Goal: Task Accomplishment & Management: Use online tool/utility

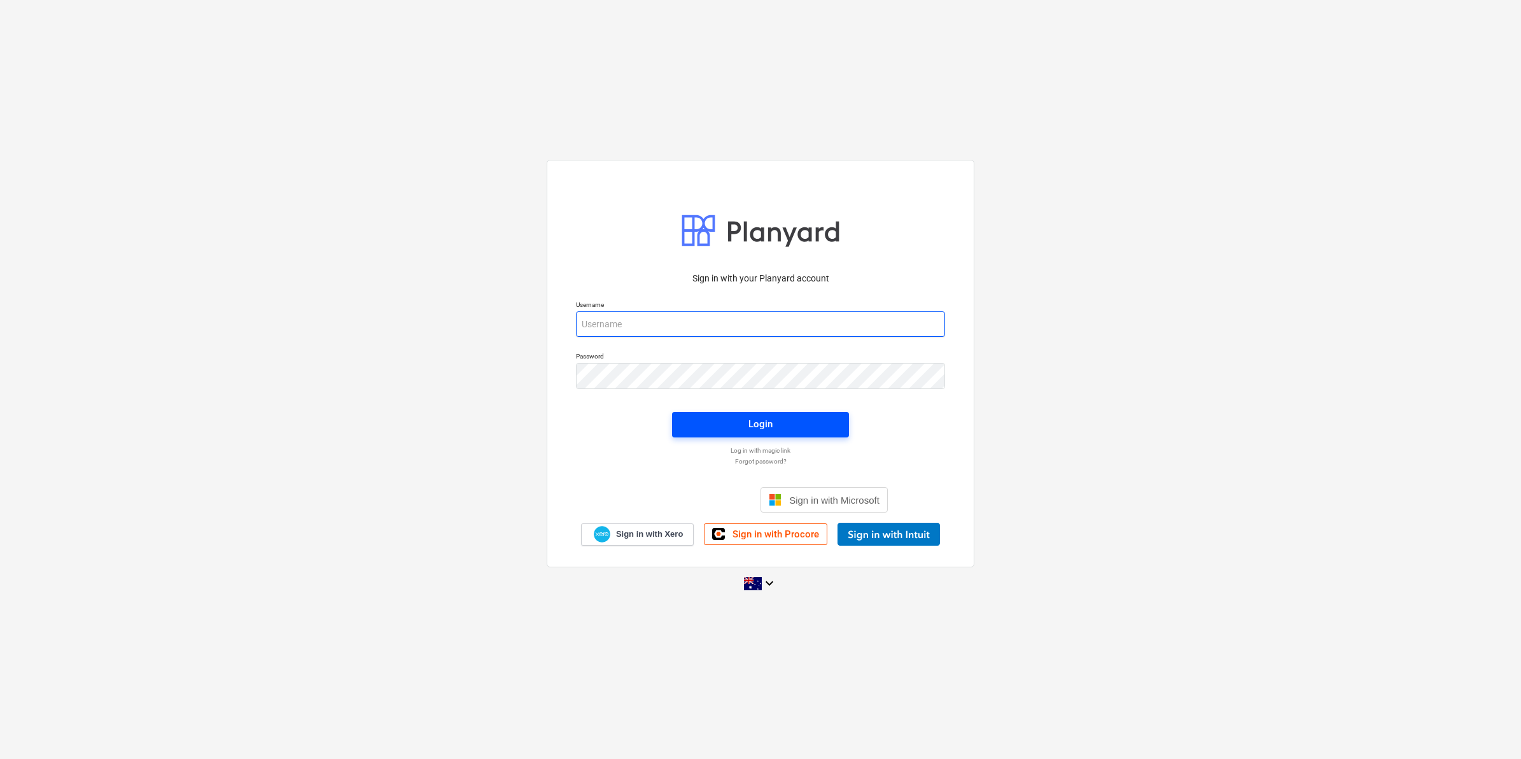
type input "[EMAIL_ADDRESS][DOMAIN_NAME]"
click at [726, 416] on span "Login" at bounding box center [760, 424] width 146 height 17
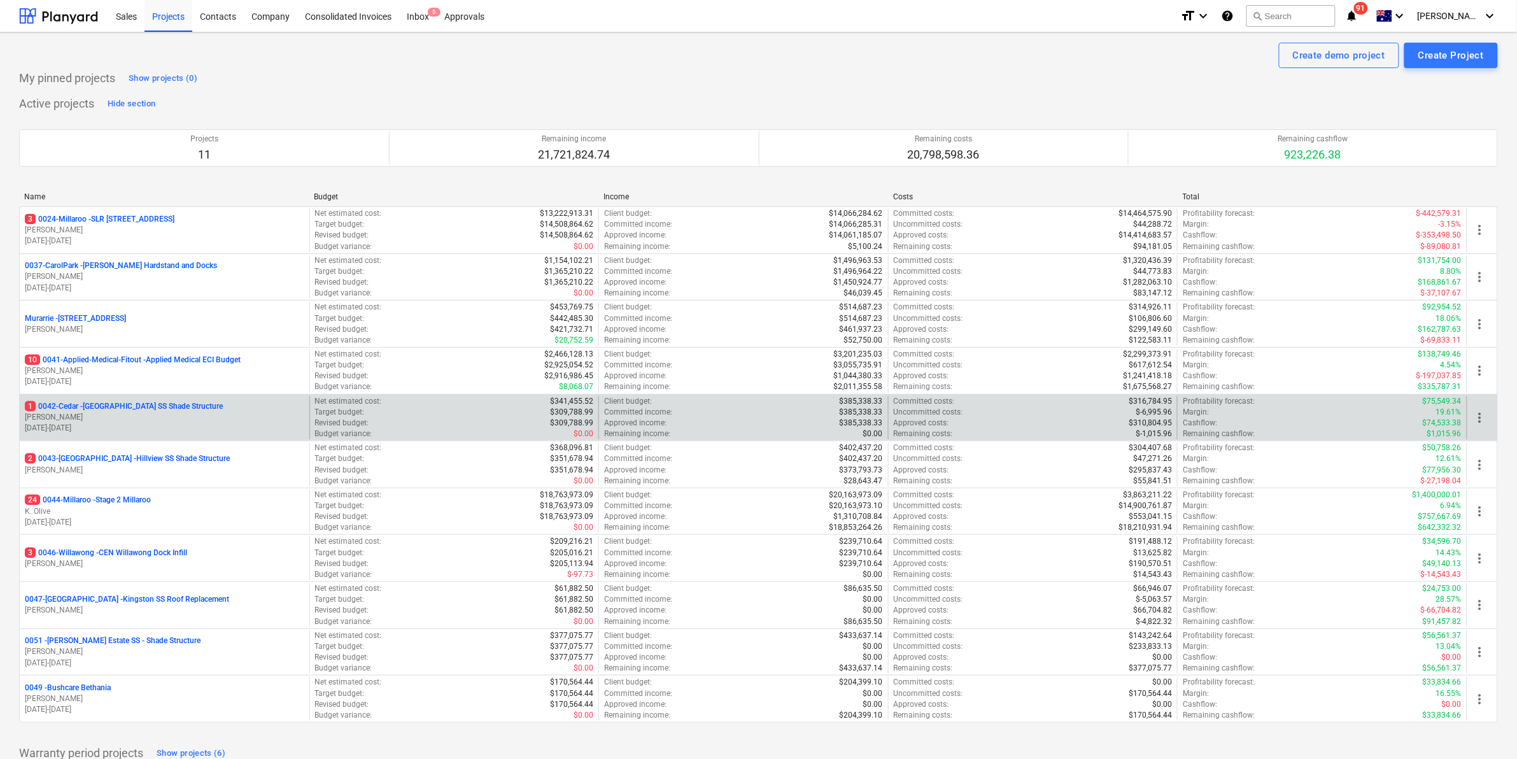
click at [121, 408] on p "1 0042-Cedar - [GEOGRAPHIC_DATA] SS Shade Structure" at bounding box center [124, 406] width 198 height 11
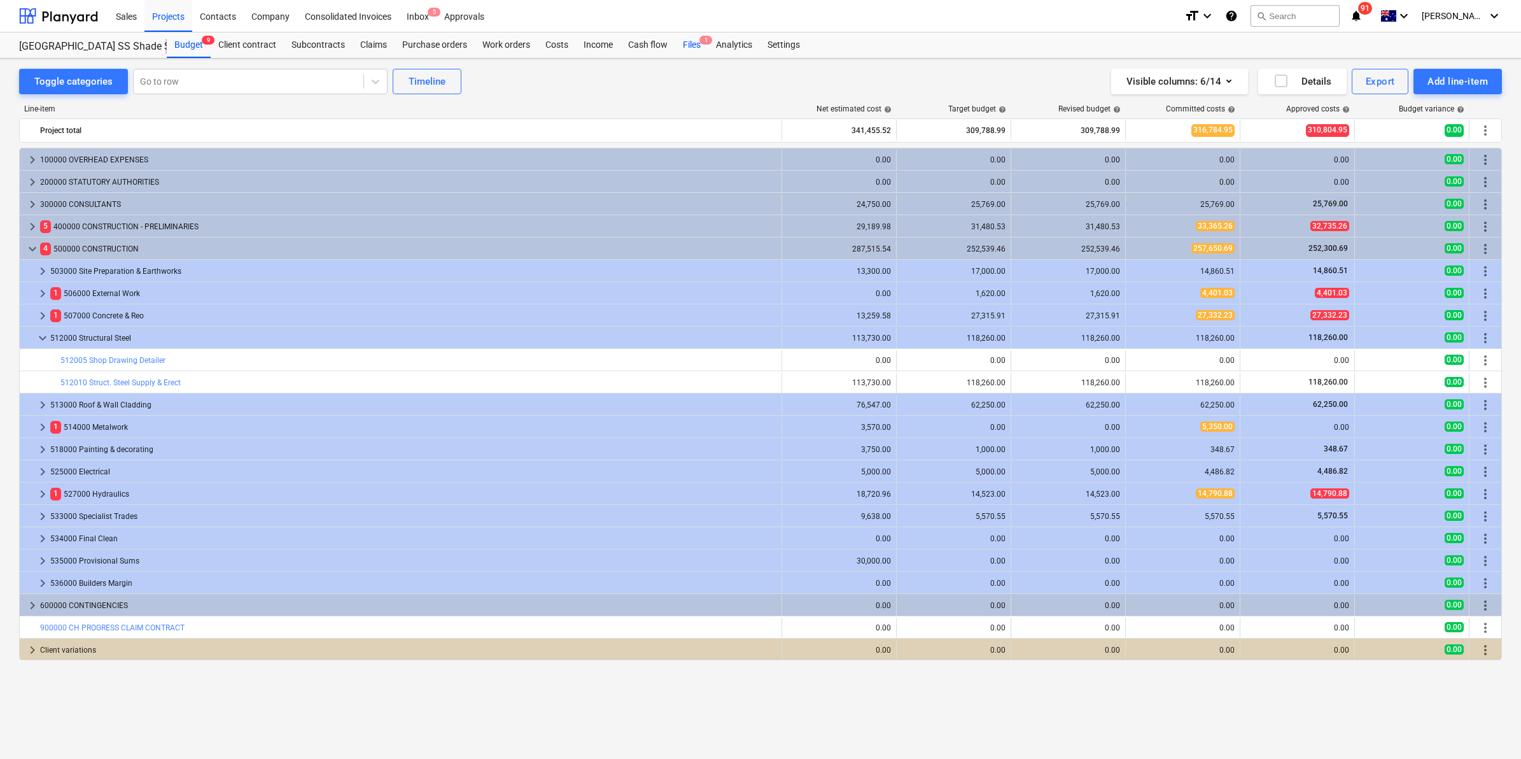
click at [691, 39] on div "Files 1" at bounding box center [691, 44] width 33 height 25
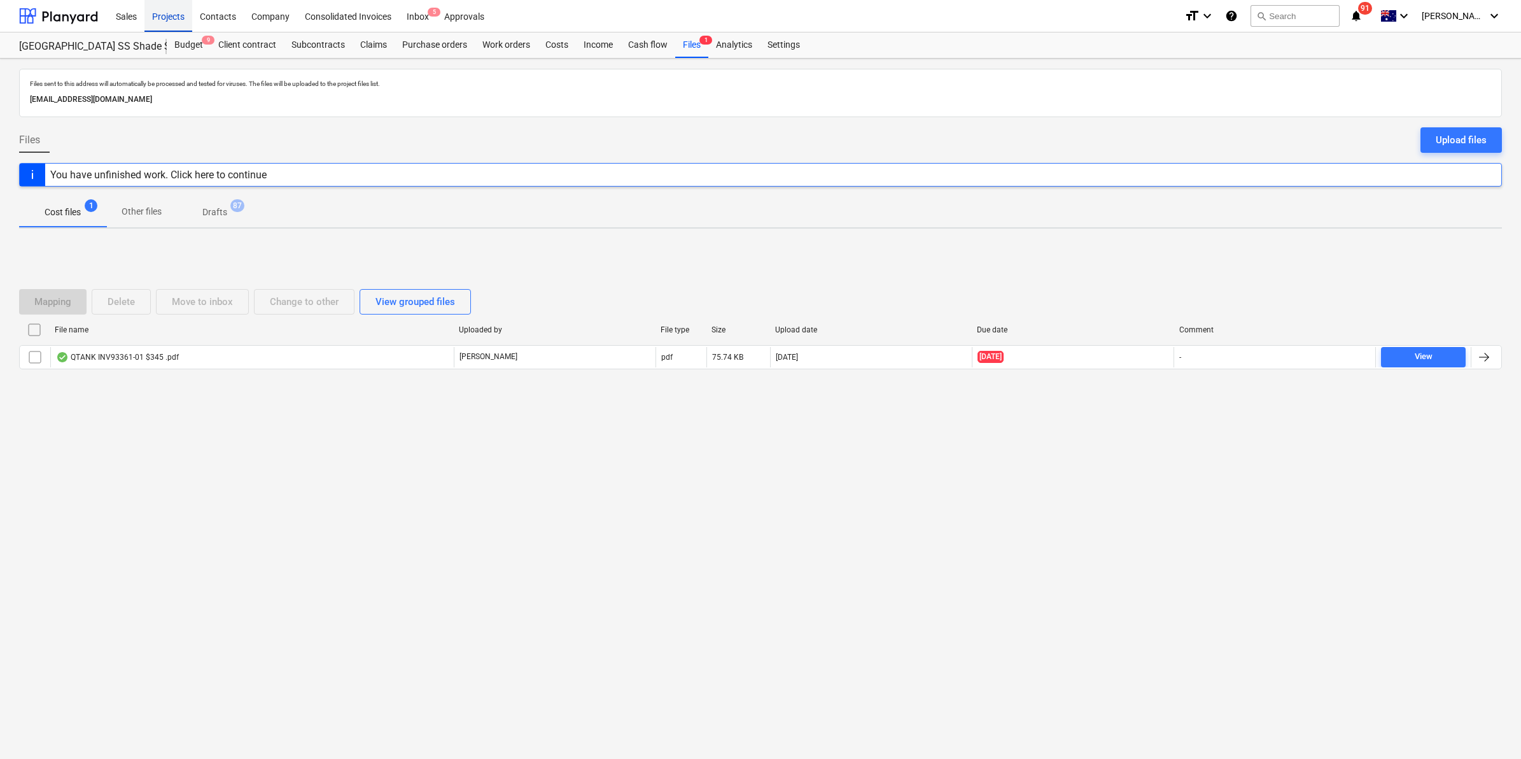
click at [167, 20] on div "Projects" at bounding box center [168, 15] width 48 height 32
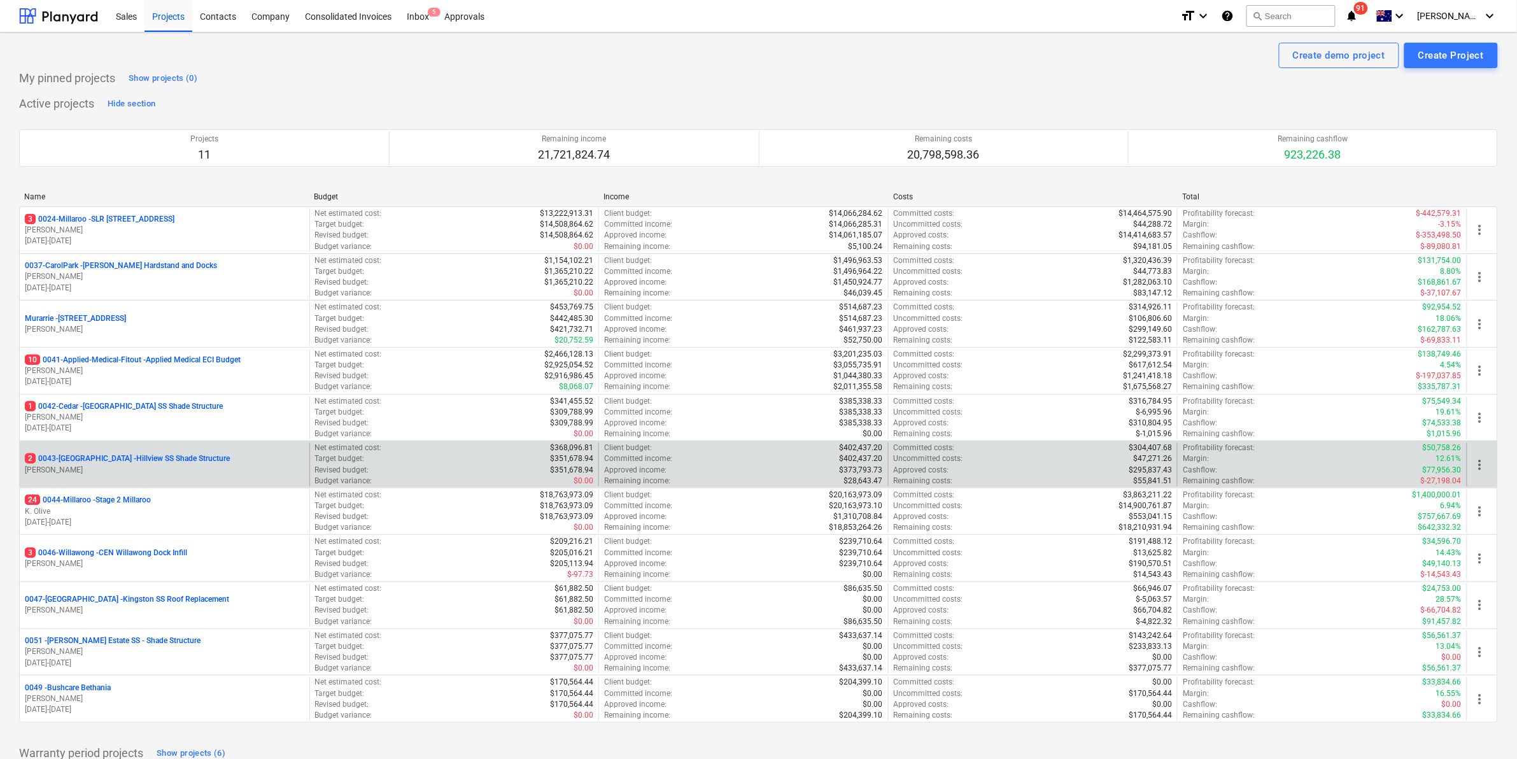
click at [112, 457] on p "2 0043-[GEOGRAPHIC_DATA] - [GEOGRAPHIC_DATA] [GEOGRAPHIC_DATA] Shade Structure" at bounding box center [127, 458] width 205 height 11
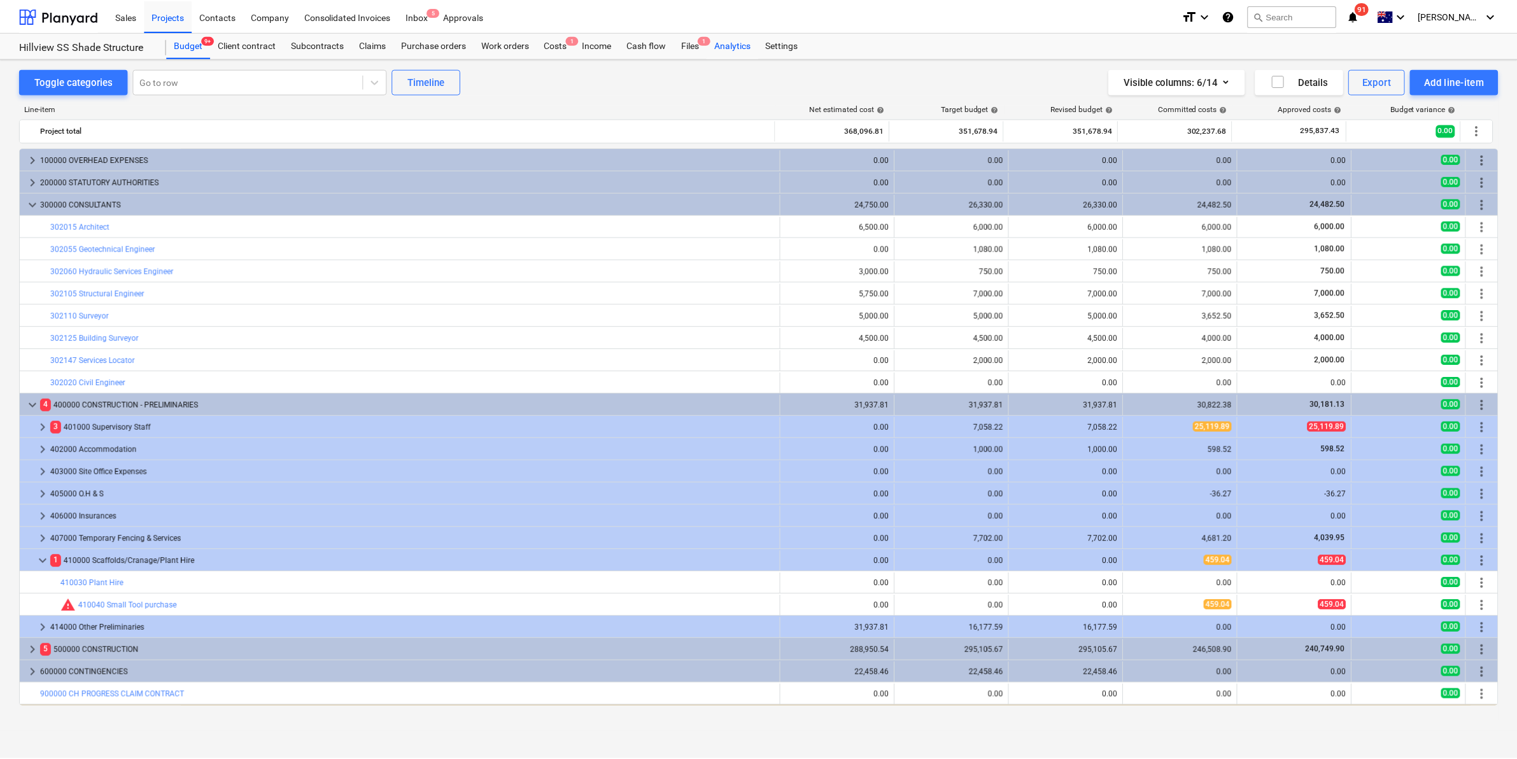
scroll to position [20, 0]
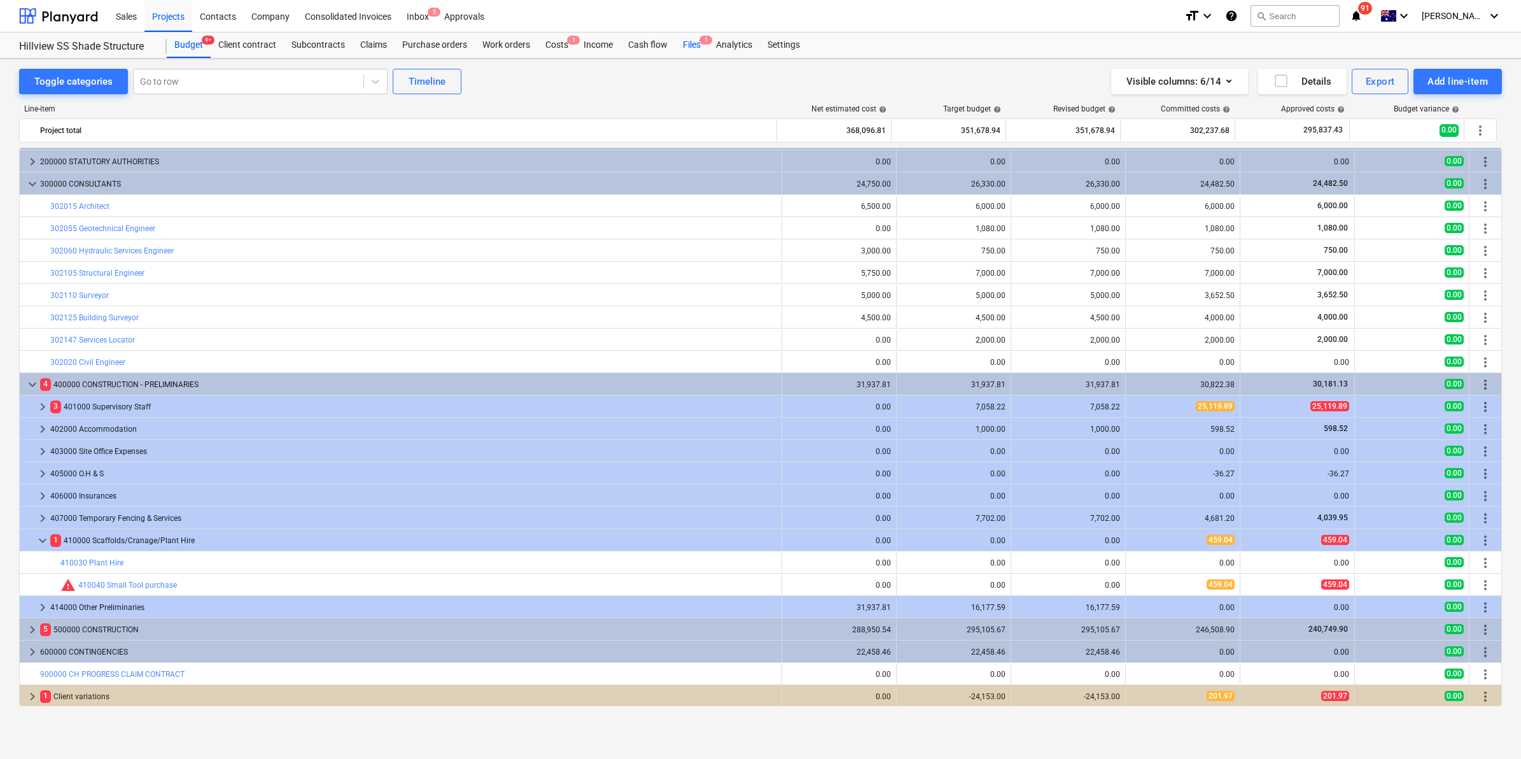
click at [698, 48] on div "Files 1" at bounding box center [691, 44] width 33 height 25
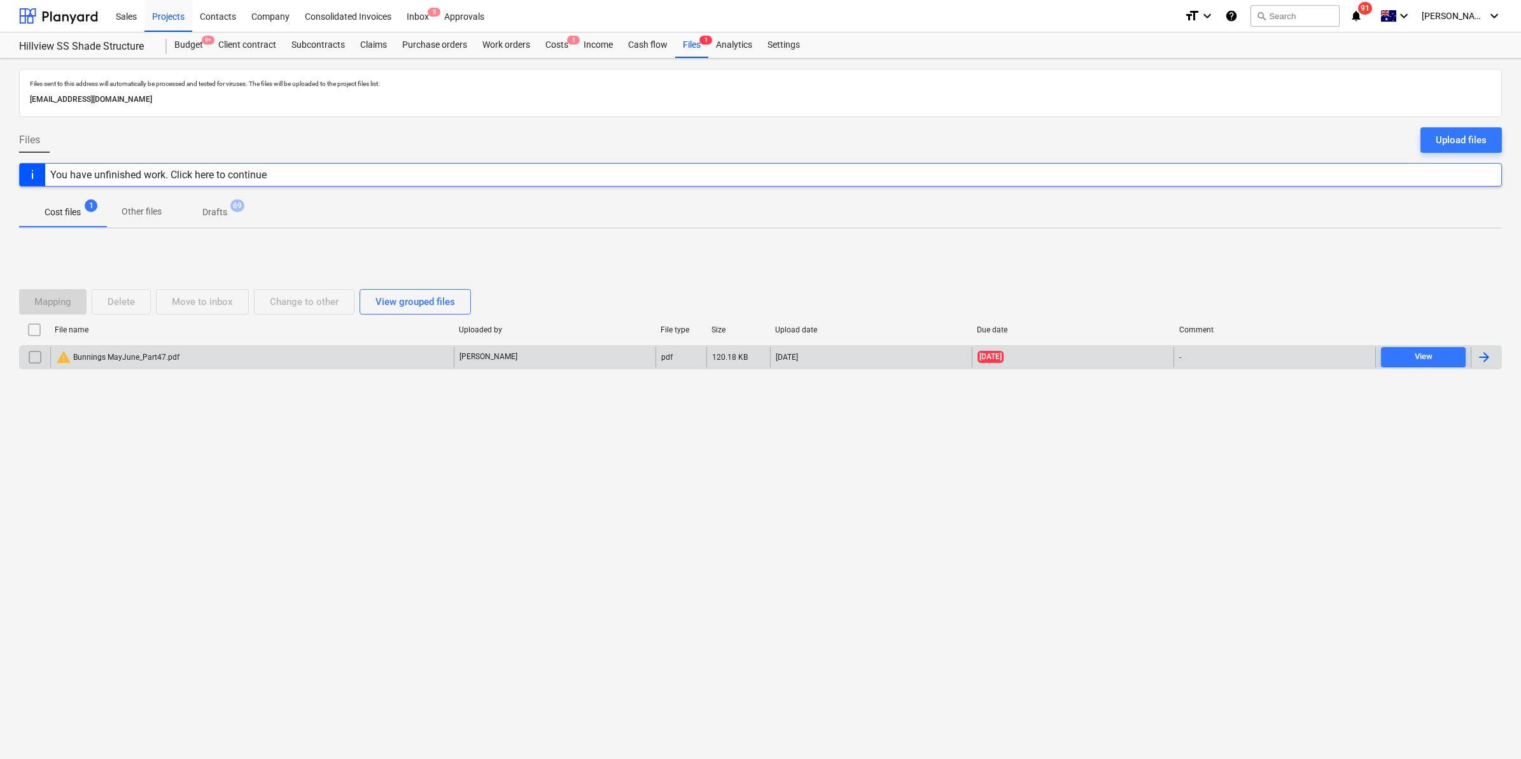
click at [210, 353] on div "warning Bunnings MayJune_Part47.pdf" at bounding box center [251, 357] width 403 height 20
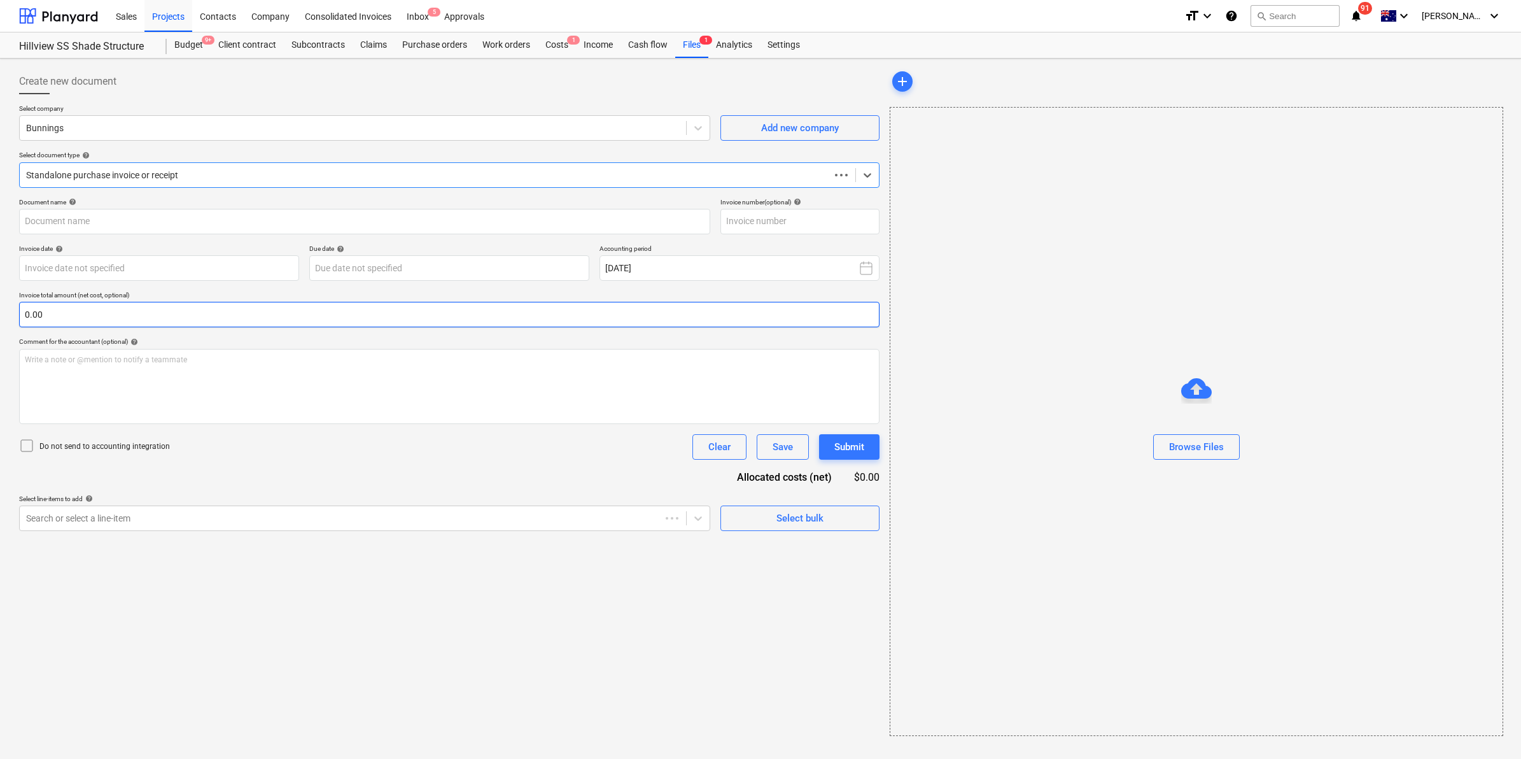
type input "8215/00936574"
type input "[DATE]"
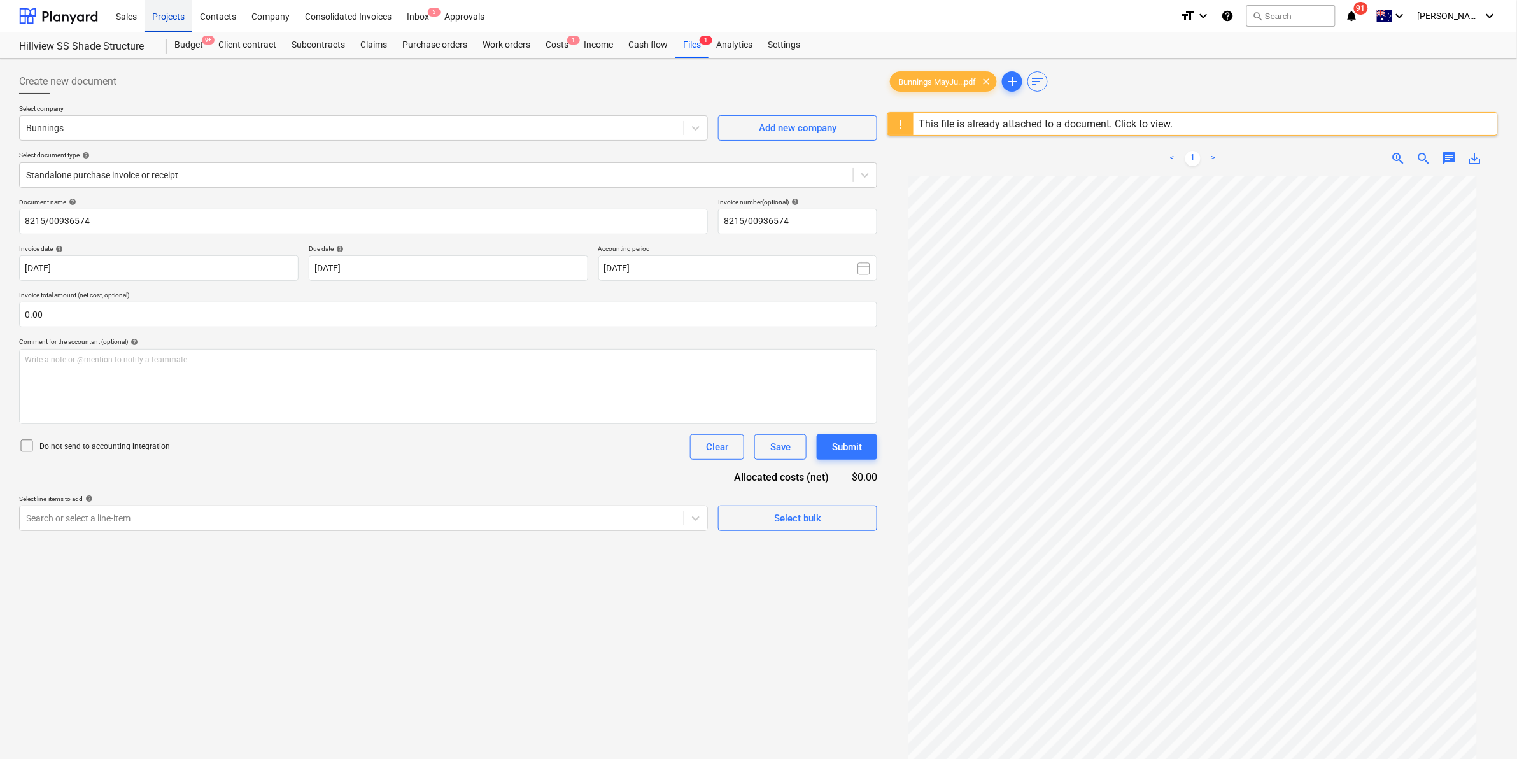
click at [176, 13] on div "Projects" at bounding box center [168, 15] width 48 height 32
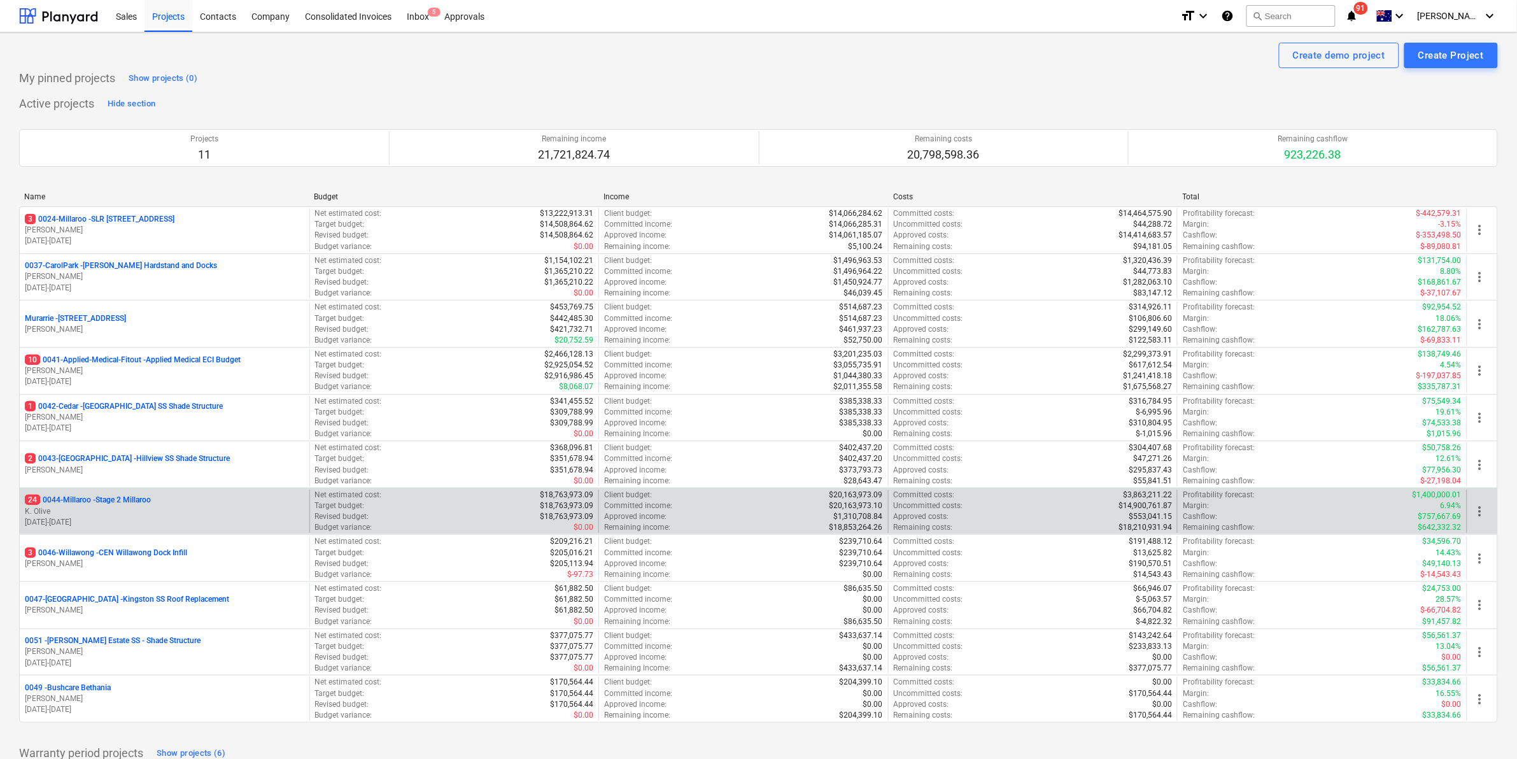
click at [96, 500] on p "24 0044-Millaroo - Stage 2 Millaroo" at bounding box center [88, 499] width 126 height 11
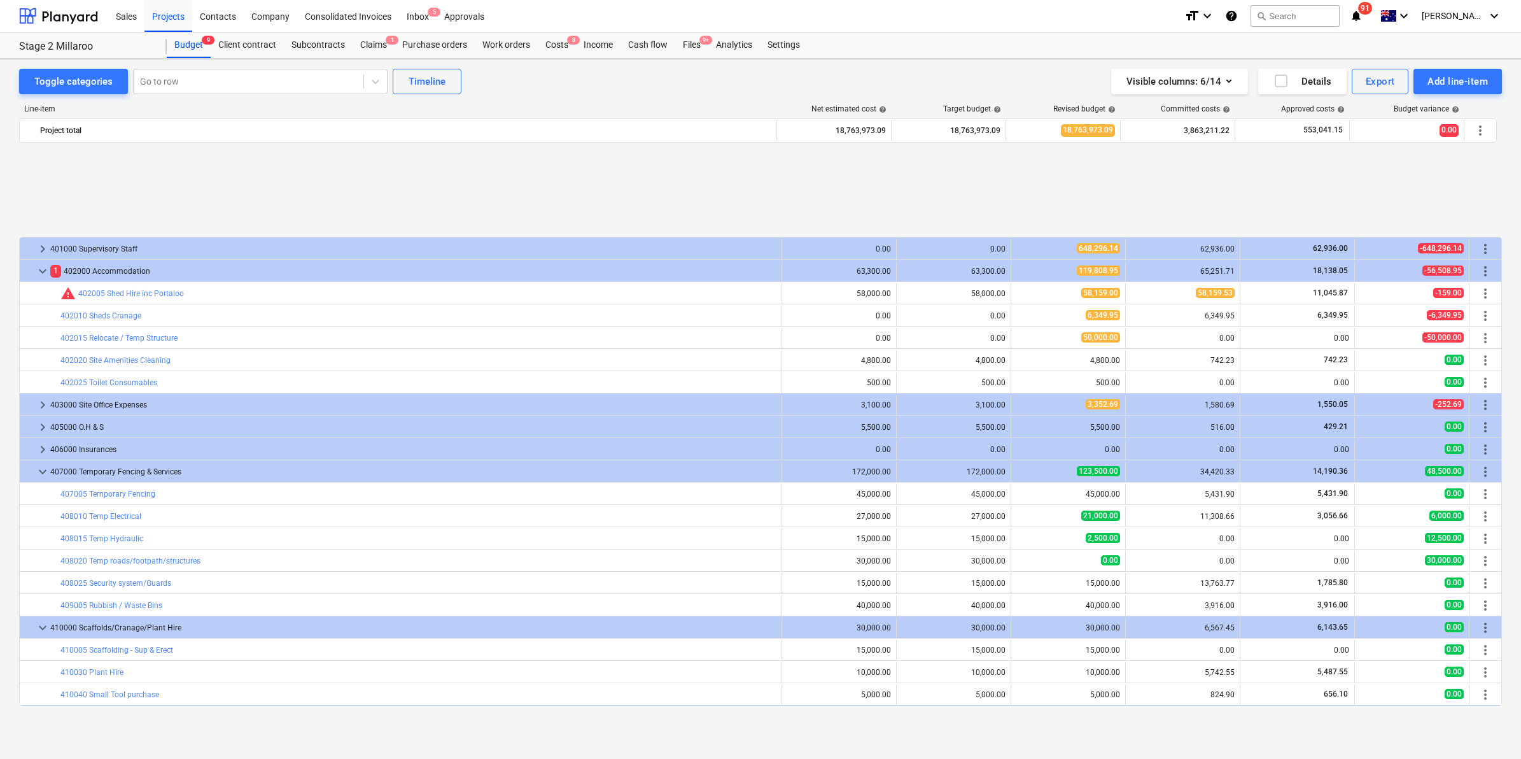
scroll to position [535, 0]
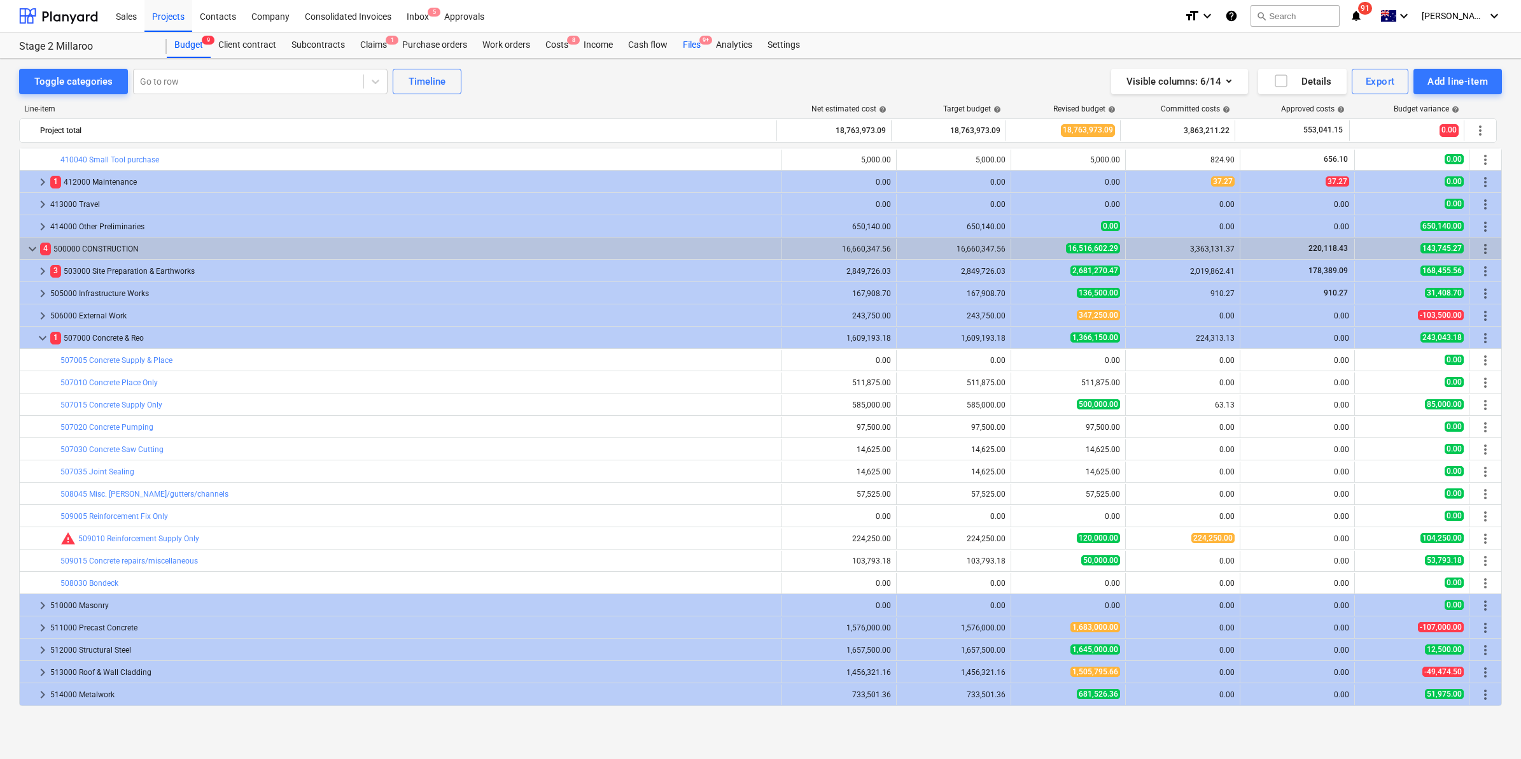
click at [694, 48] on div "Files 9+" at bounding box center [691, 44] width 33 height 25
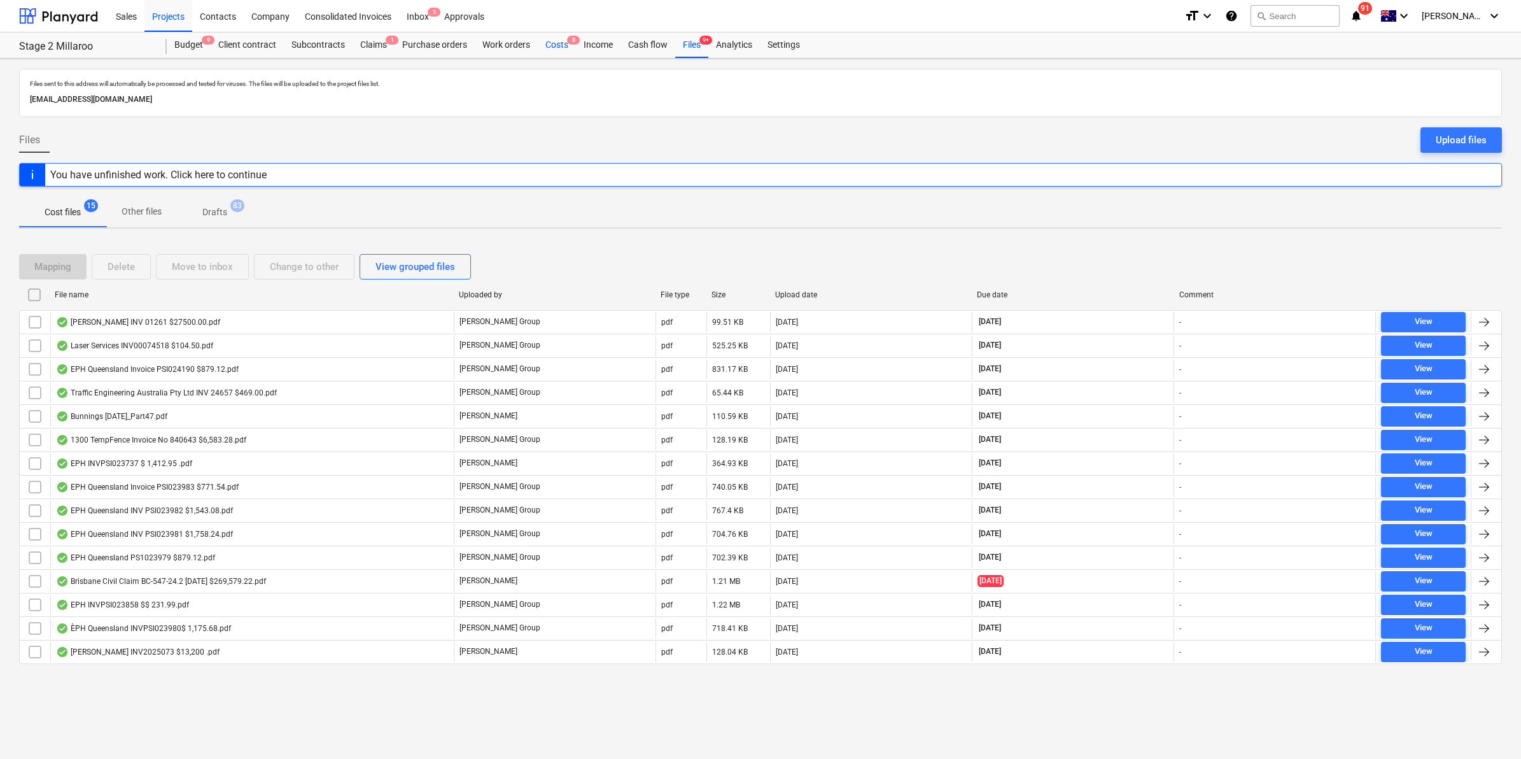
click at [551, 45] on div "Costs 8" at bounding box center [557, 44] width 38 height 25
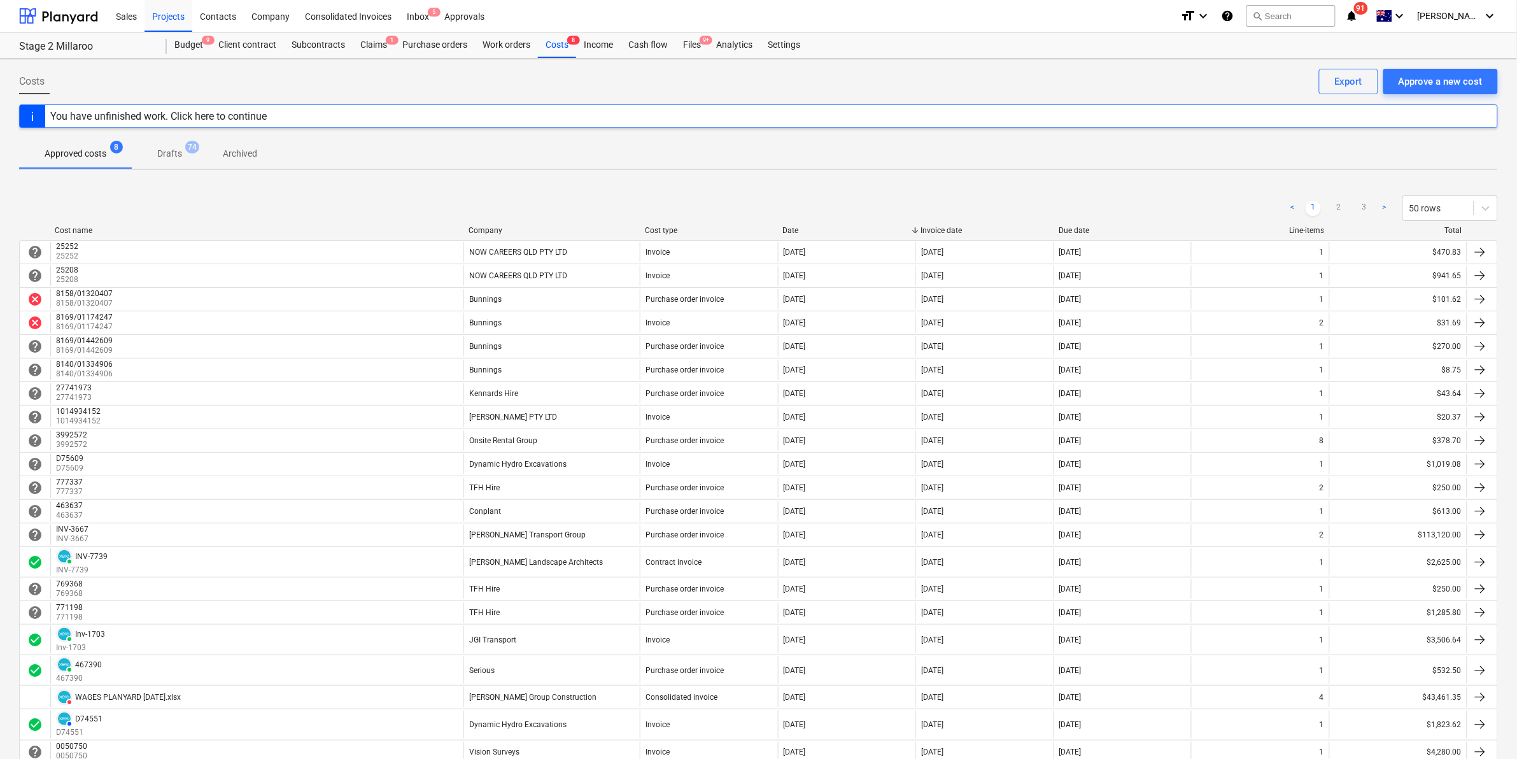
click at [1358, 14] on icon "notifications" at bounding box center [1351, 15] width 13 height 15
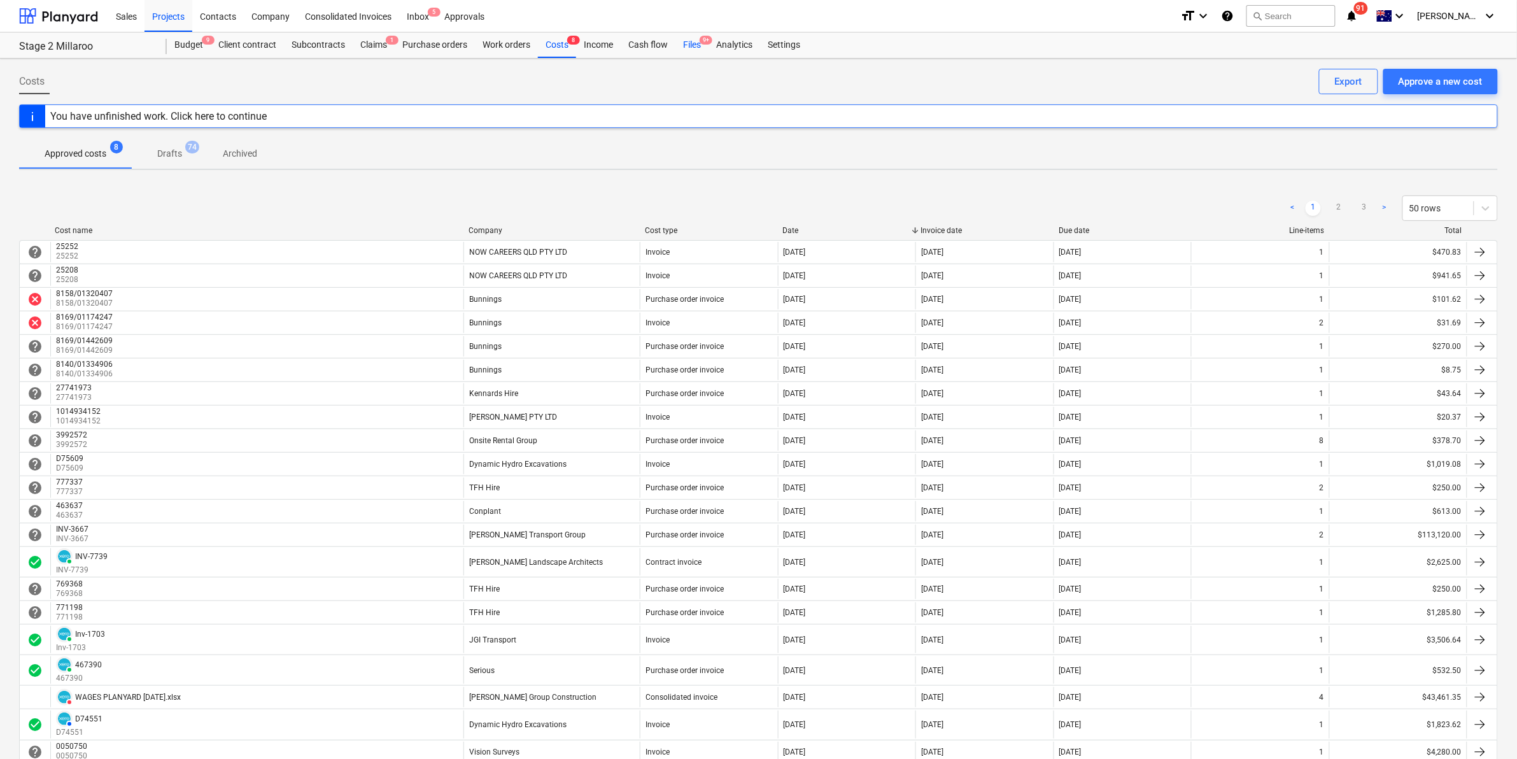
click at [701, 43] on span "9+" at bounding box center [705, 40] width 13 height 9
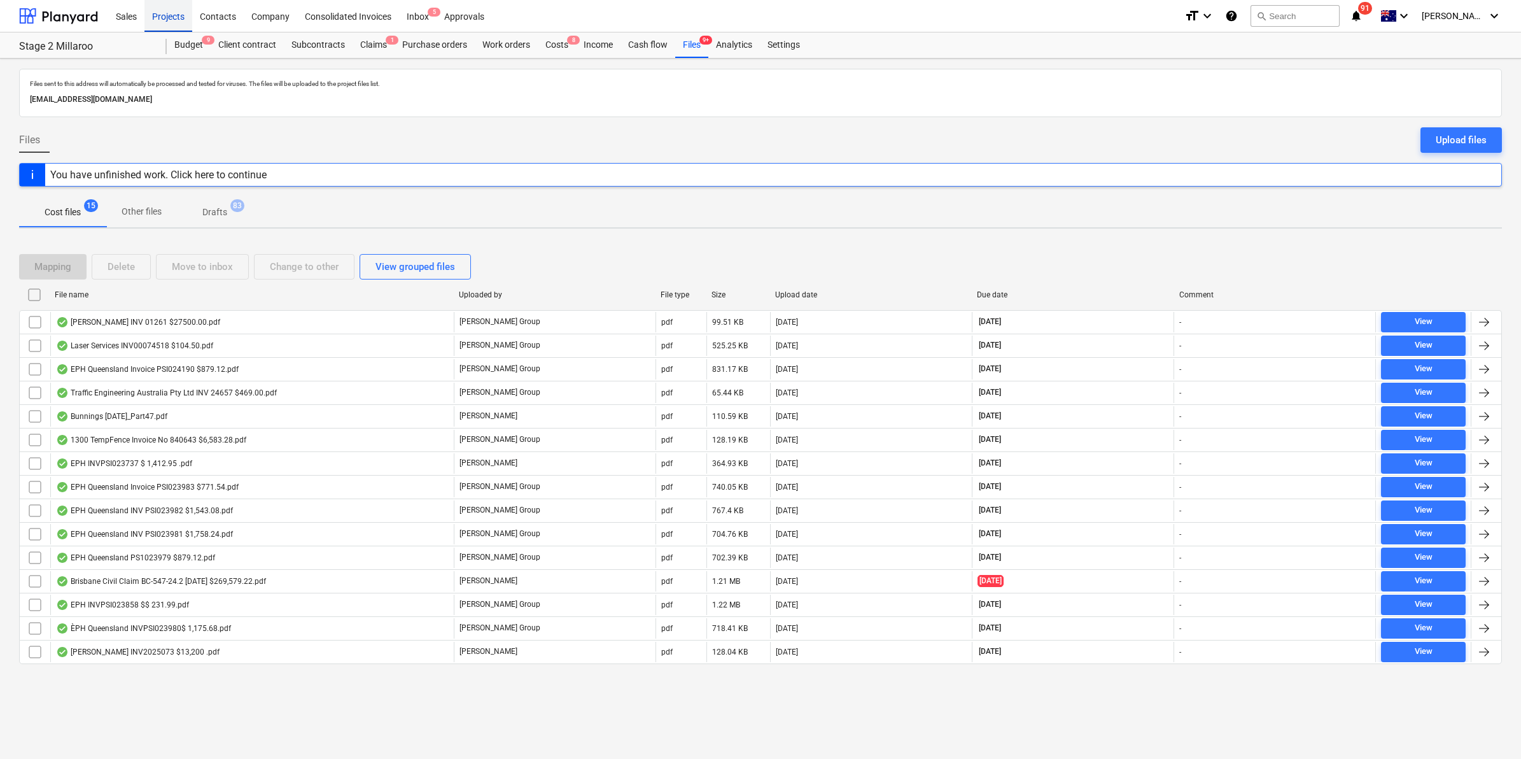
click at [175, 17] on div "Projects" at bounding box center [168, 15] width 48 height 32
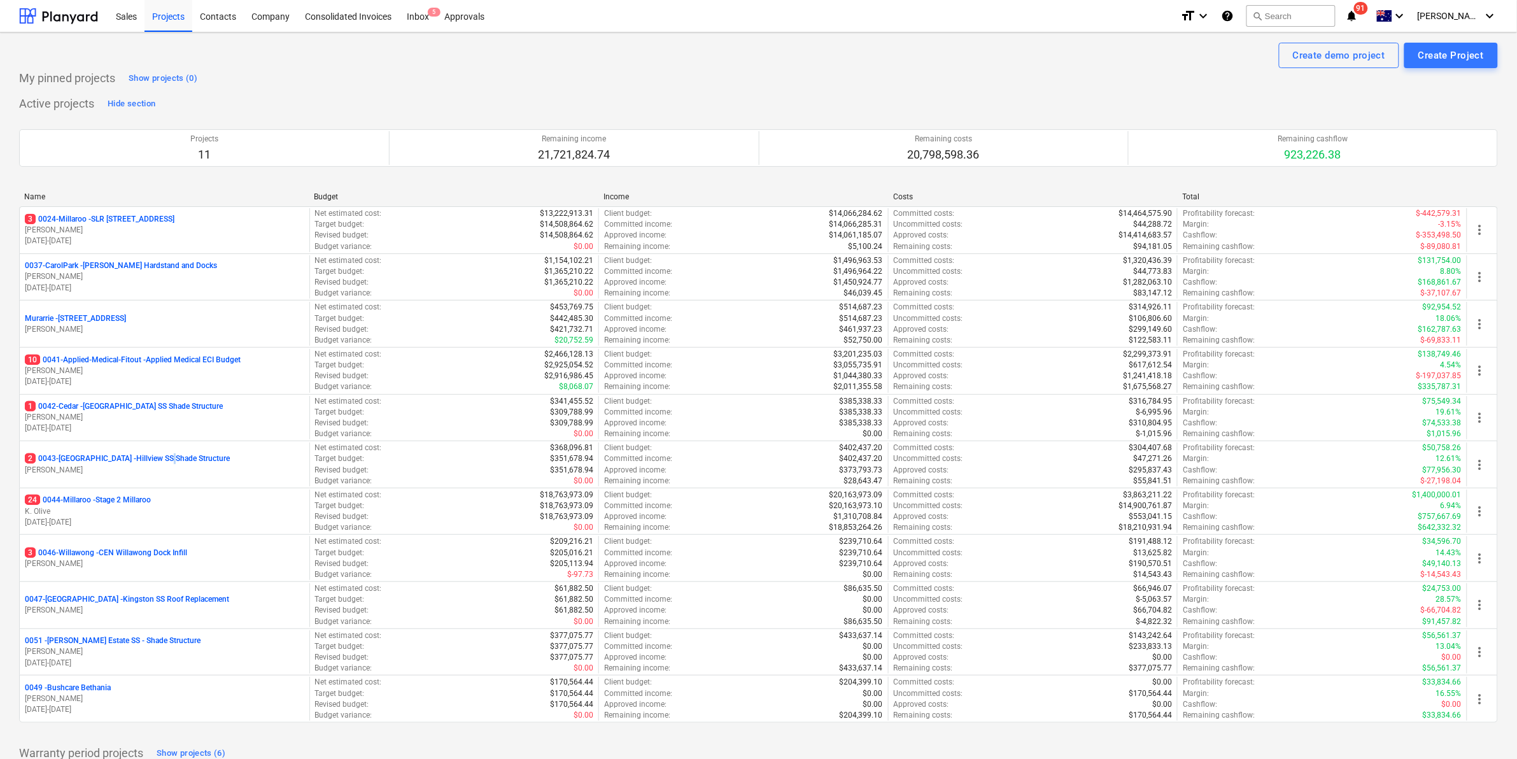
click at [132, 462] on p "2 0043-[GEOGRAPHIC_DATA] - [GEOGRAPHIC_DATA] [GEOGRAPHIC_DATA] Shade Structure" at bounding box center [127, 458] width 205 height 11
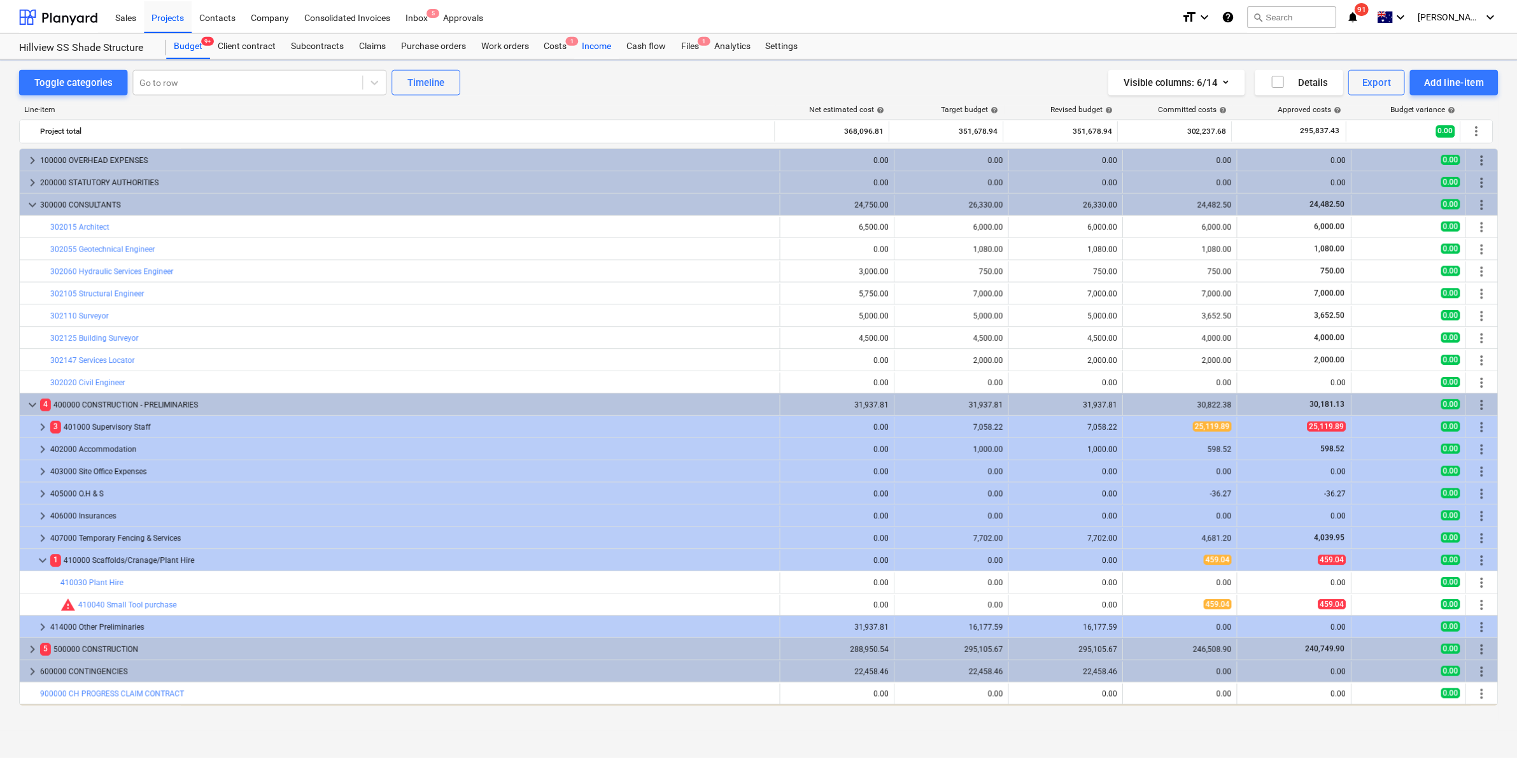
scroll to position [20, 0]
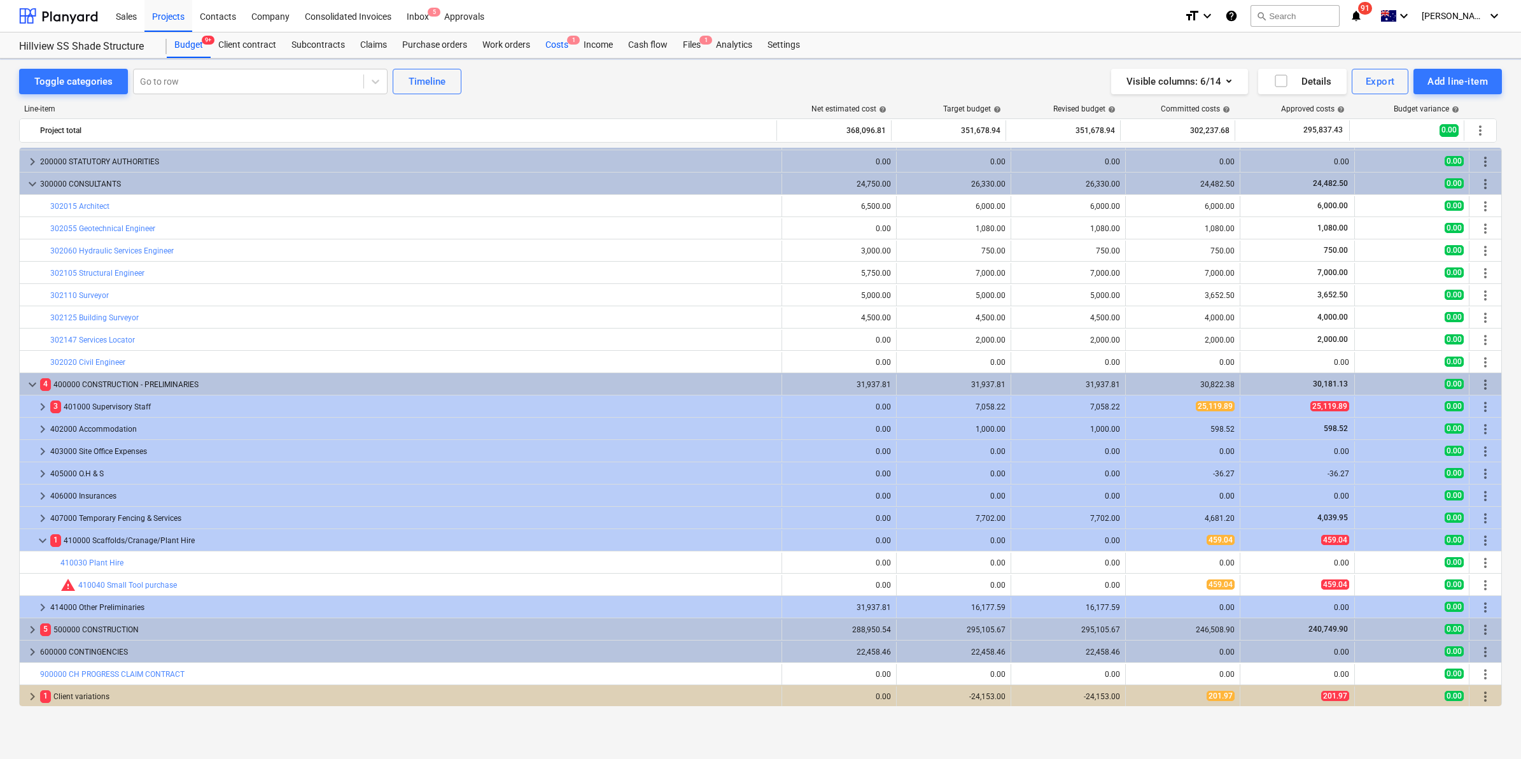
click at [562, 39] on div "Costs 1" at bounding box center [557, 44] width 38 height 25
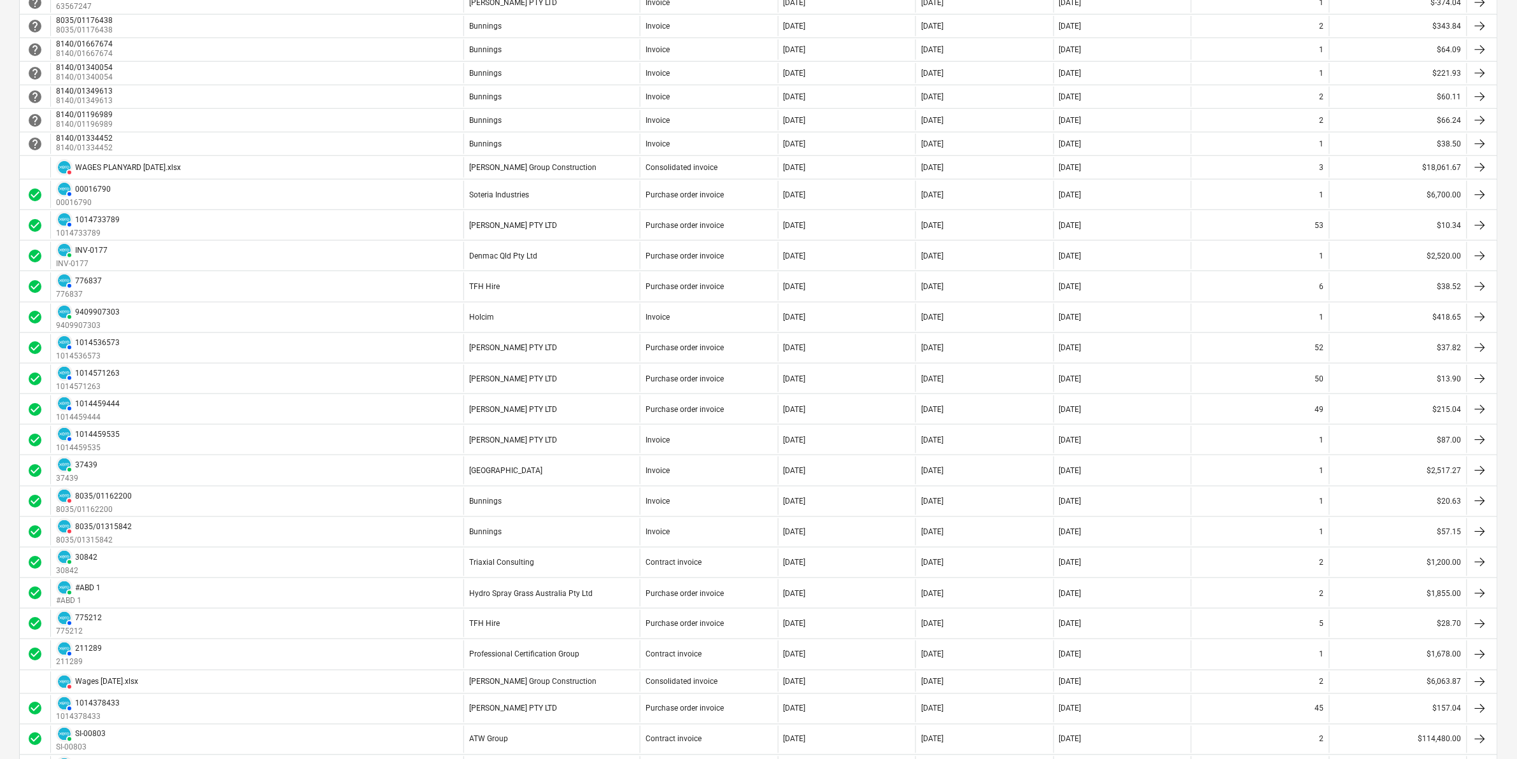
scroll to position [96, 0]
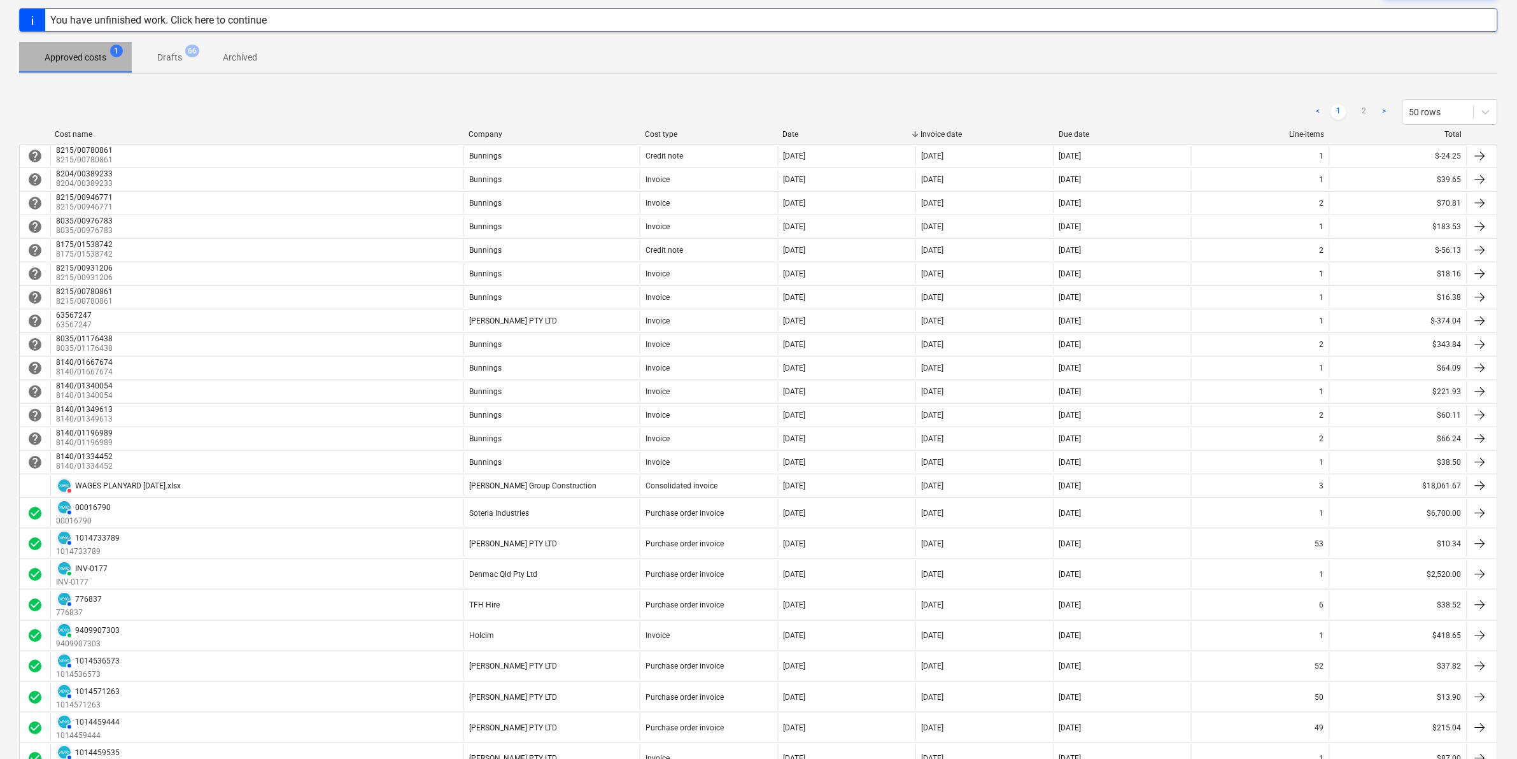
click at [87, 52] on p "Approved costs" at bounding box center [76, 57] width 62 height 13
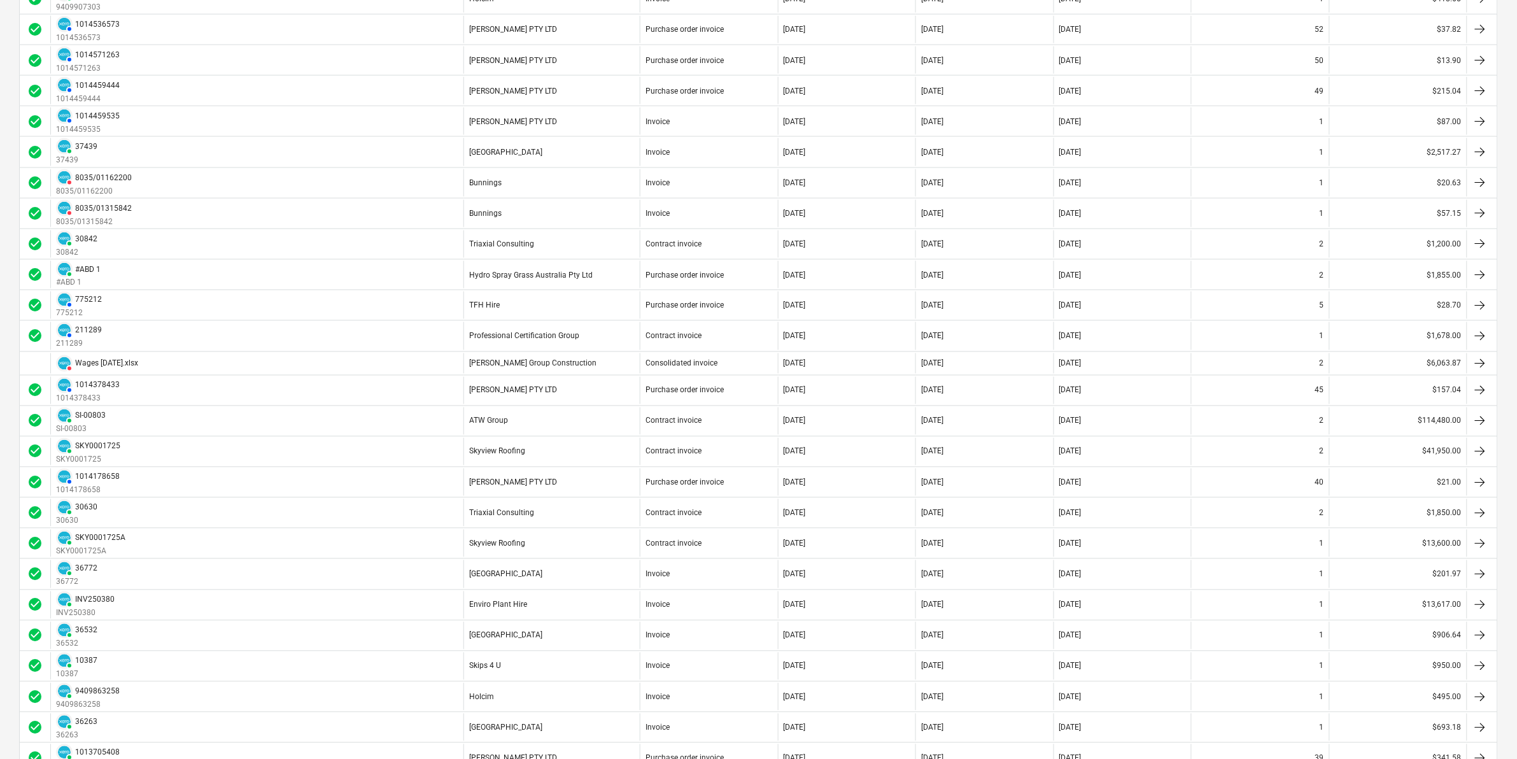
scroll to position [971, 0]
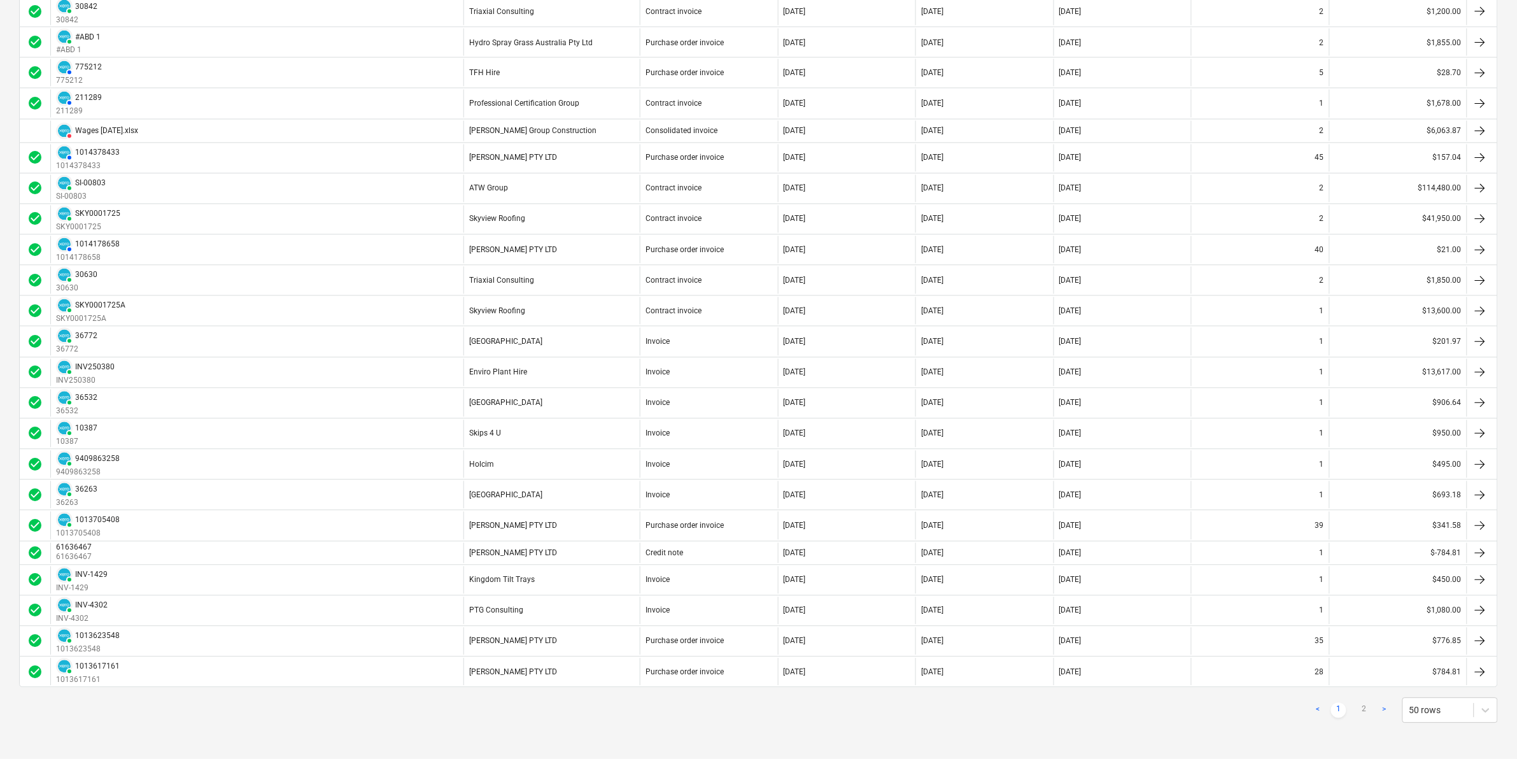
click at [1382, 713] on link ">" at bounding box center [1384, 710] width 15 height 15
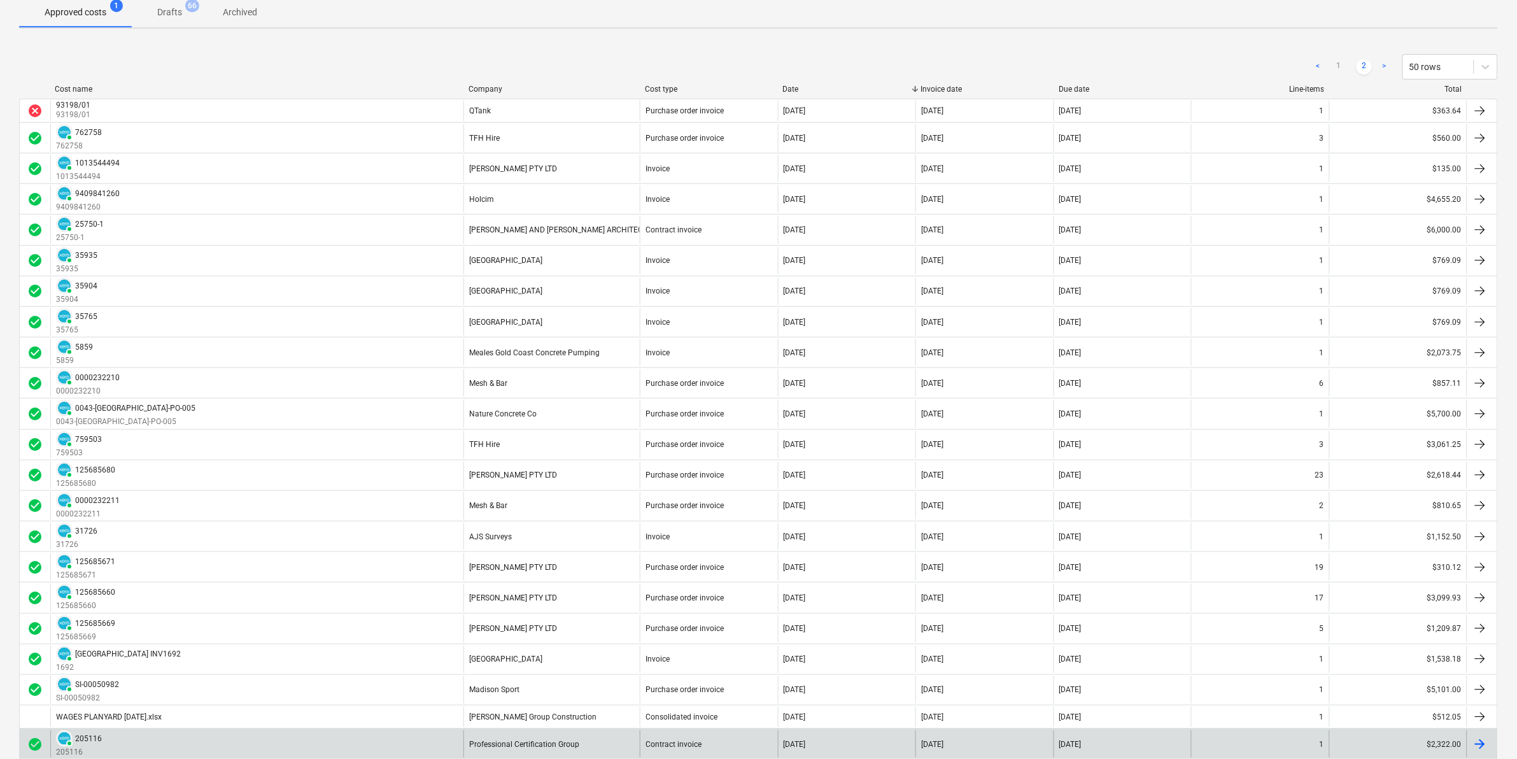
scroll to position [0, 0]
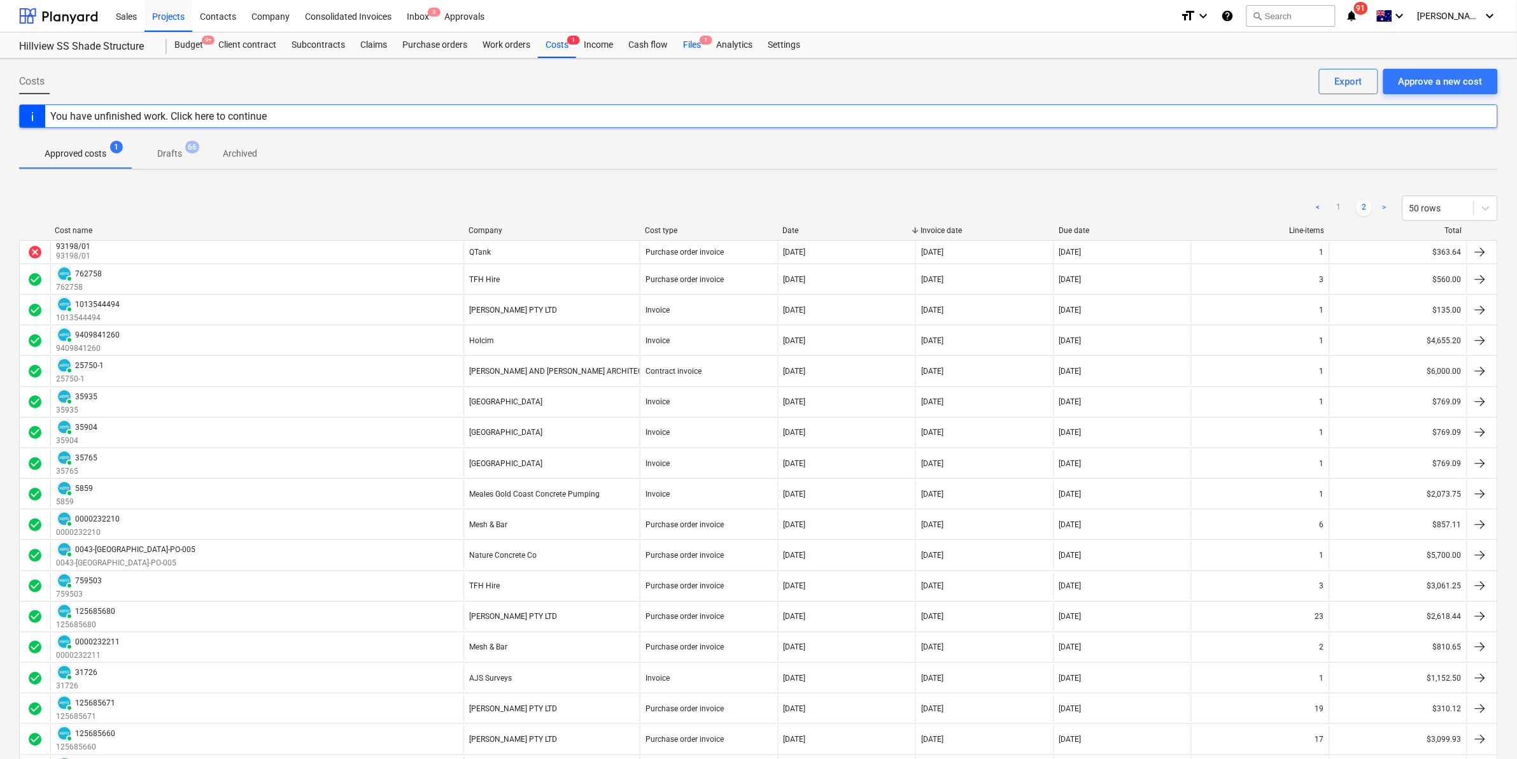
click at [688, 36] on div "Files 1" at bounding box center [691, 44] width 33 height 25
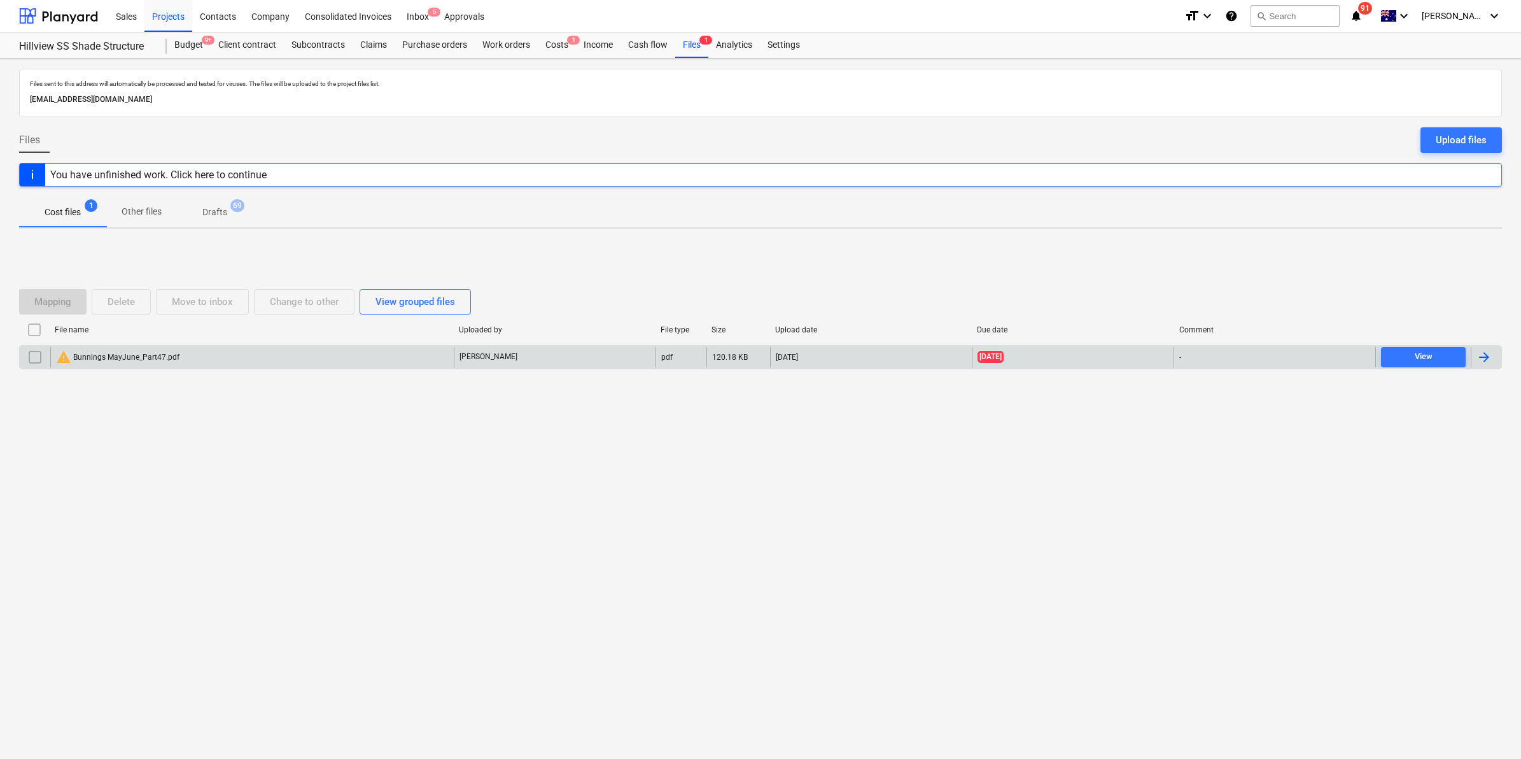
click at [154, 353] on div "warning Bunnings MayJune_Part47.pdf" at bounding box center [117, 356] width 123 height 15
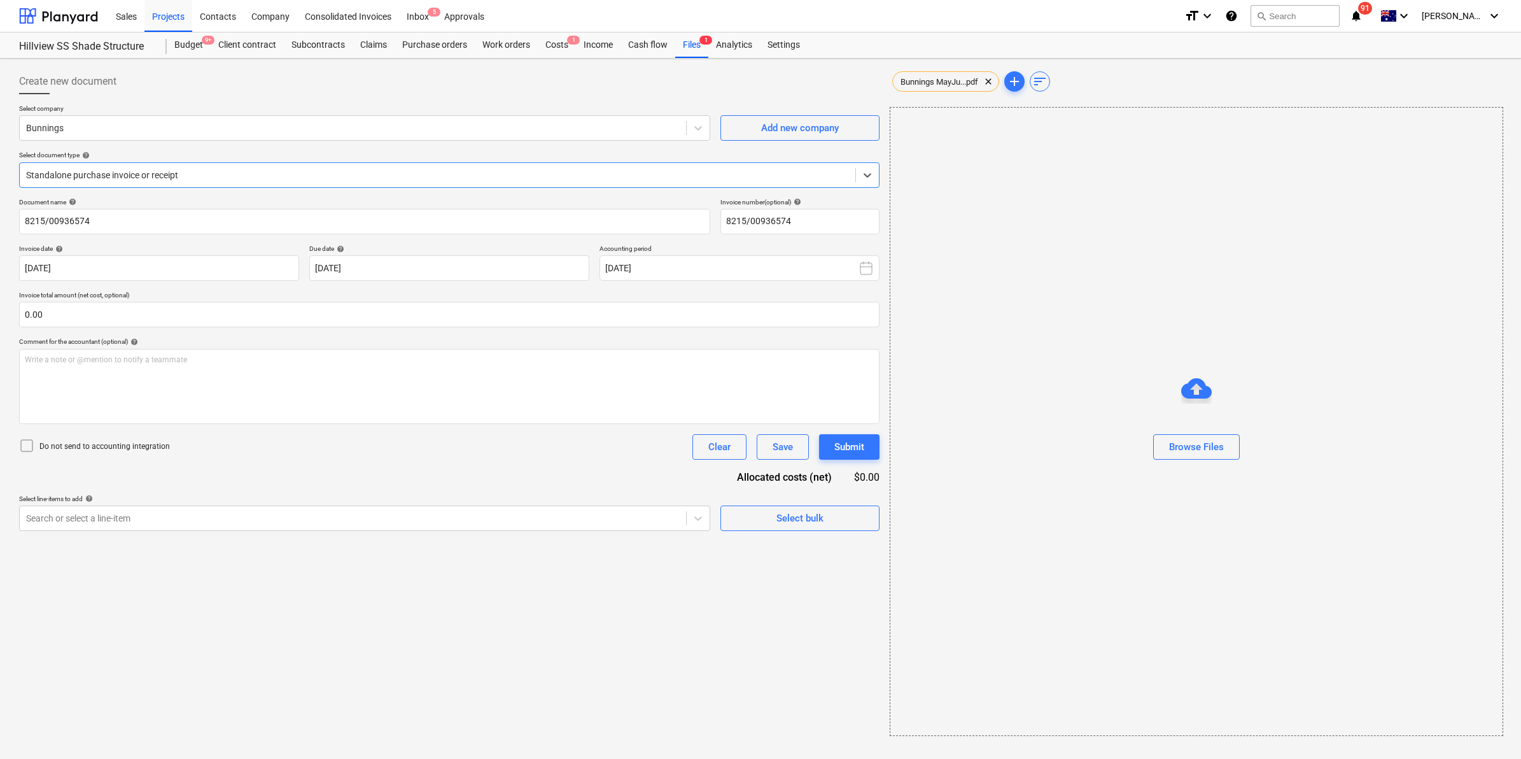
type input "8215/00936574"
type input "[DATE]"
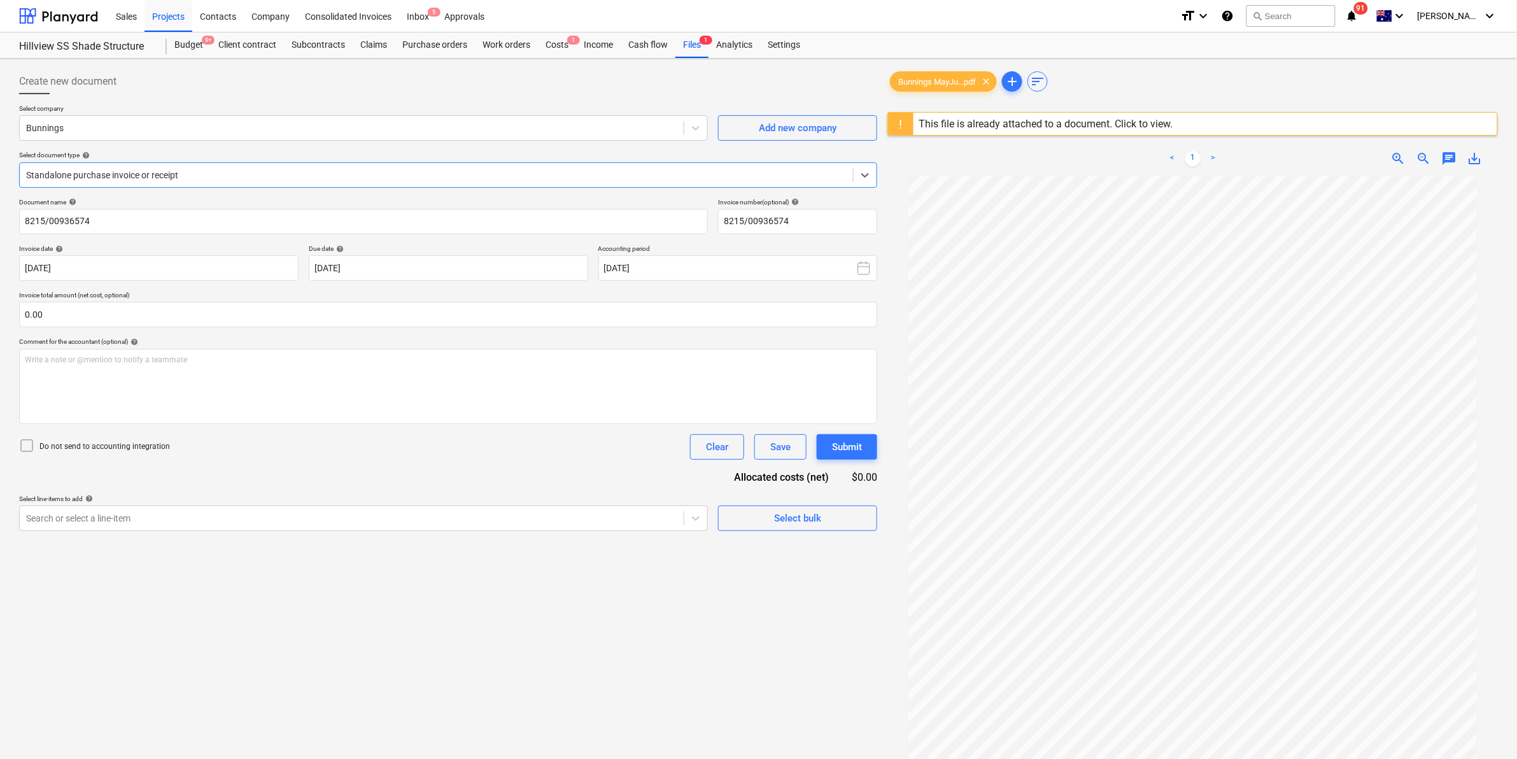
click at [1475, 151] on span "save_alt" at bounding box center [1474, 158] width 15 height 15
click at [1361, 16] on span "notifications 91" at bounding box center [1352, 15] width 15 height 15
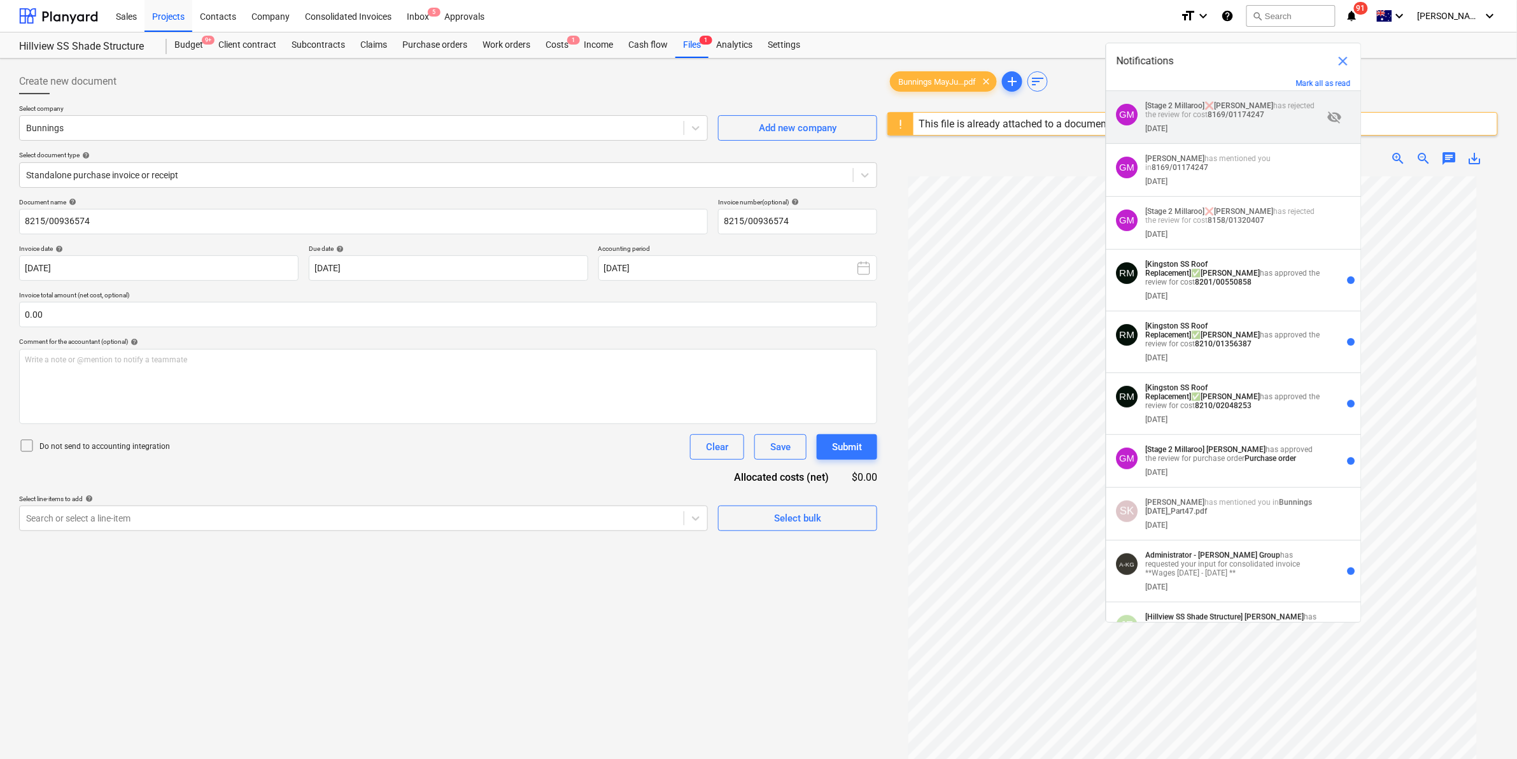
click at [1201, 106] on strong "[Stage 2 Millaroo]" at bounding box center [1175, 105] width 59 height 9
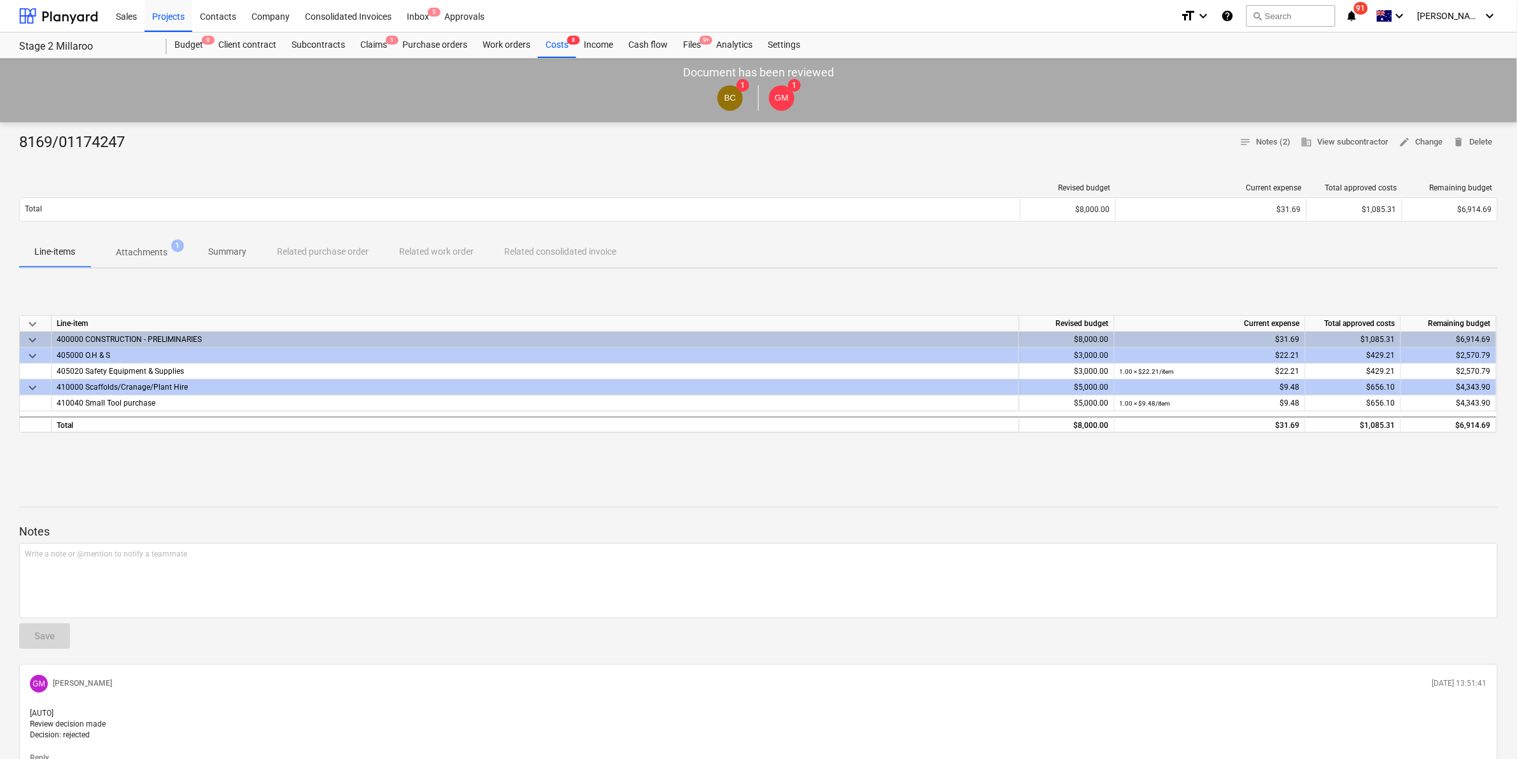
click at [108, 252] on span "Attachments 1" at bounding box center [142, 252] width 72 height 13
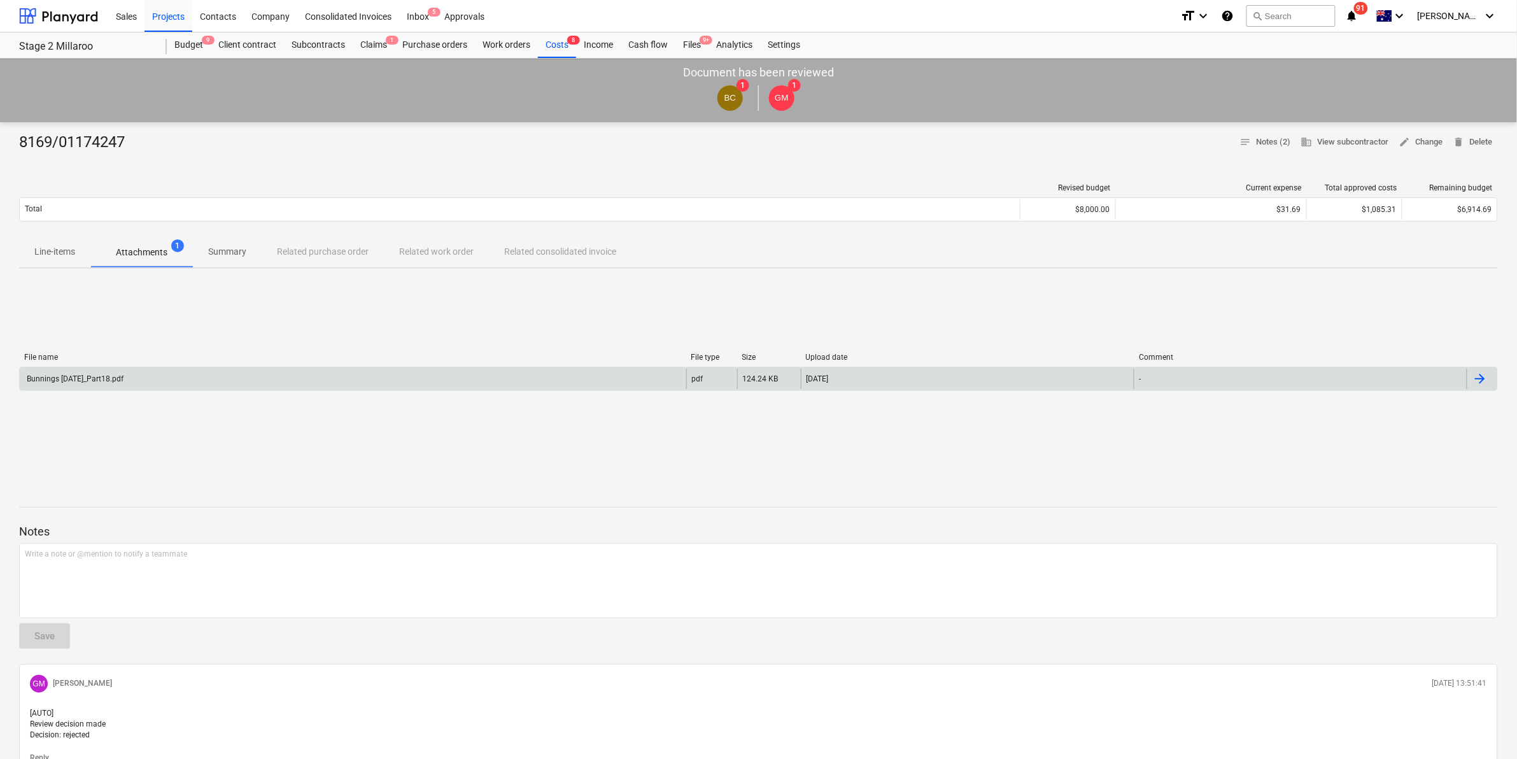
click at [115, 379] on div "Bunnings [DATE]_Part18.pdf" at bounding box center [74, 378] width 99 height 9
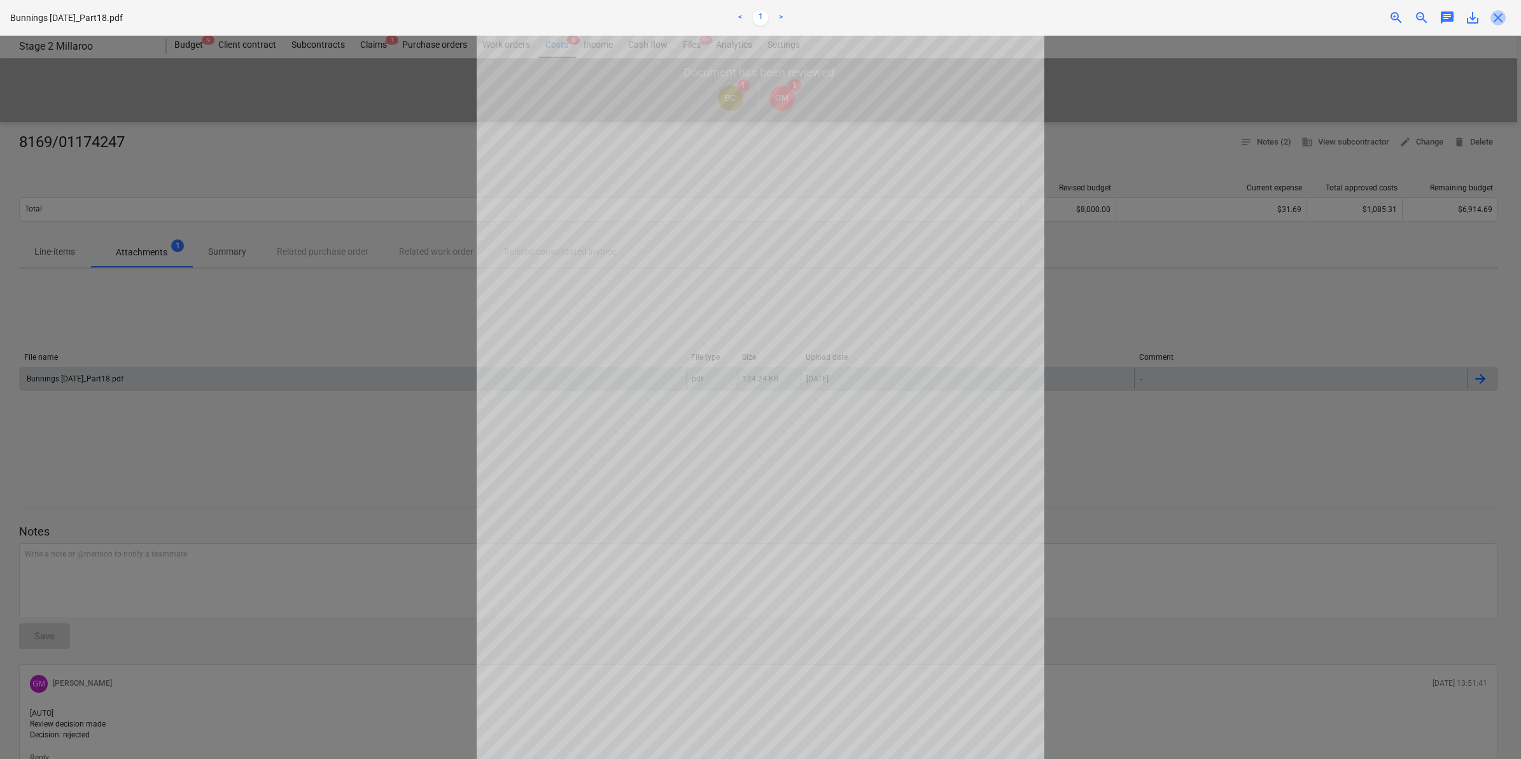
click at [1503, 16] on span "close" at bounding box center [1497, 17] width 15 height 15
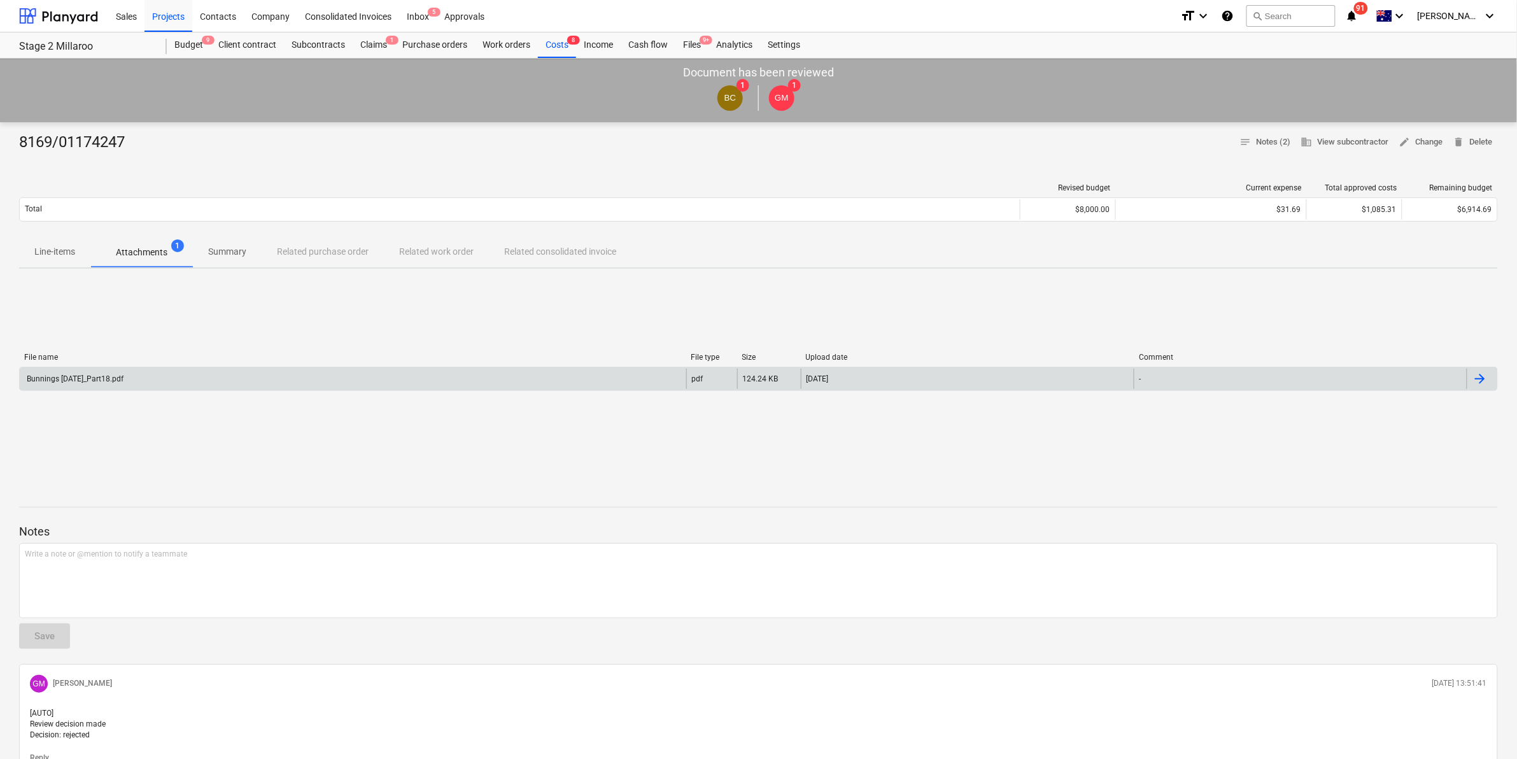
click at [220, 248] on p "Summary" at bounding box center [227, 251] width 38 height 13
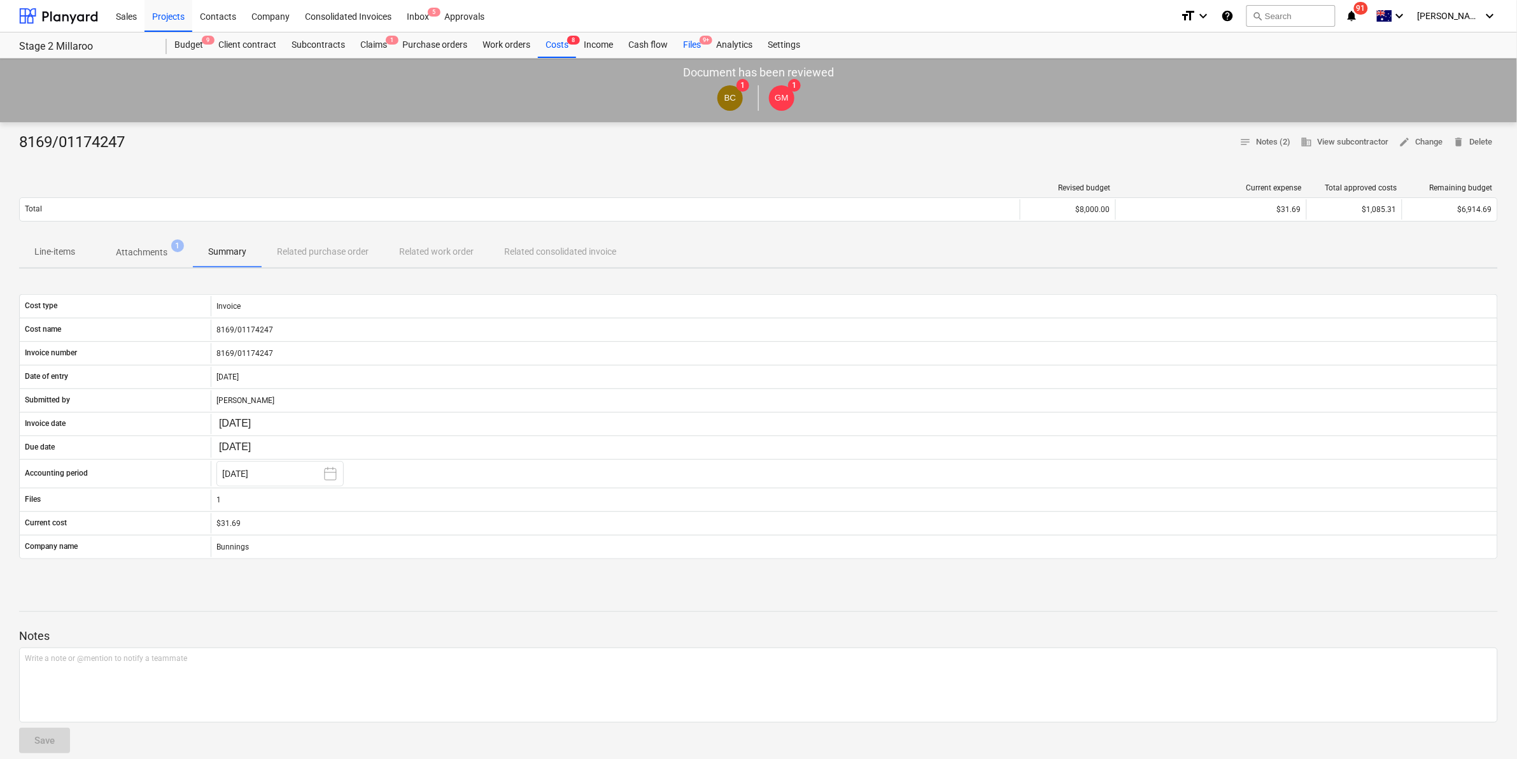
click at [704, 45] on span "9+" at bounding box center [705, 40] width 13 height 9
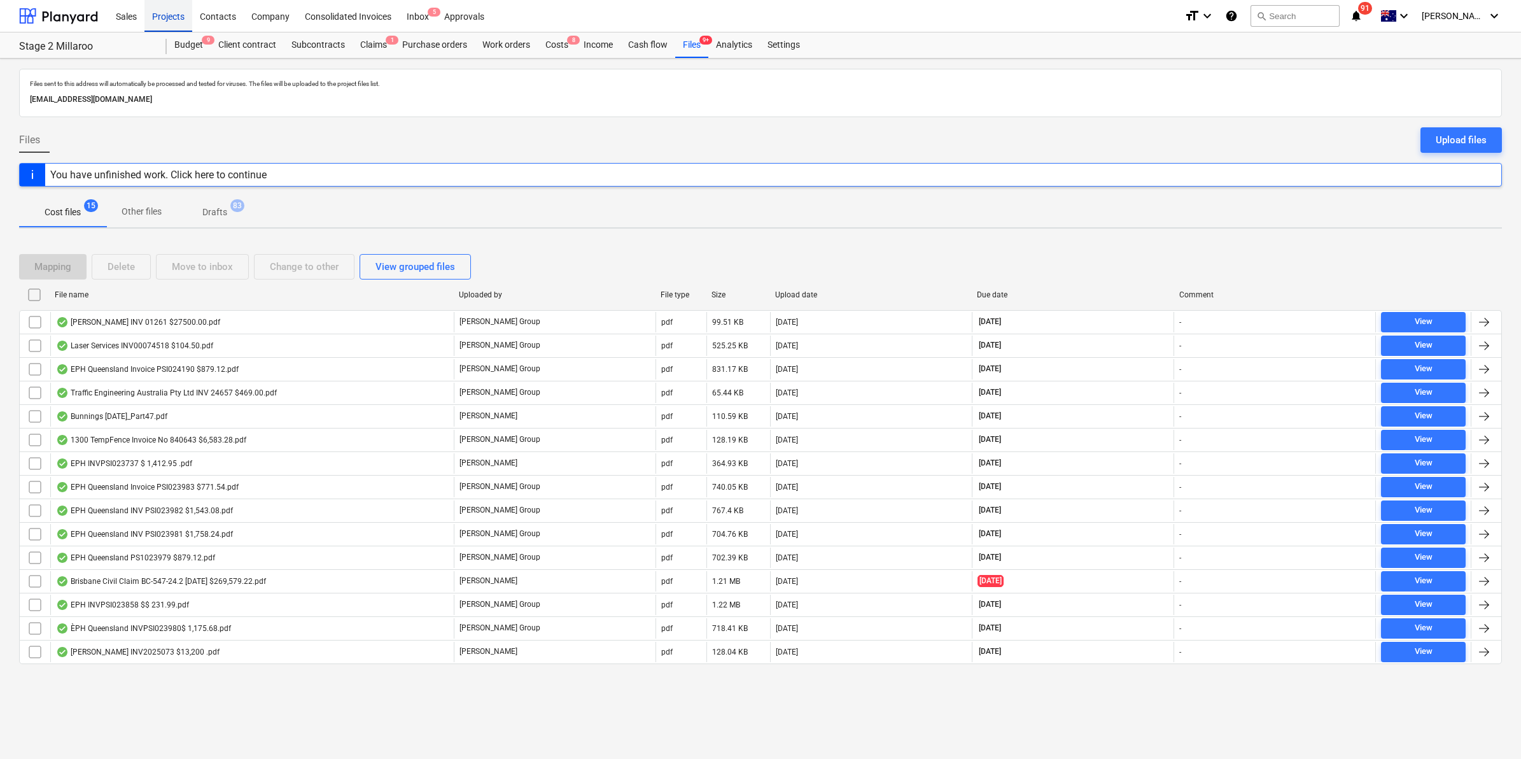
click at [167, 11] on div "Projects" at bounding box center [168, 15] width 48 height 32
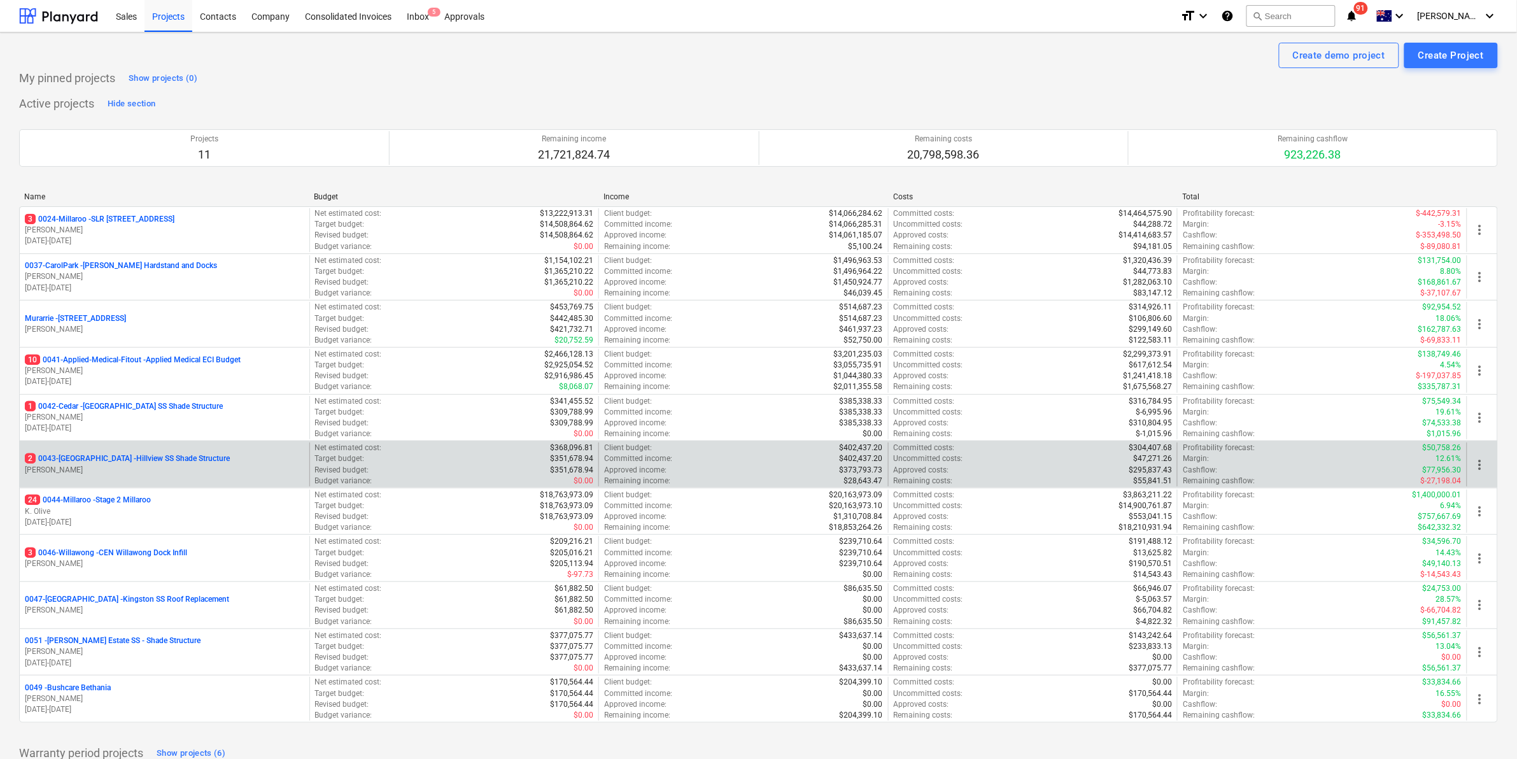
click at [91, 456] on p "2 0043-[GEOGRAPHIC_DATA] - [GEOGRAPHIC_DATA] [GEOGRAPHIC_DATA] Shade Structure" at bounding box center [127, 458] width 205 height 11
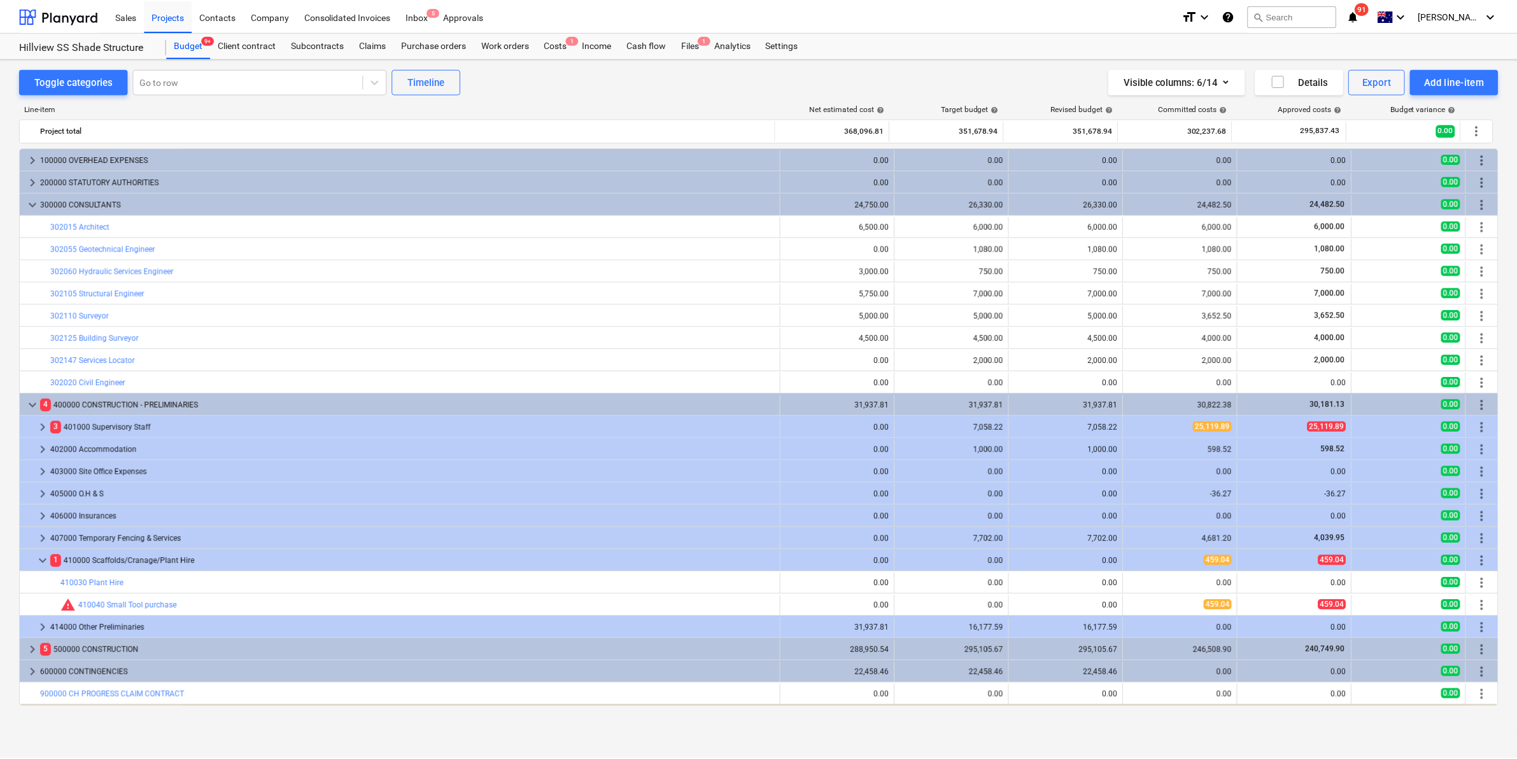
scroll to position [20, 0]
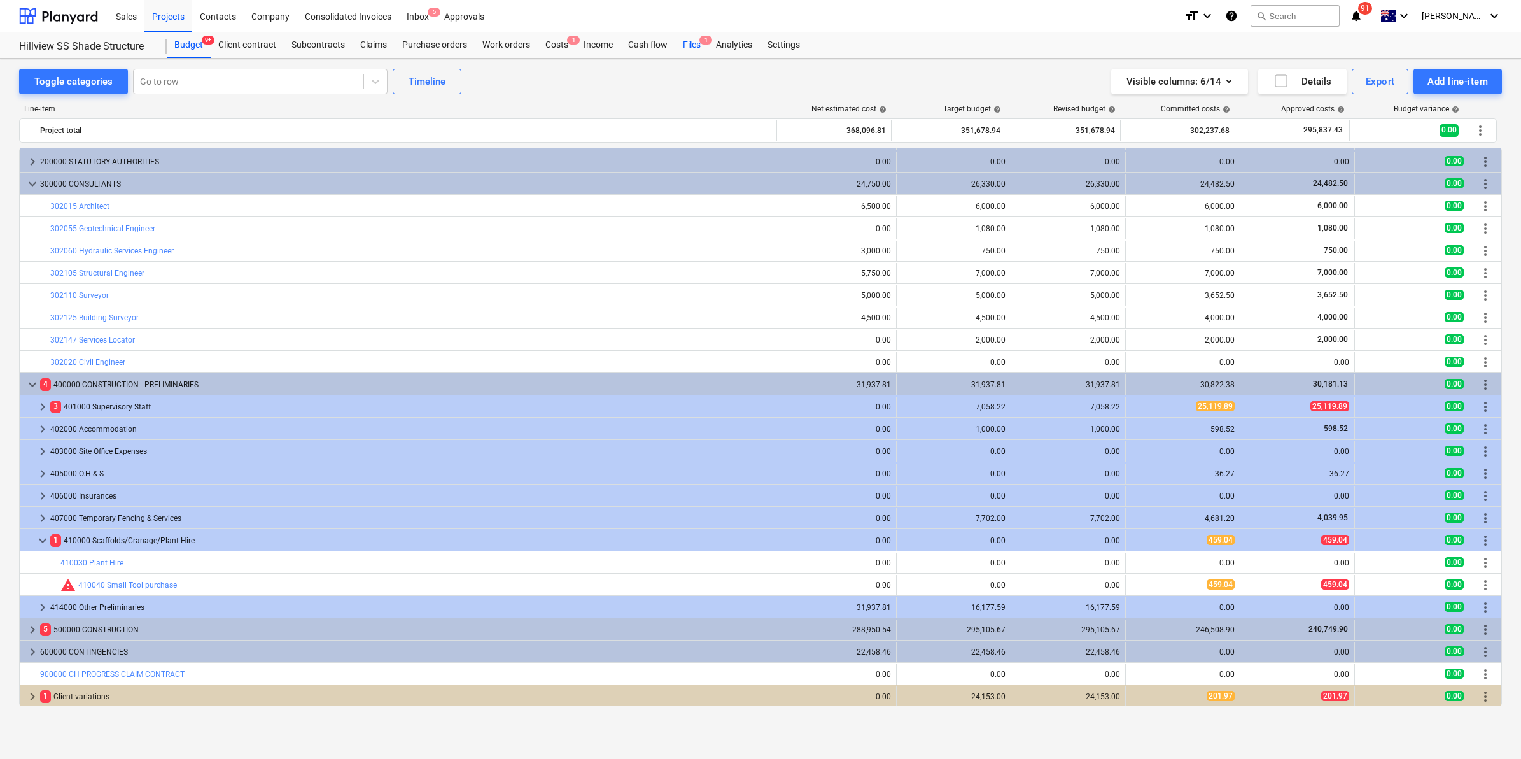
click at [697, 39] on div "Files 1" at bounding box center [691, 44] width 33 height 25
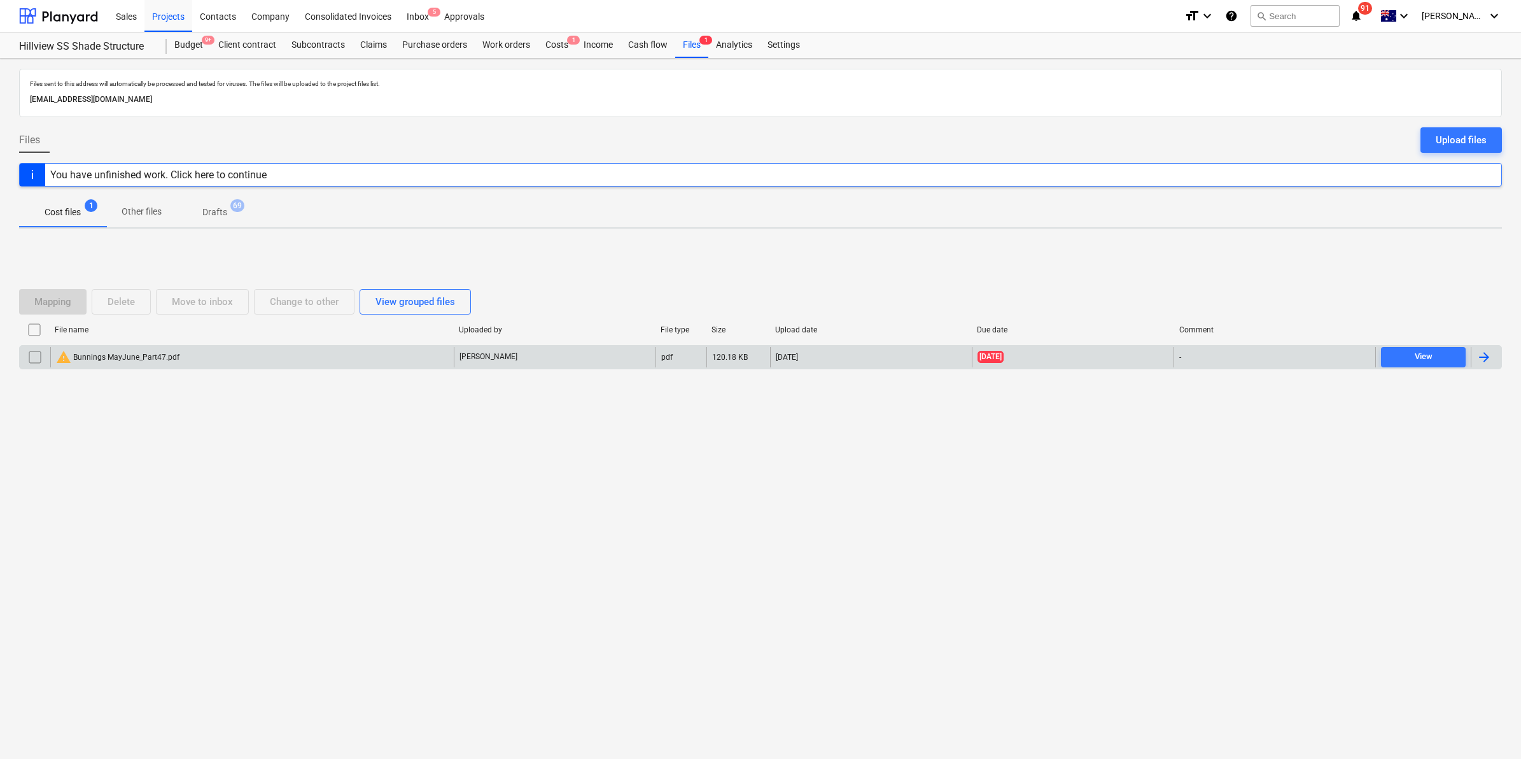
click at [113, 363] on div "warning Bunnings MayJune_Part47.pdf" at bounding box center [117, 356] width 123 height 15
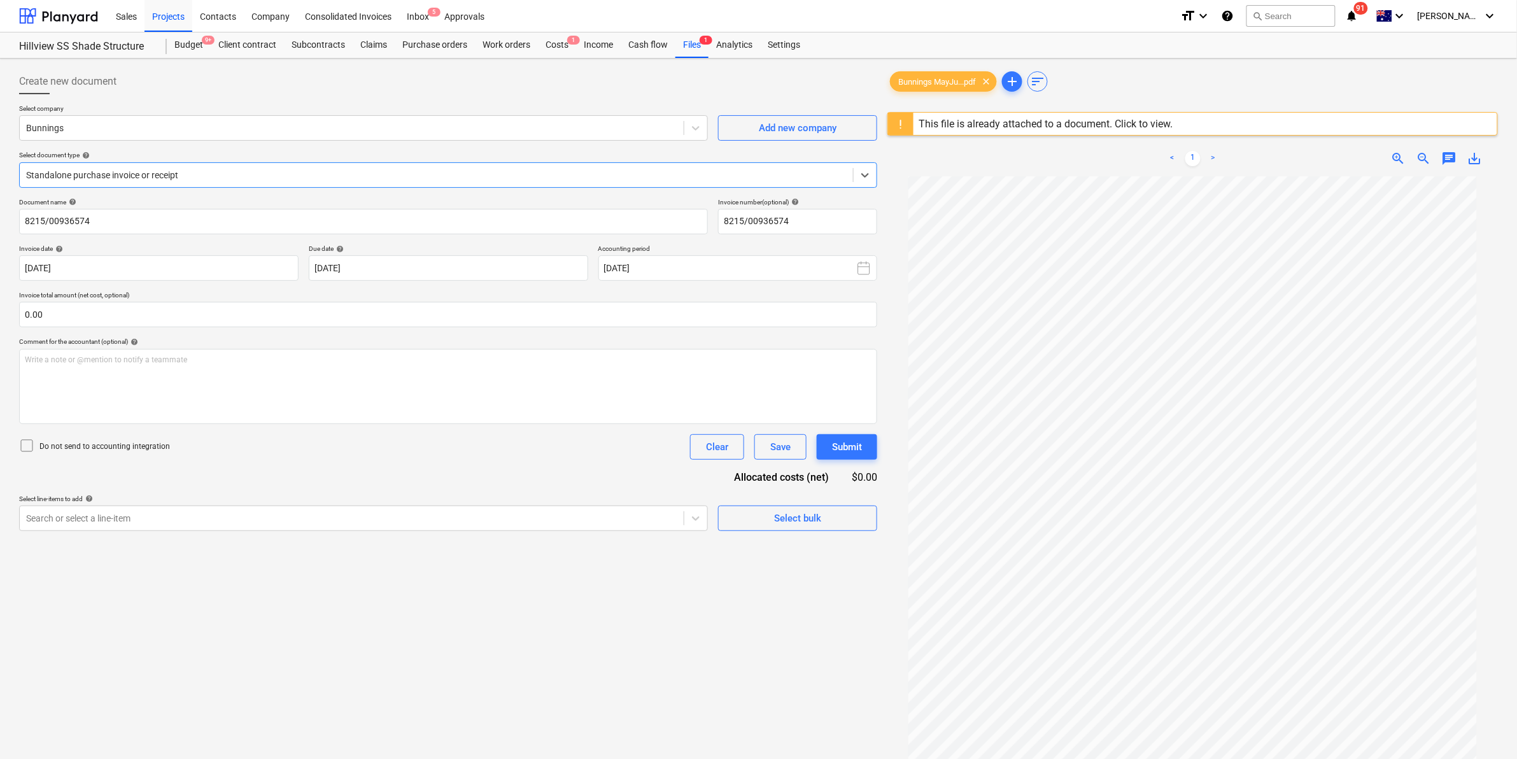
click at [211, 169] on div at bounding box center [436, 175] width 820 height 13
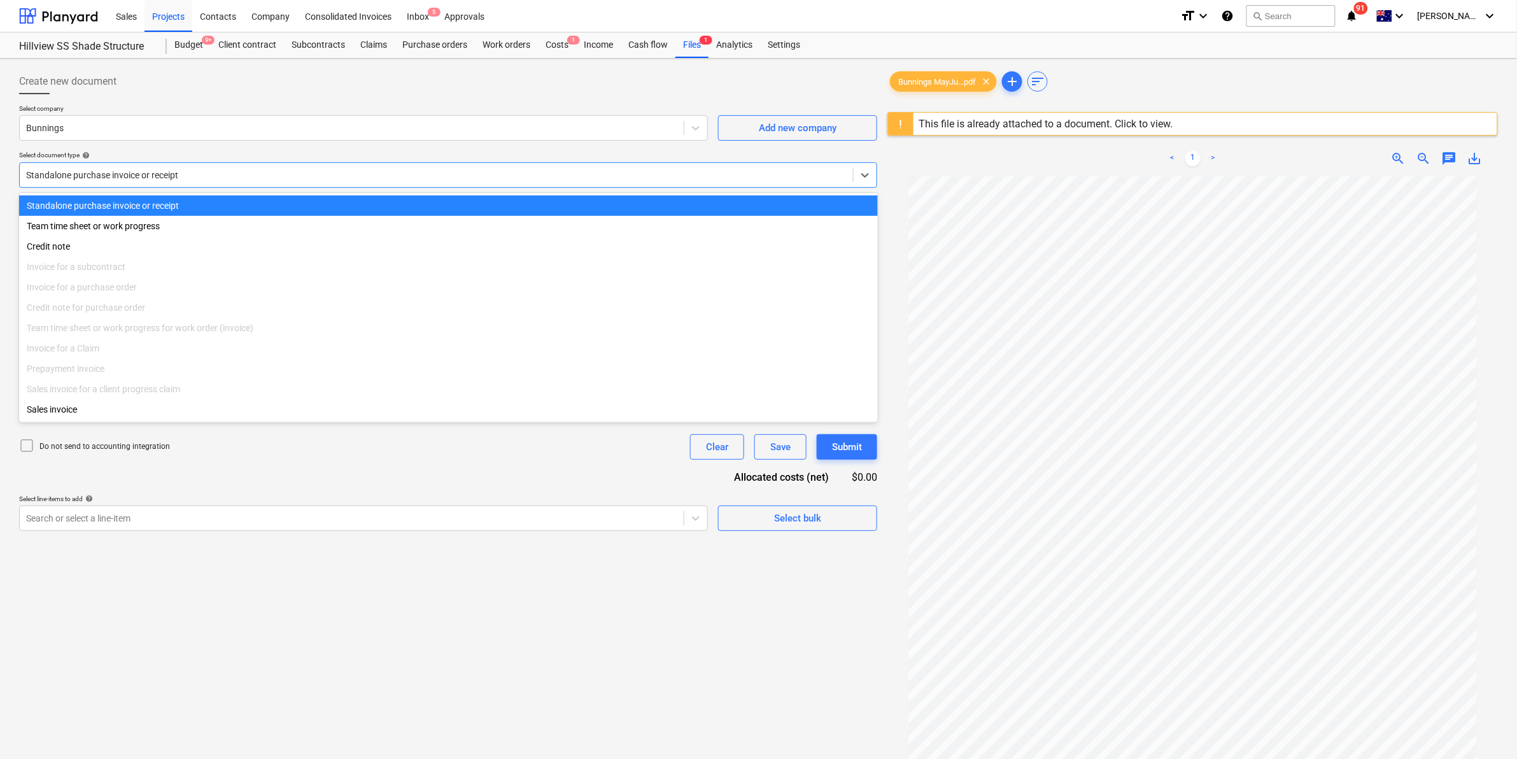
click at [211, 173] on div at bounding box center [436, 175] width 820 height 13
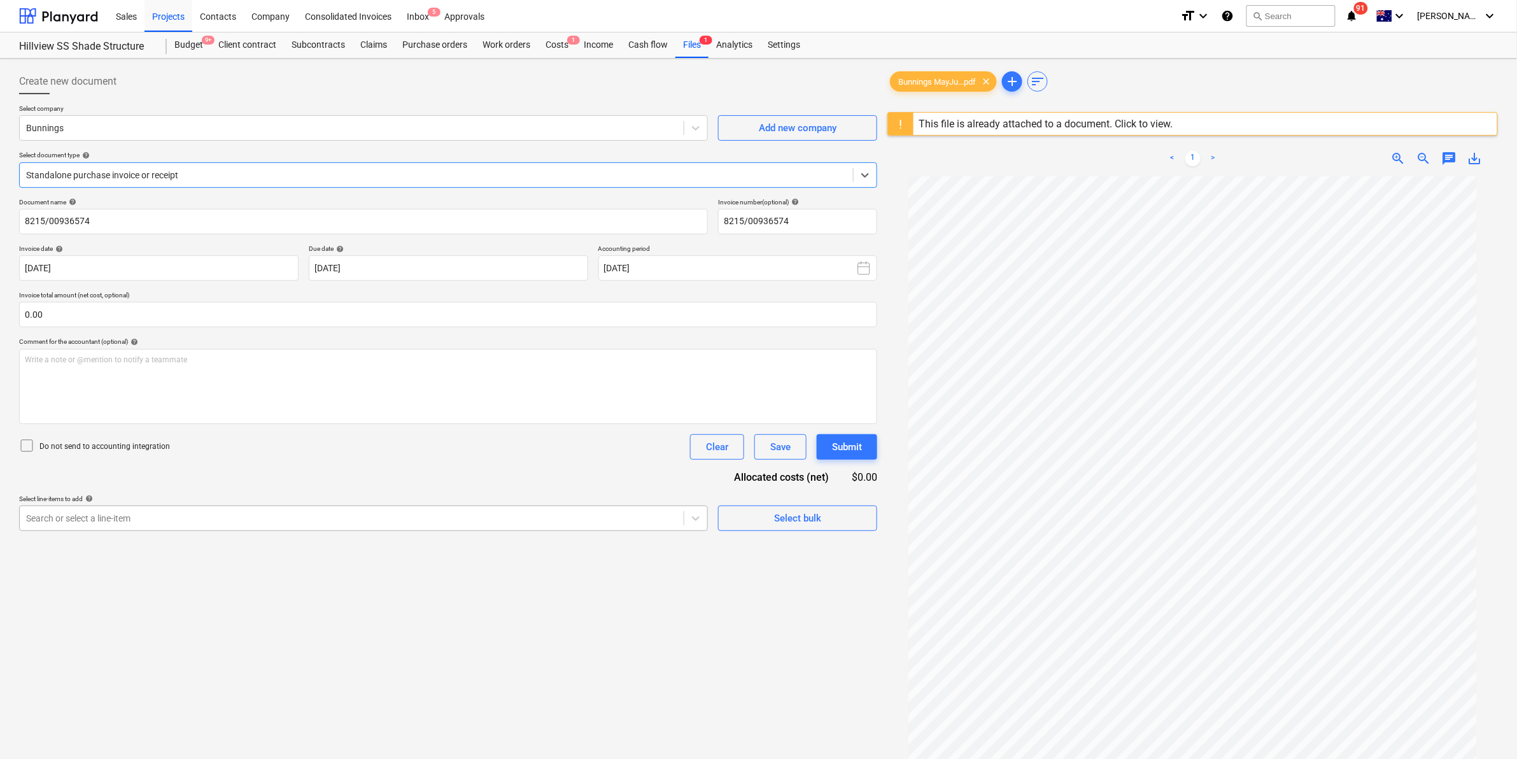
click at [522, 519] on div at bounding box center [351, 518] width 651 height 13
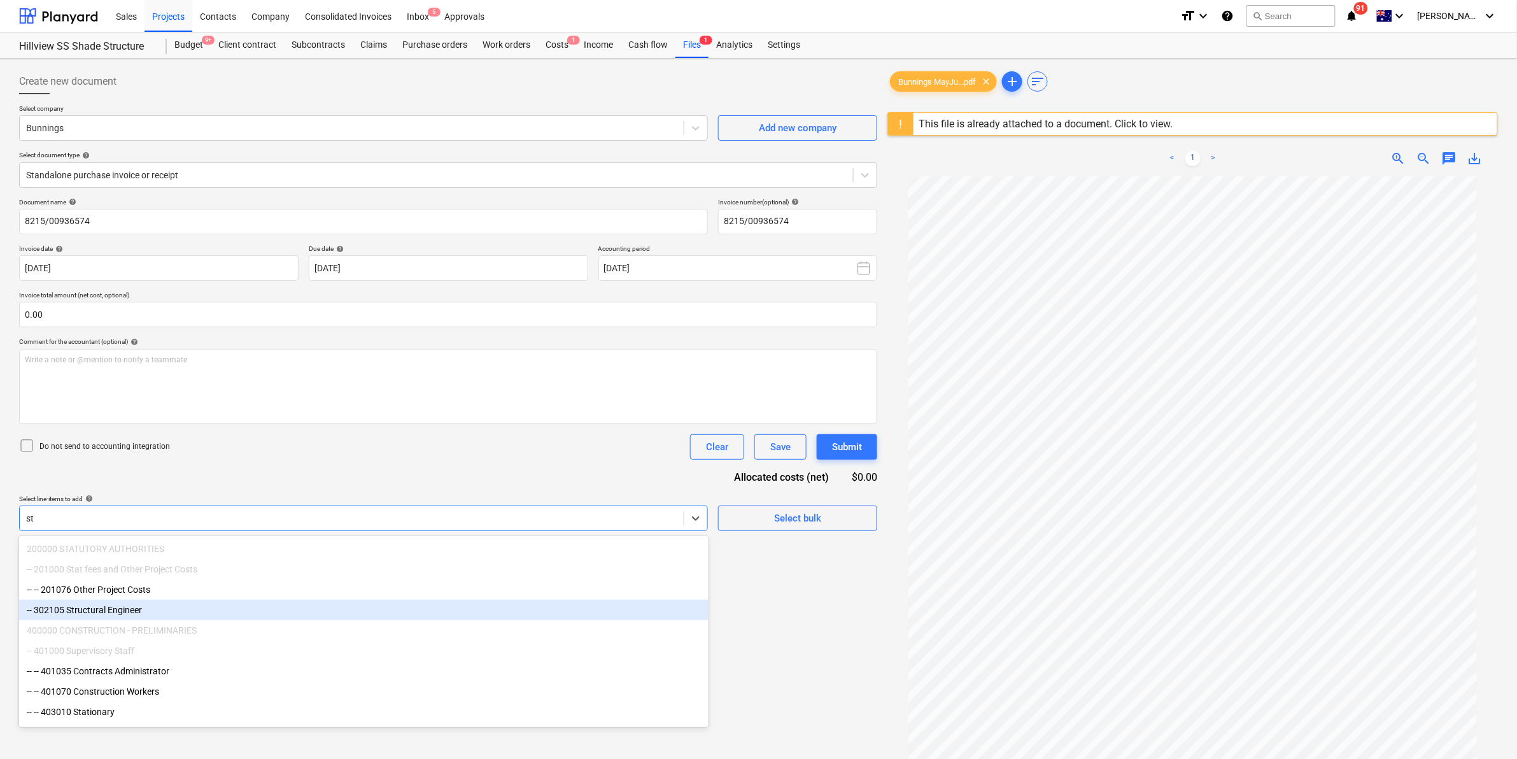
type input "s"
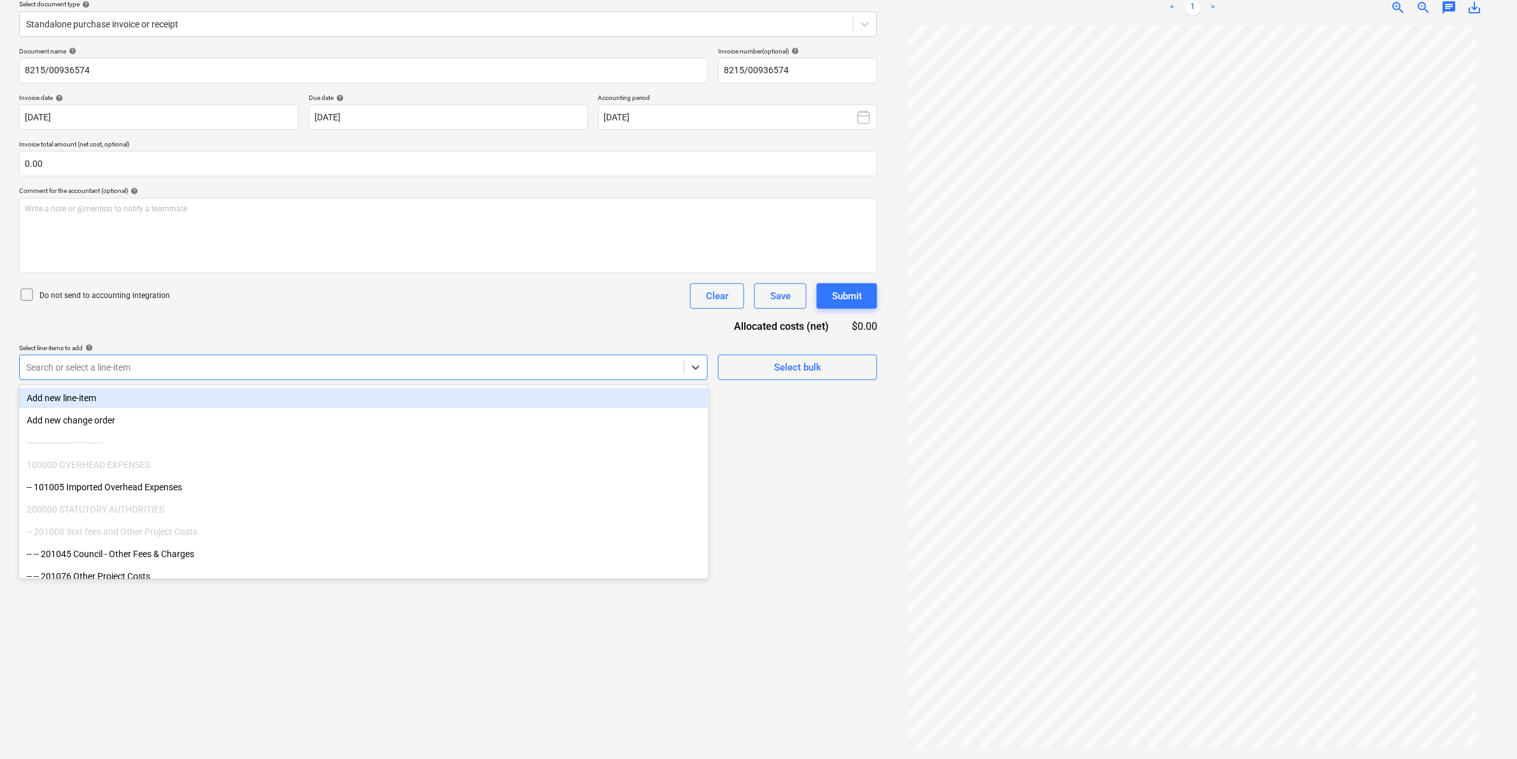
click at [144, 398] on div "Add new line-item" at bounding box center [363, 398] width 689 height 20
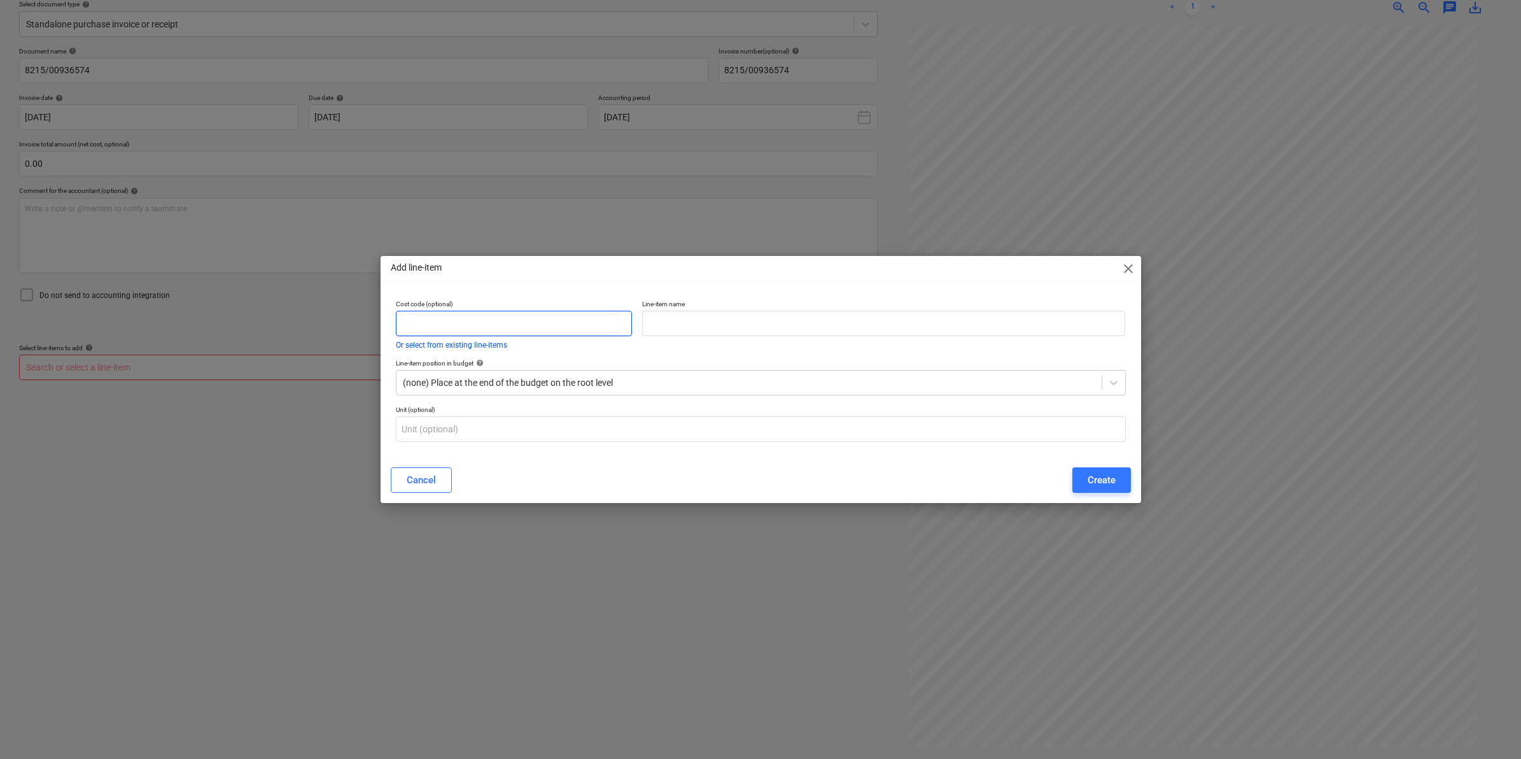
click at [437, 326] on input "text" at bounding box center [514, 323] width 237 height 25
type input "512000"
type input "Structural Steel"
click at [1105, 482] on div "Create" at bounding box center [1102, 480] width 28 height 17
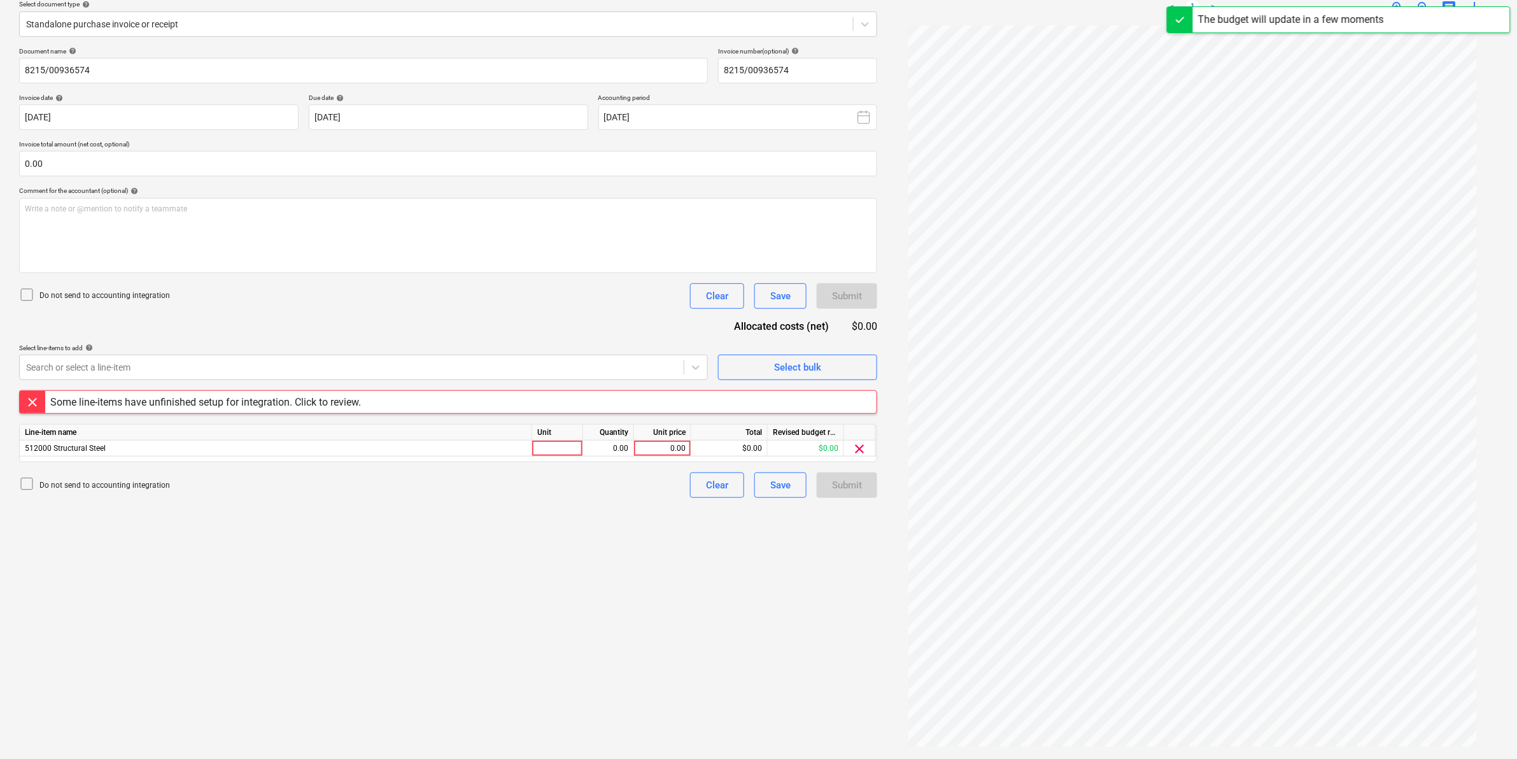
click at [458, 408] on div "Some line-items have unfinished setup for integration. Click to review." at bounding box center [448, 402] width 858 height 24
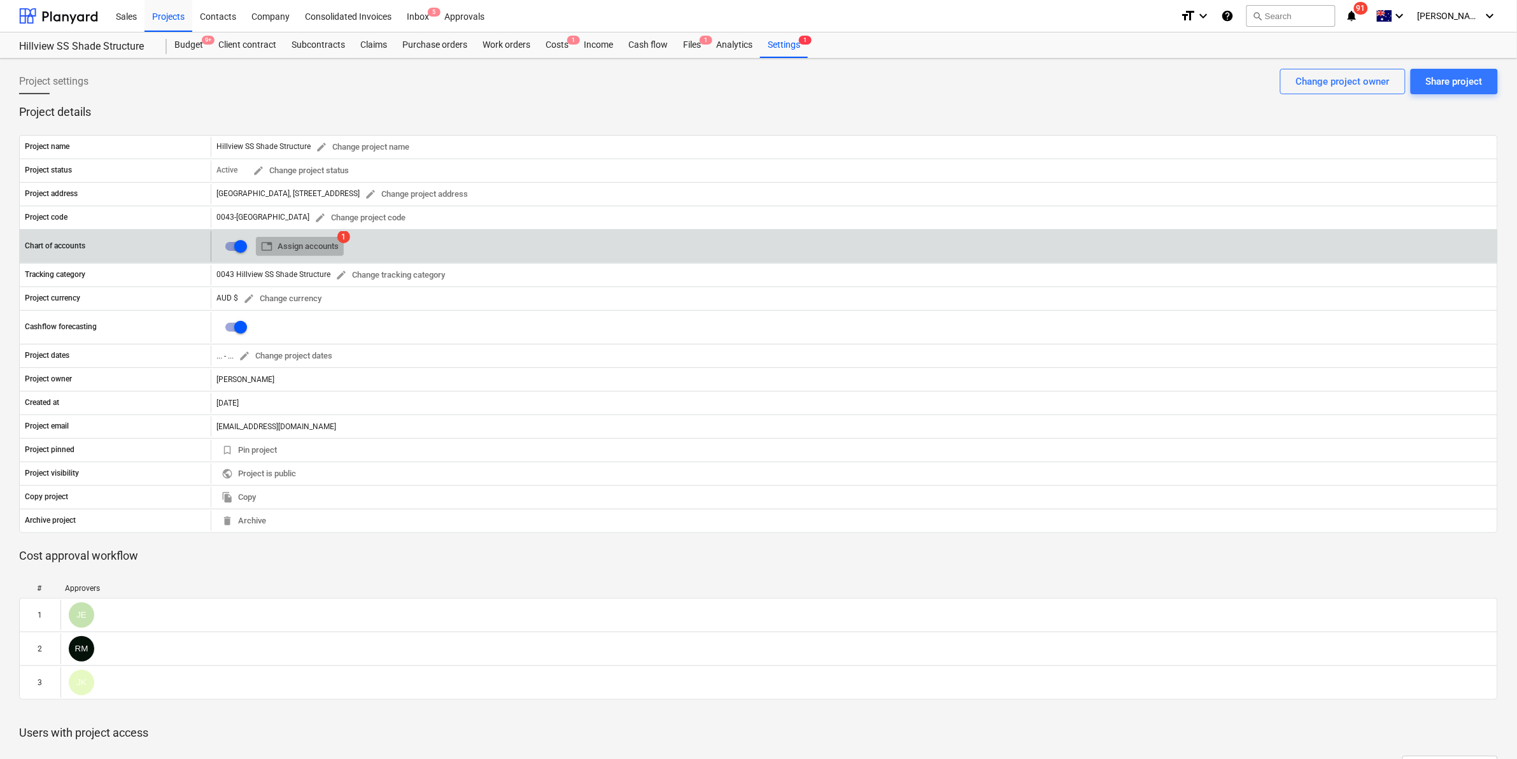
click at [288, 249] on span "table Assign accounts" at bounding box center [300, 246] width 78 height 15
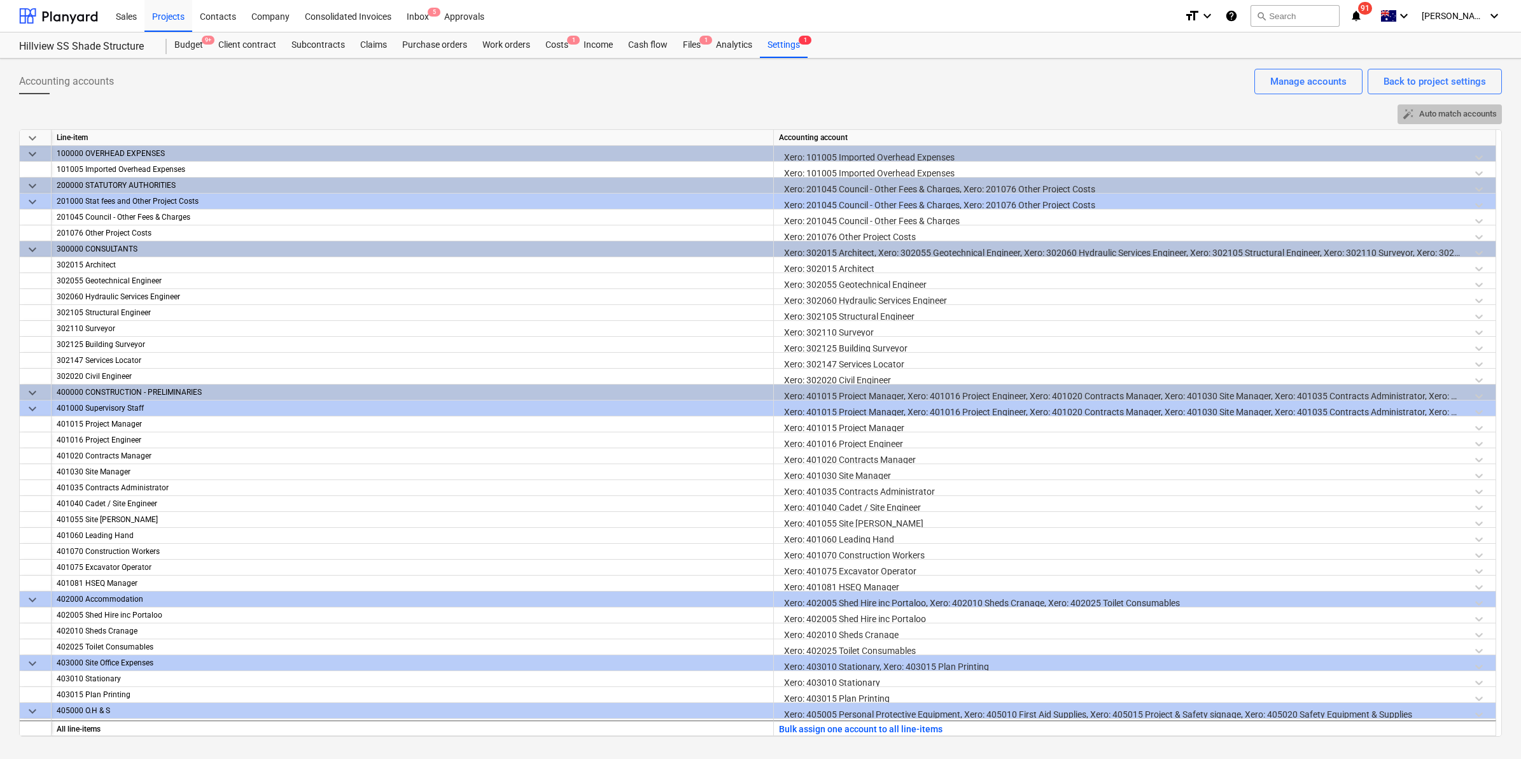
click at [1445, 115] on span "auto_fix_high Auto match accounts" at bounding box center [1450, 114] width 94 height 15
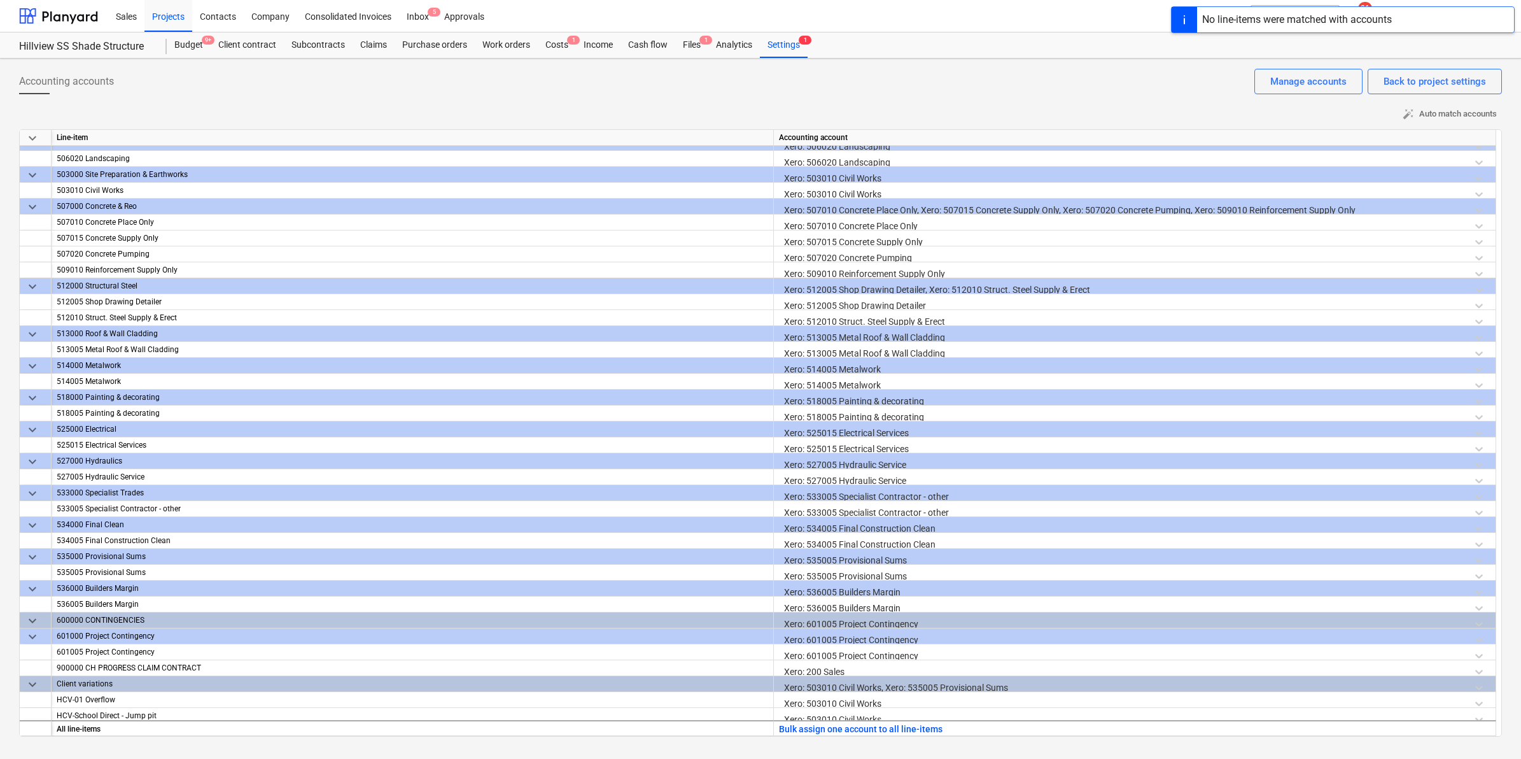
scroll to position [922, 0]
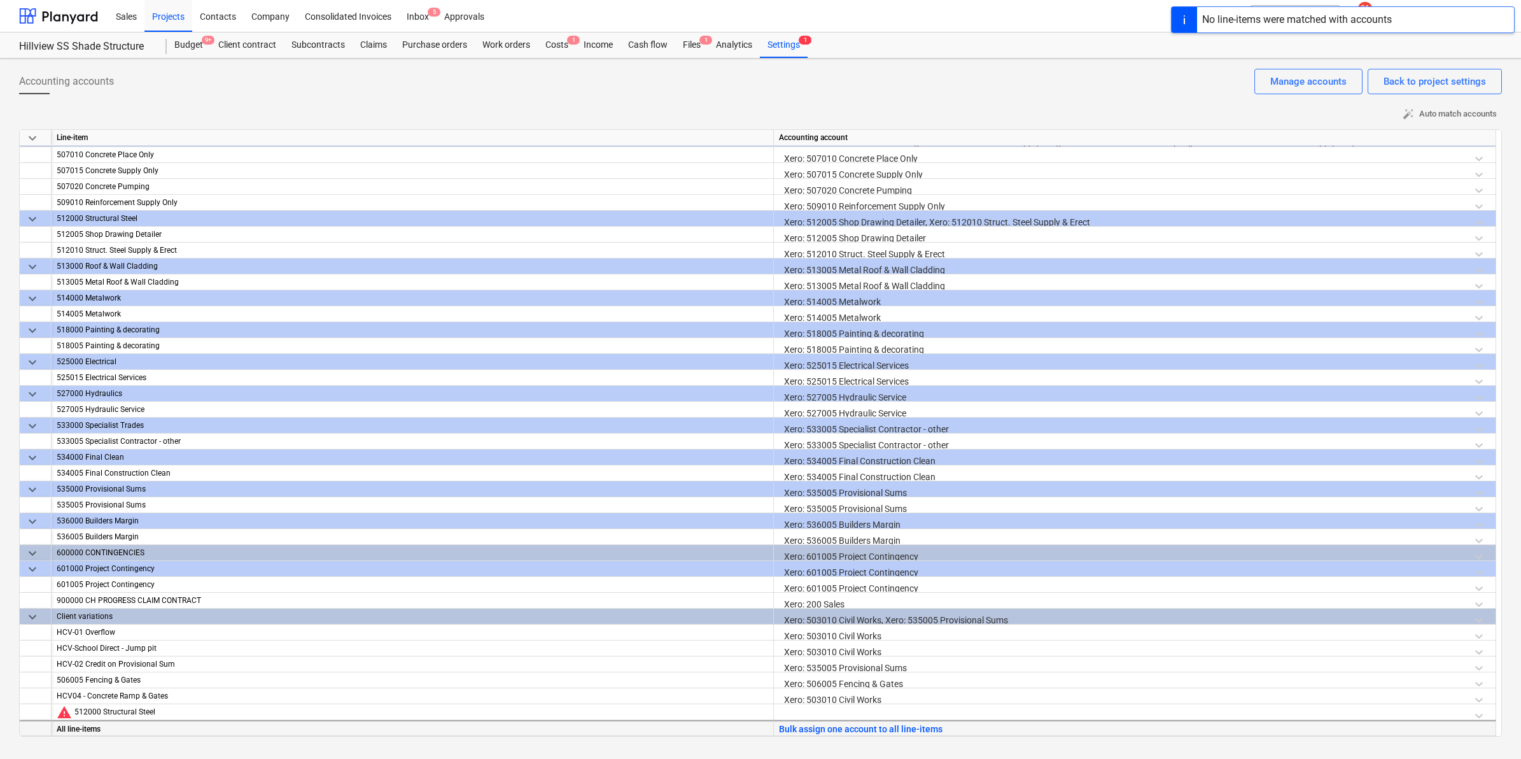
click at [402, 720] on div "All line-items" at bounding box center [413, 727] width 722 height 16
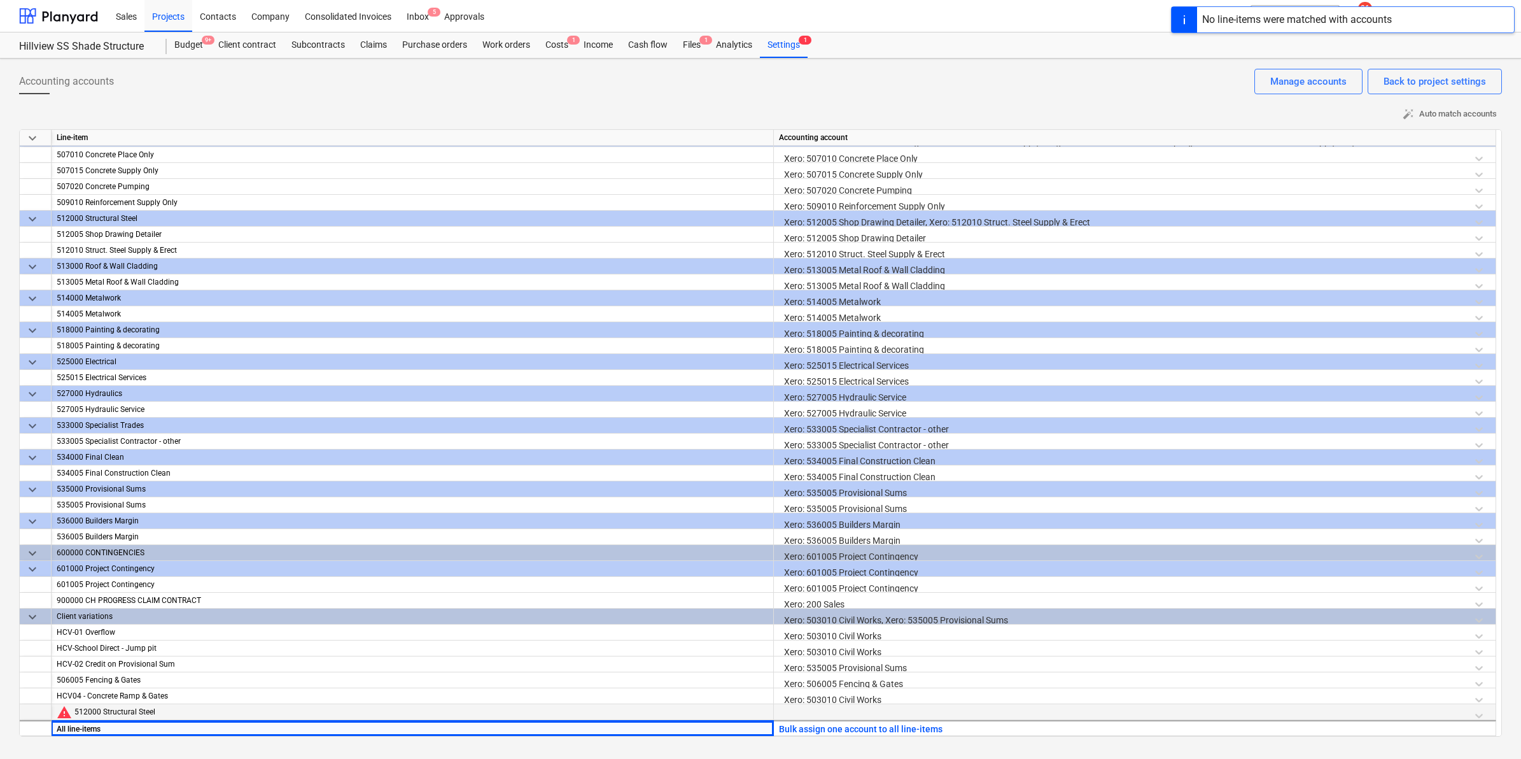
click at [803, 712] on div at bounding box center [1135, 715] width 712 height 22
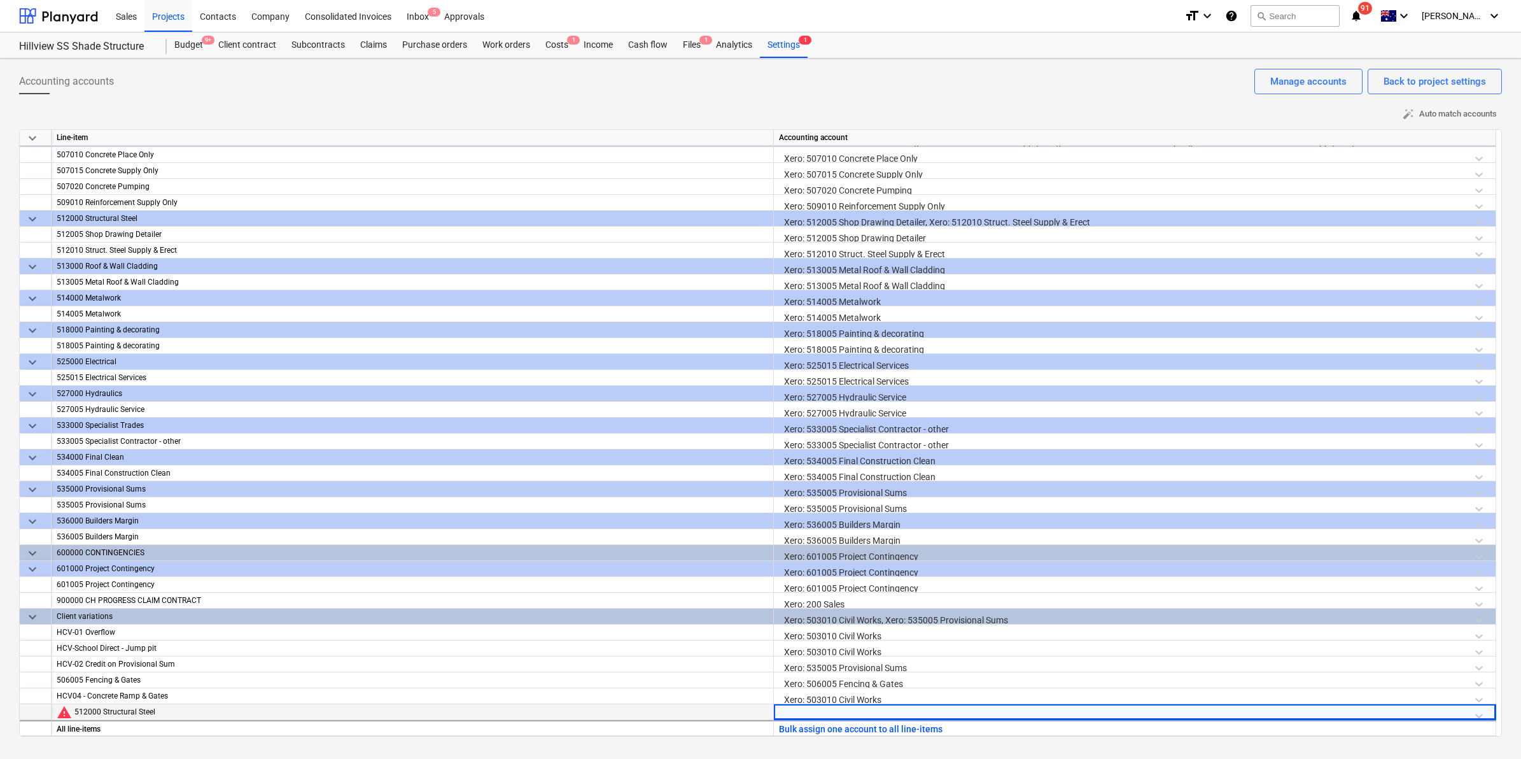
click at [810, 712] on div at bounding box center [1135, 715] width 712 height 22
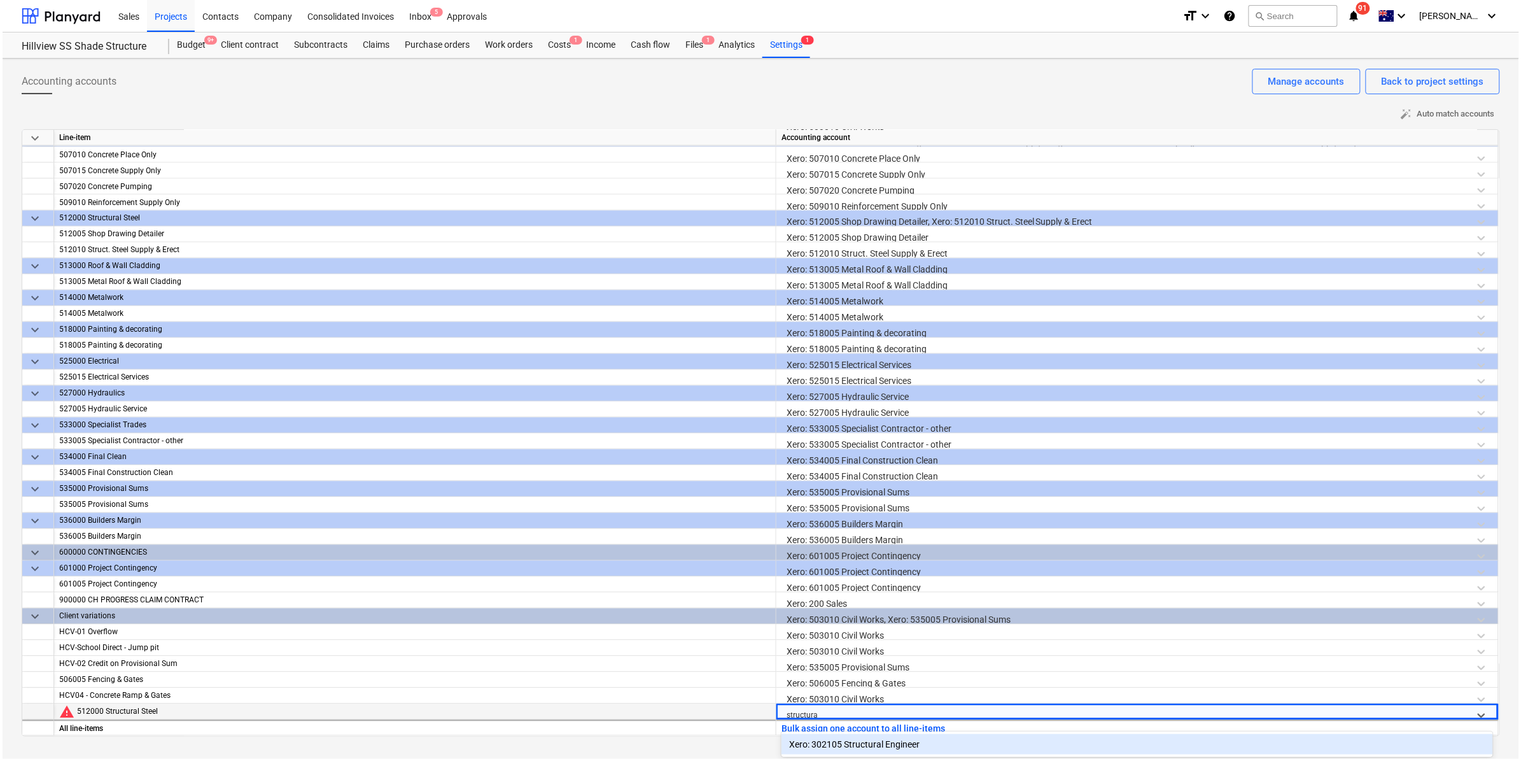
scroll to position [0, 0]
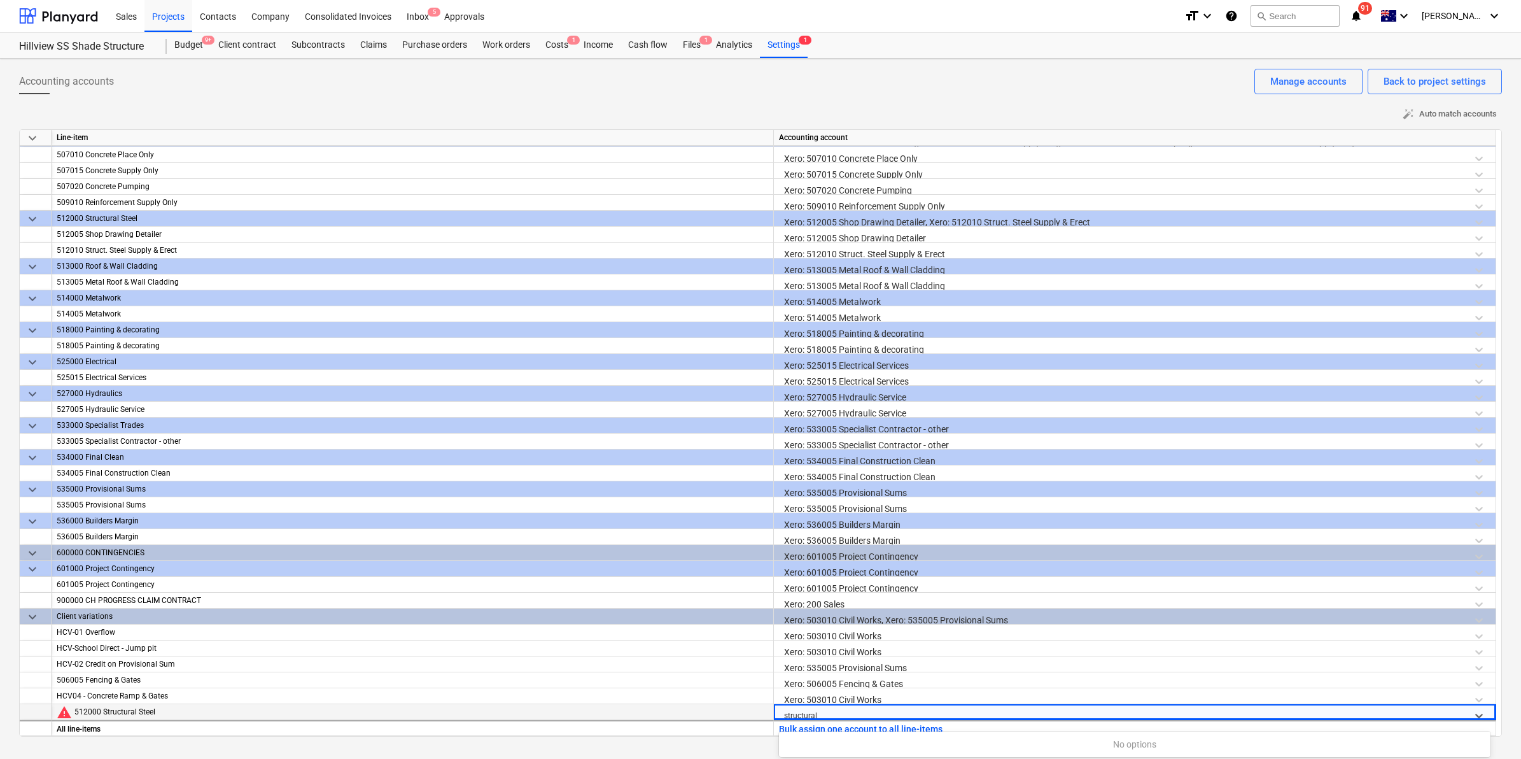
type input "structural"
click at [155, 216] on div "512000 Structural Steel" at bounding box center [413, 219] width 712 height 16
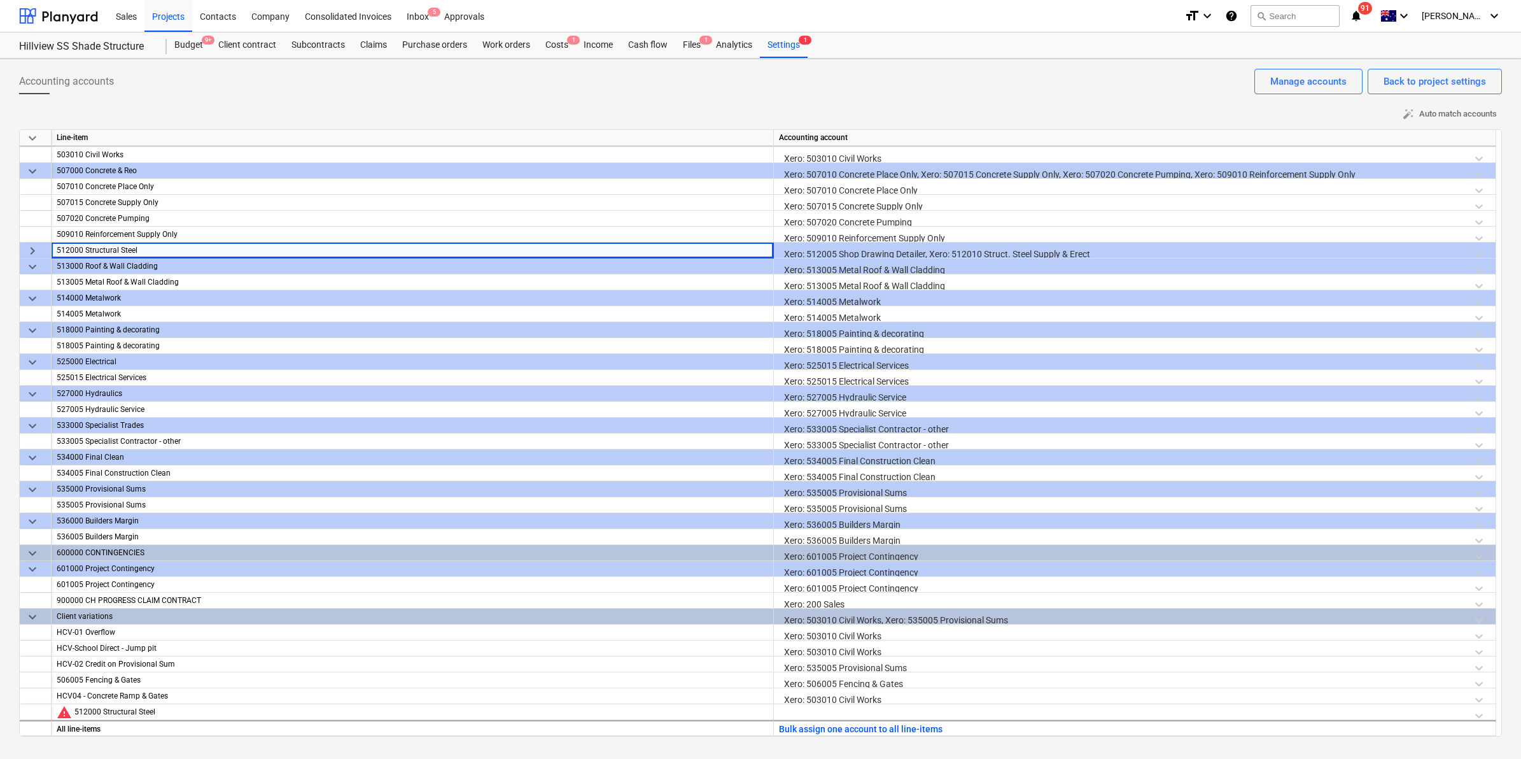
scroll to position [890, 0]
click at [144, 248] on div "512000 Structural Steel" at bounding box center [413, 250] width 712 height 16
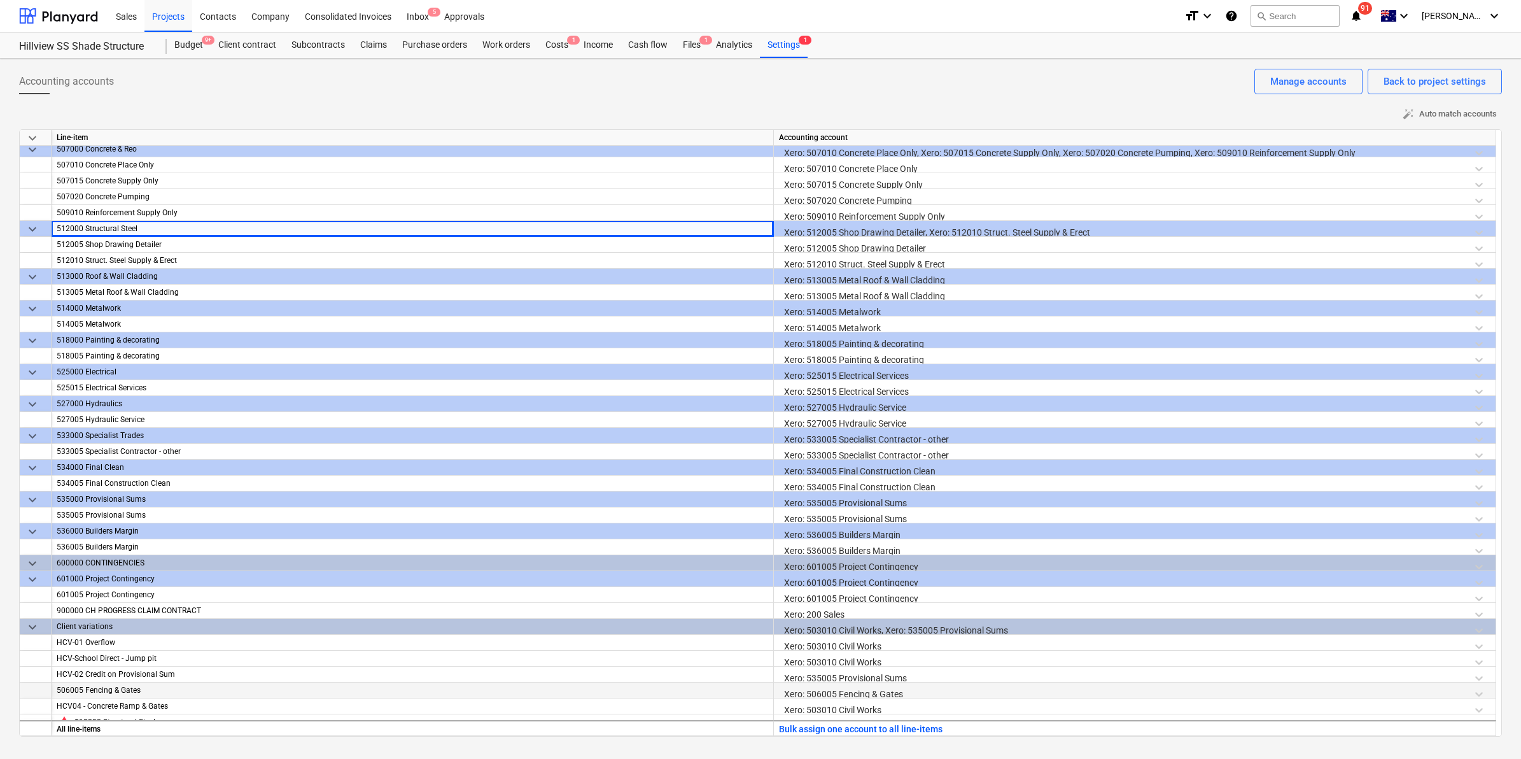
scroll to position [922, 0]
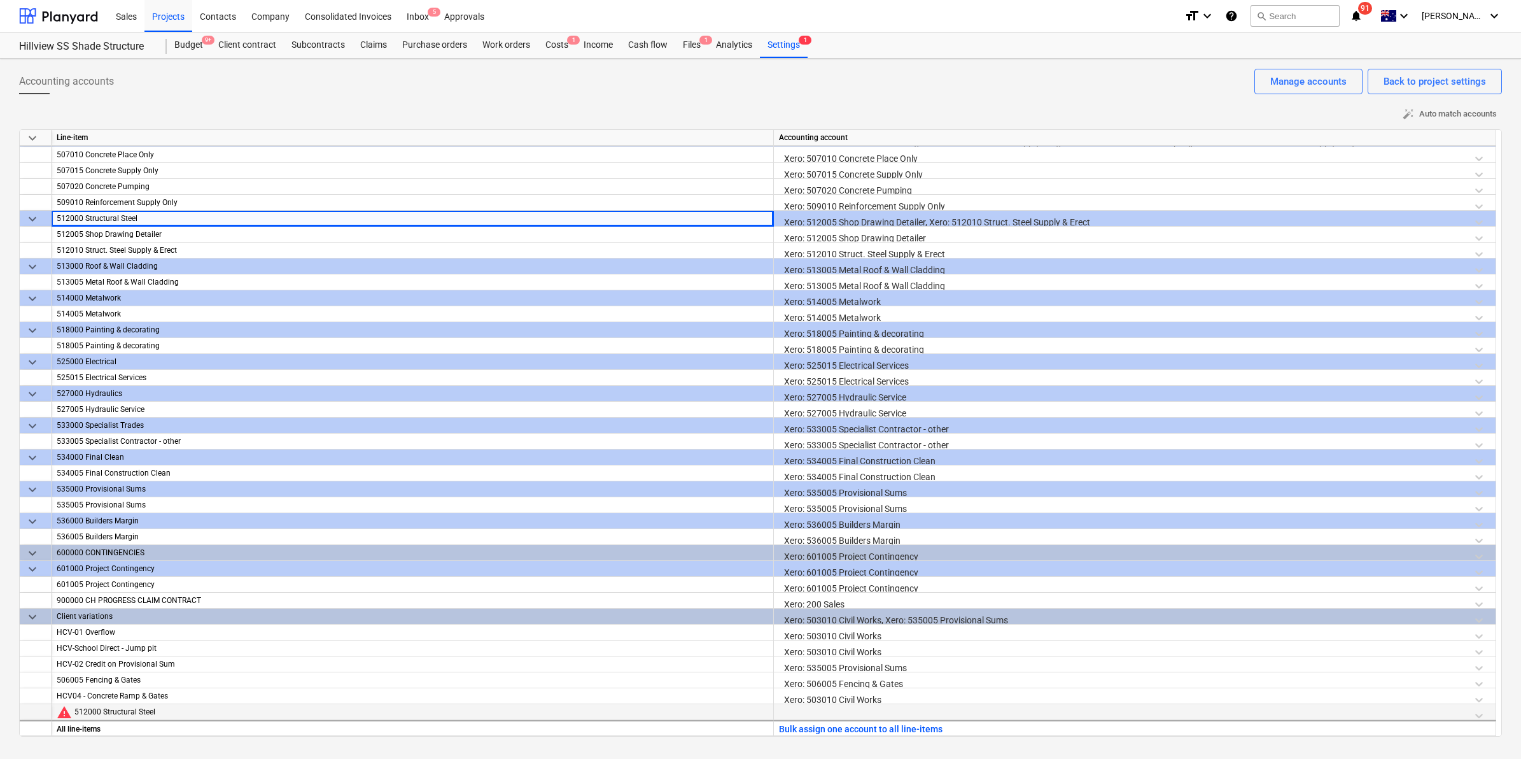
click at [828, 710] on div at bounding box center [1135, 715] width 712 height 22
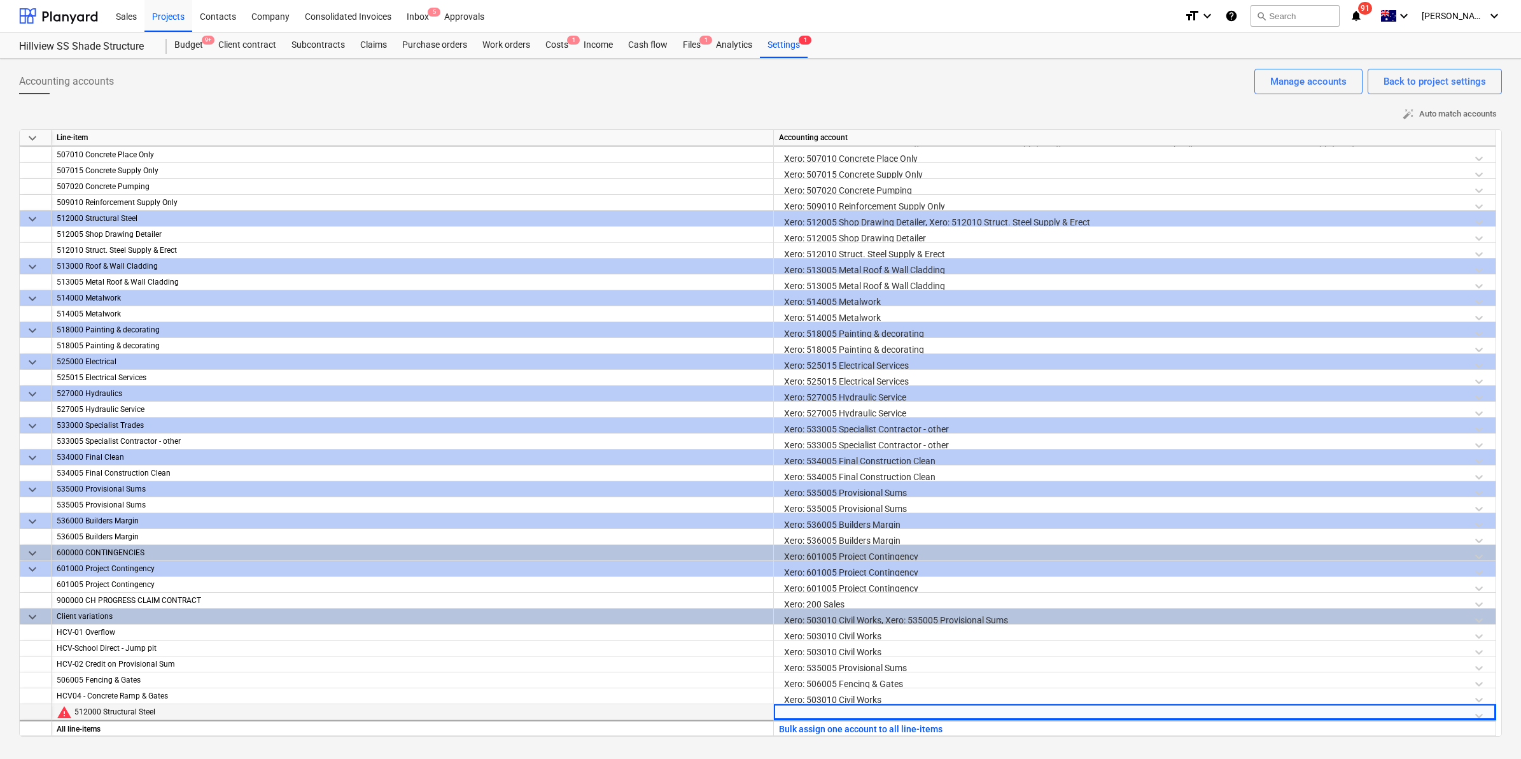
click at [828, 710] on div at bounding box center [1135, 715] width 712 height 22
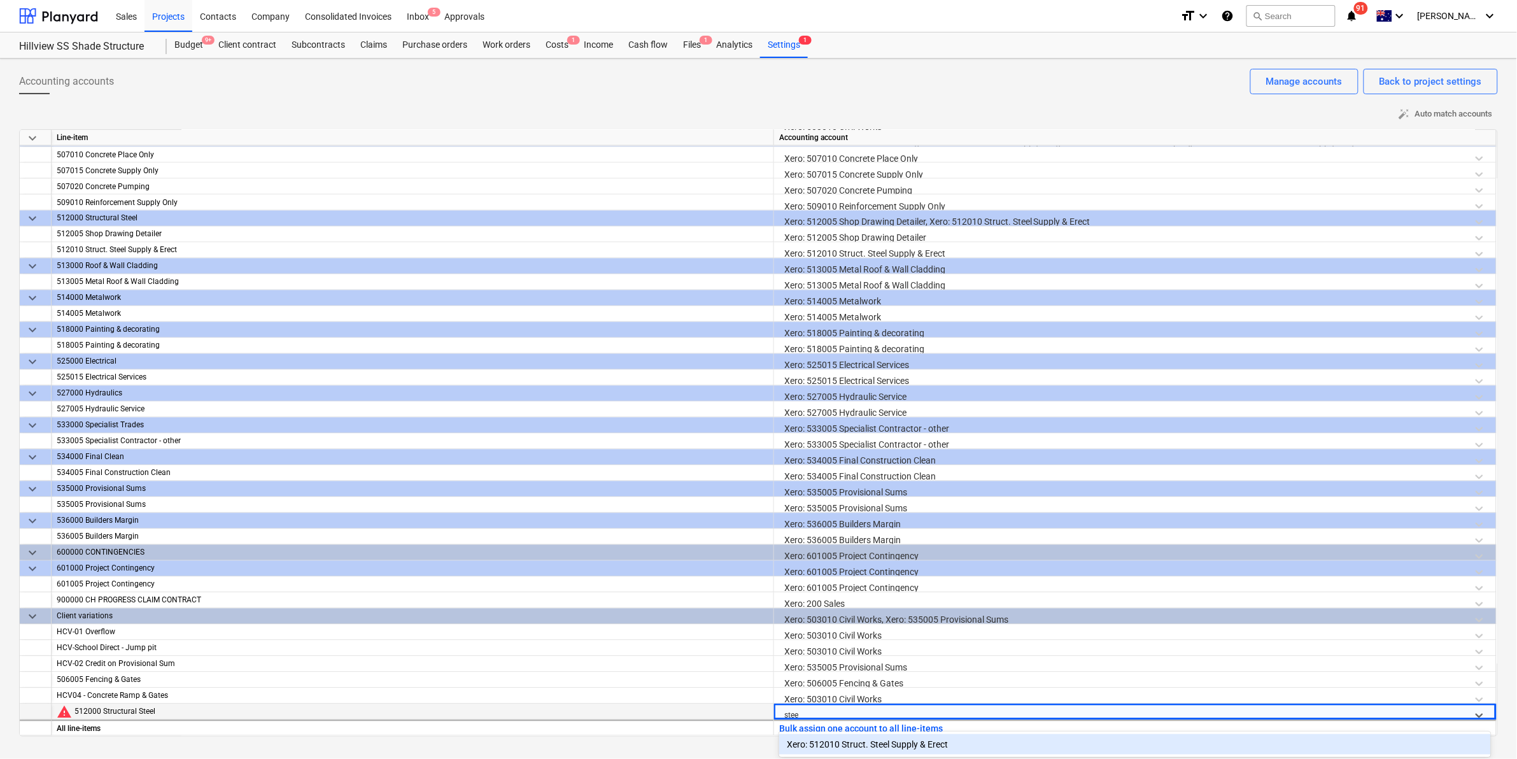
scroll to position [0, 0]
type input "steel"
click at [946, 736] on div "Xero: 512010 Struct. Steel Supply & Erect" at bounding box center [1135, 744] width 712 height 20
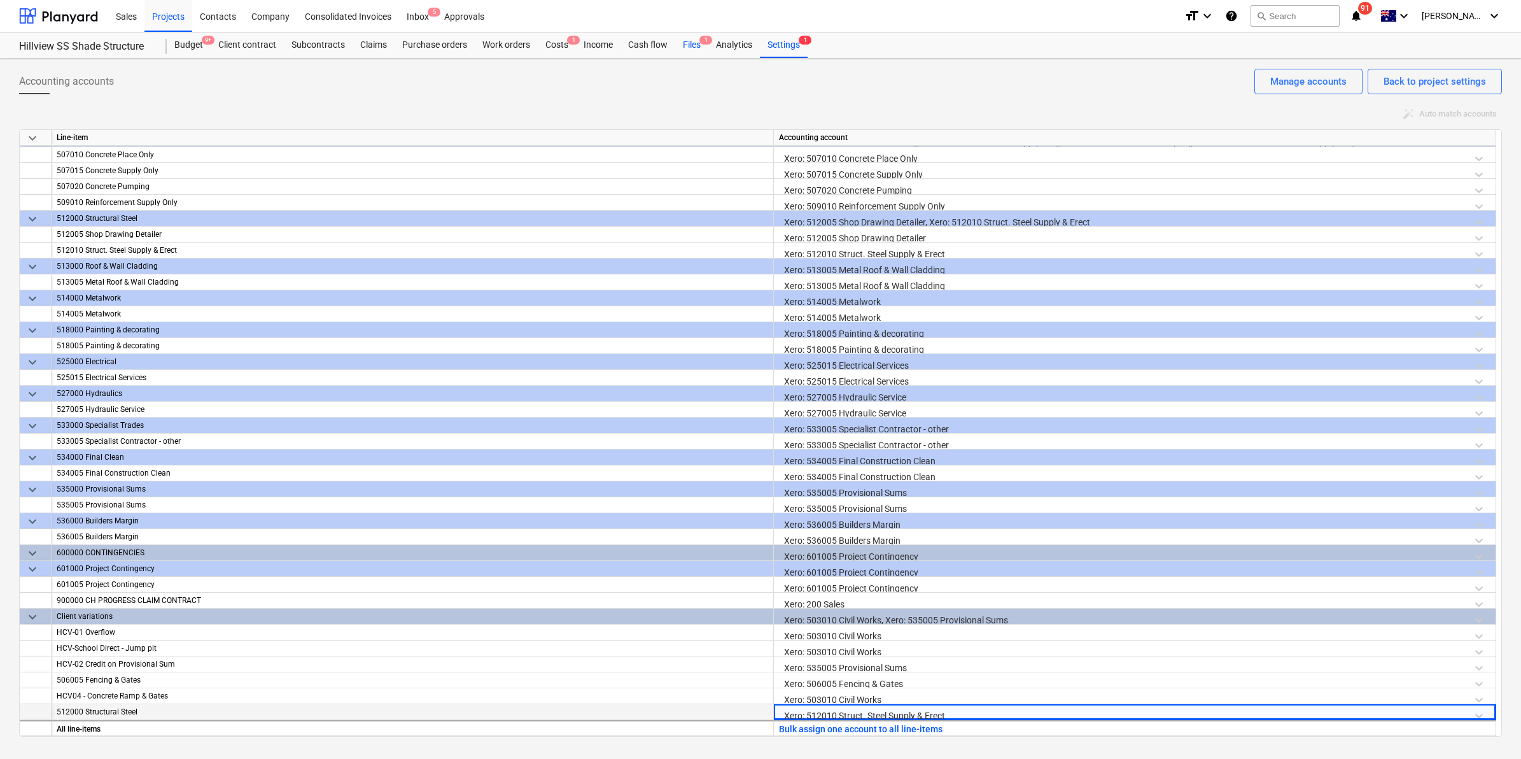
click at [685, 43] on div "Files 1" at bounding box center [691, 44] width 33 height 25
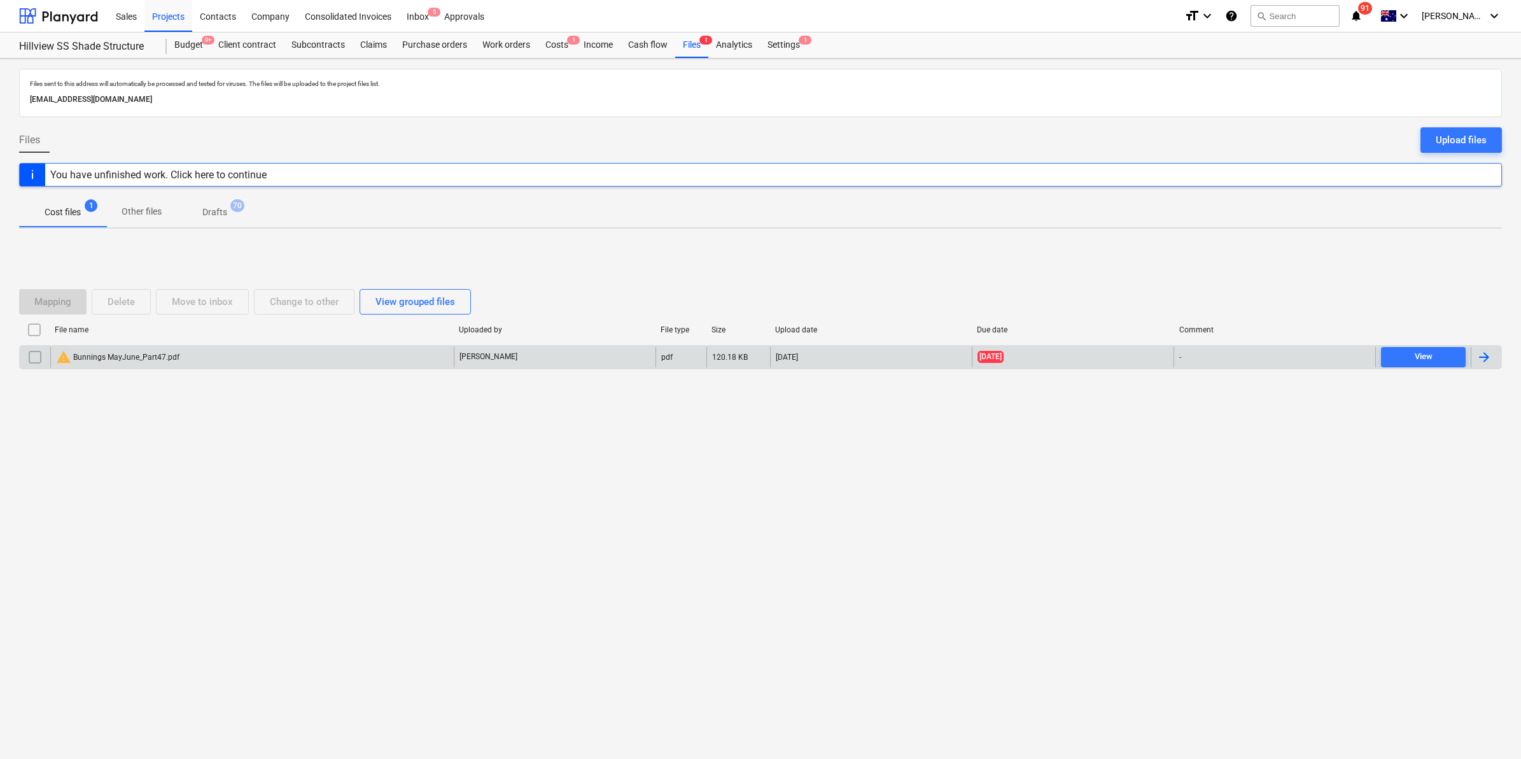
click at [182, 353] on div "warning Bunnings MayJune_Part47.pdf" at bounding box center [251, 357] width 403 height 20
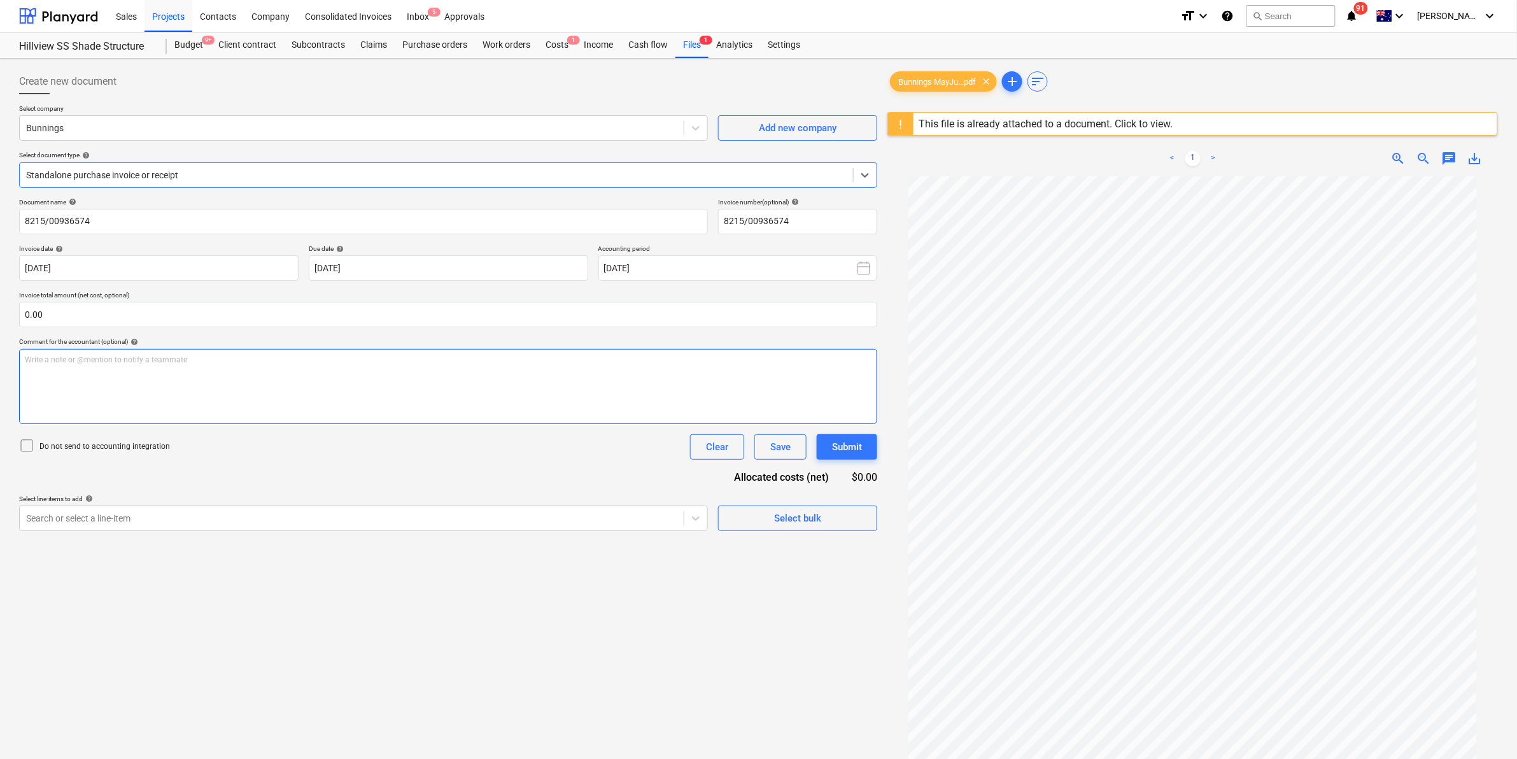
click at [170, 363] on p "Write a note or @mention to notify a teammate [PERSON_NAME]" at bounding box center [448, 359] width 846 height 11
click at [185, 524] on div at bounding box center [351, 518] width 651 height 13
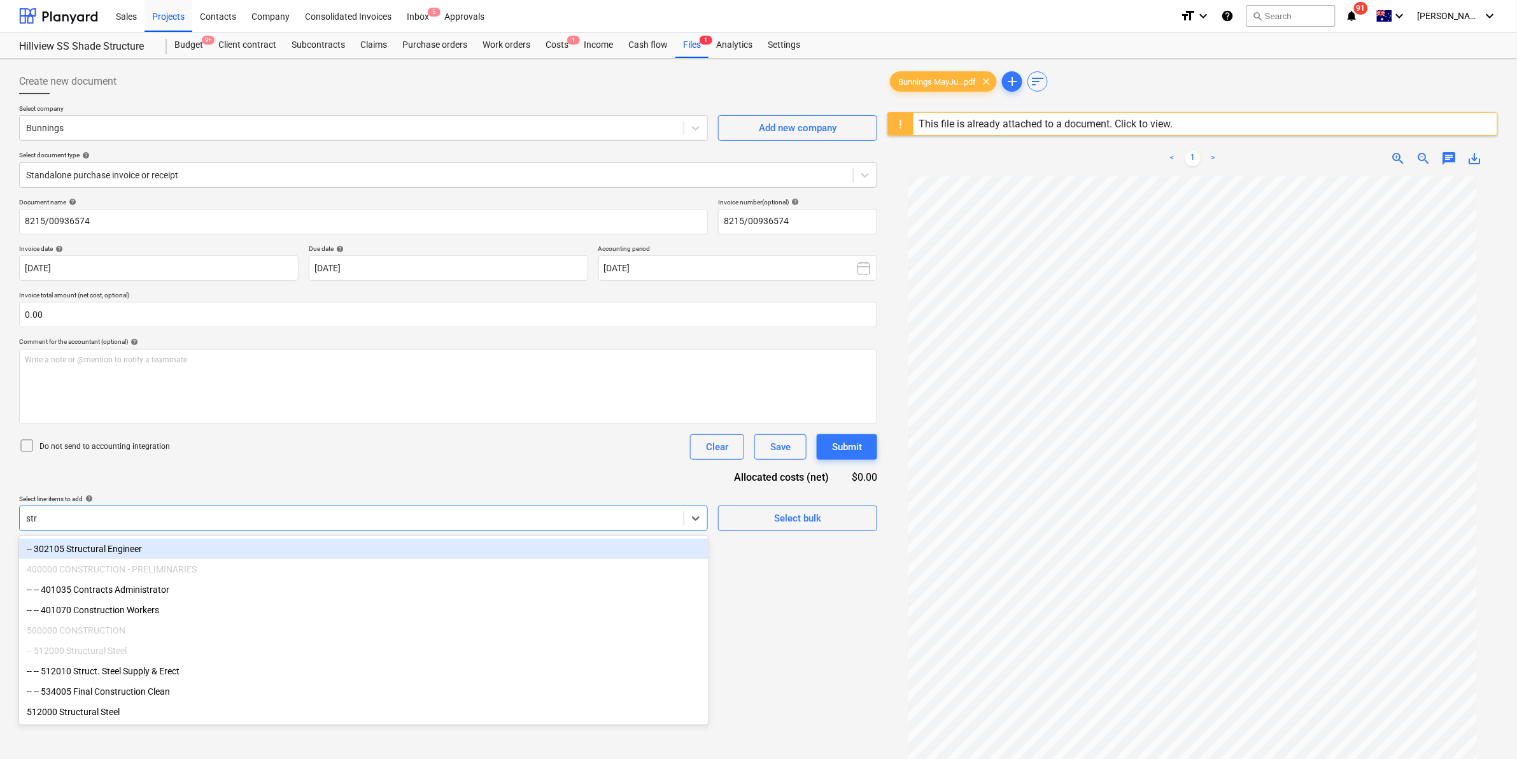
type input "stru"
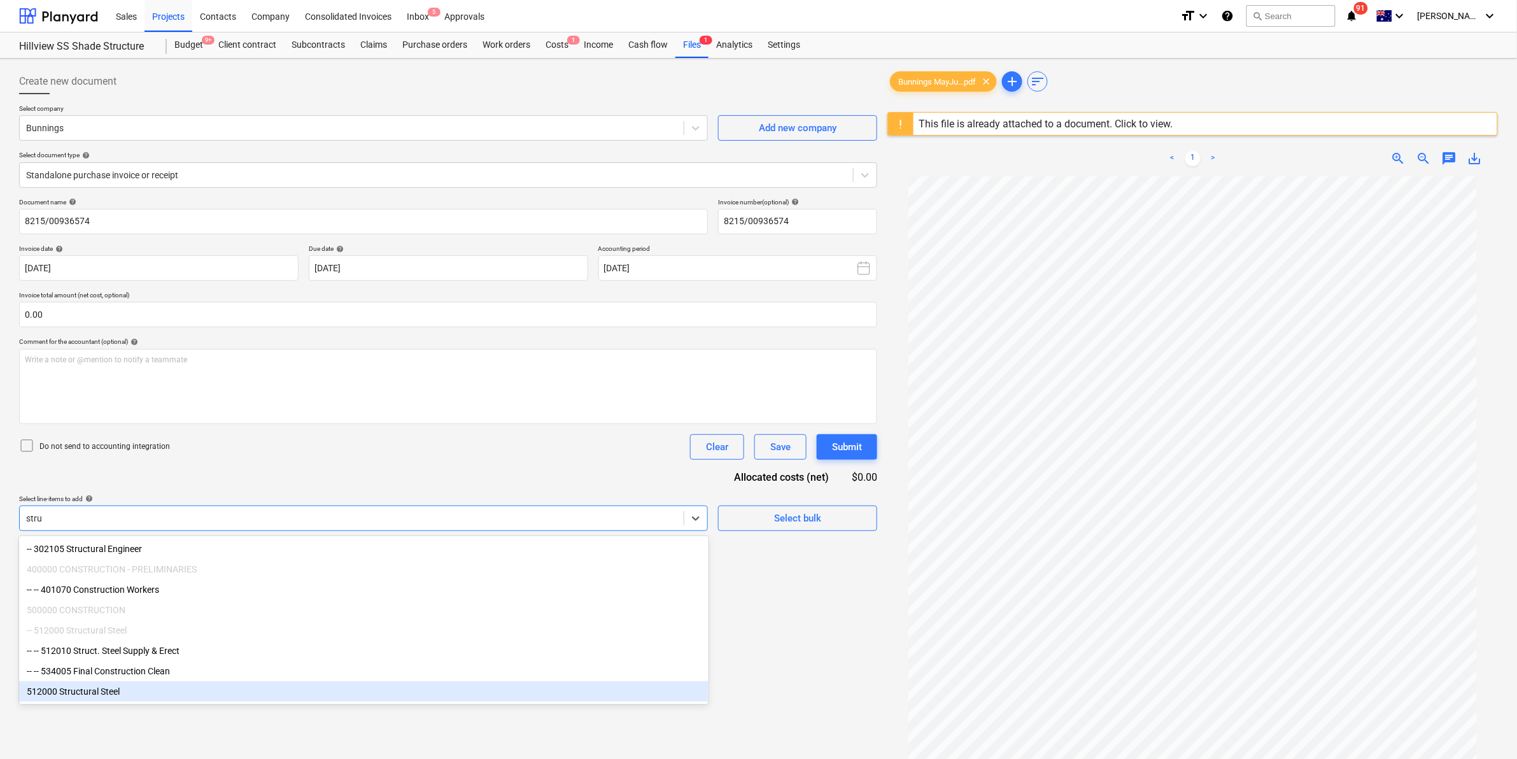
click at [126, 701] on div "512000 Structural Steel" at bounding box center [363, 691] width 689 height 20
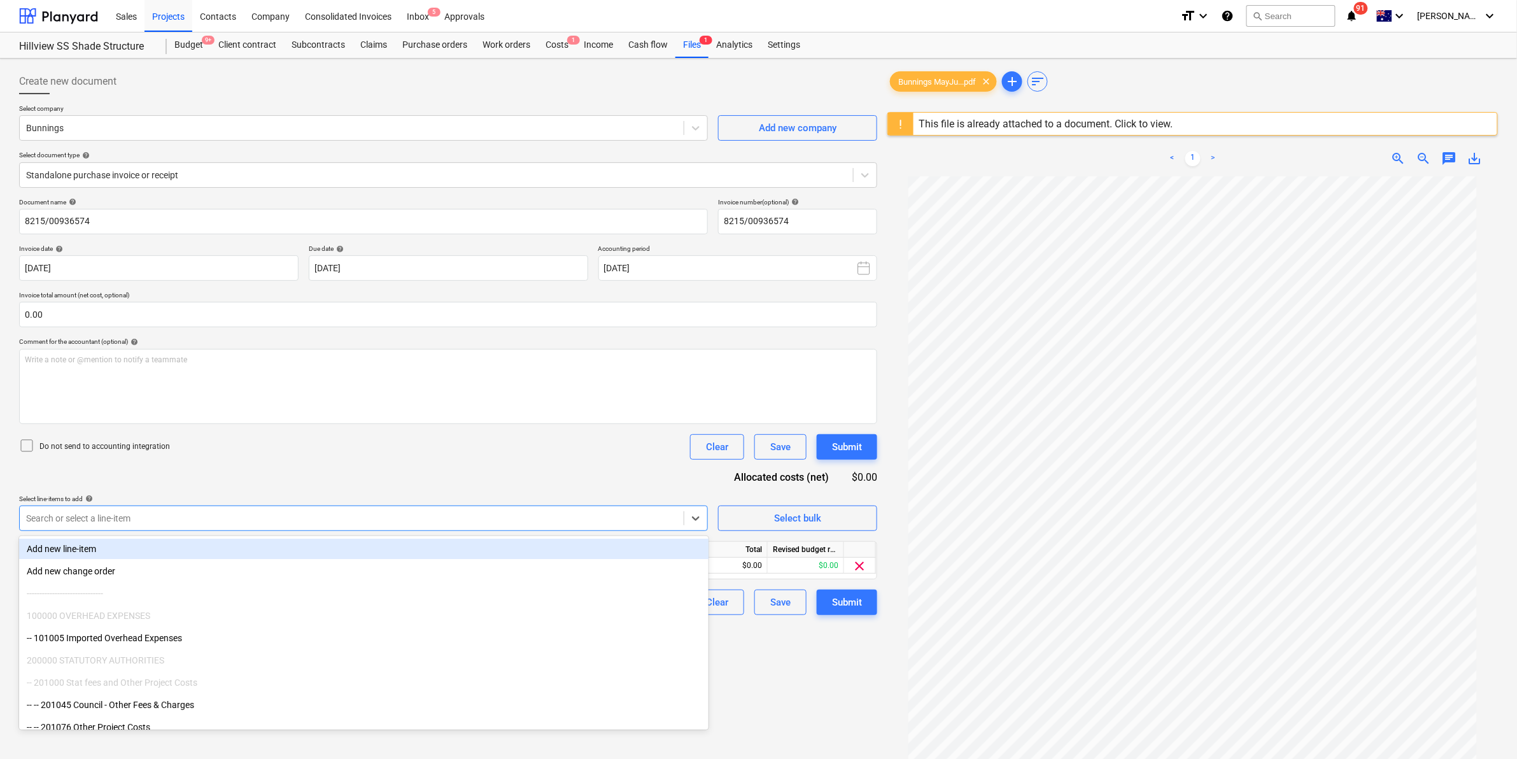
click at [365, 470] on div "Document name help 8215/00936574 Invoice number (optional) help 8215/00936574 I…" at bounding box center [448, 406] width 858 height 417
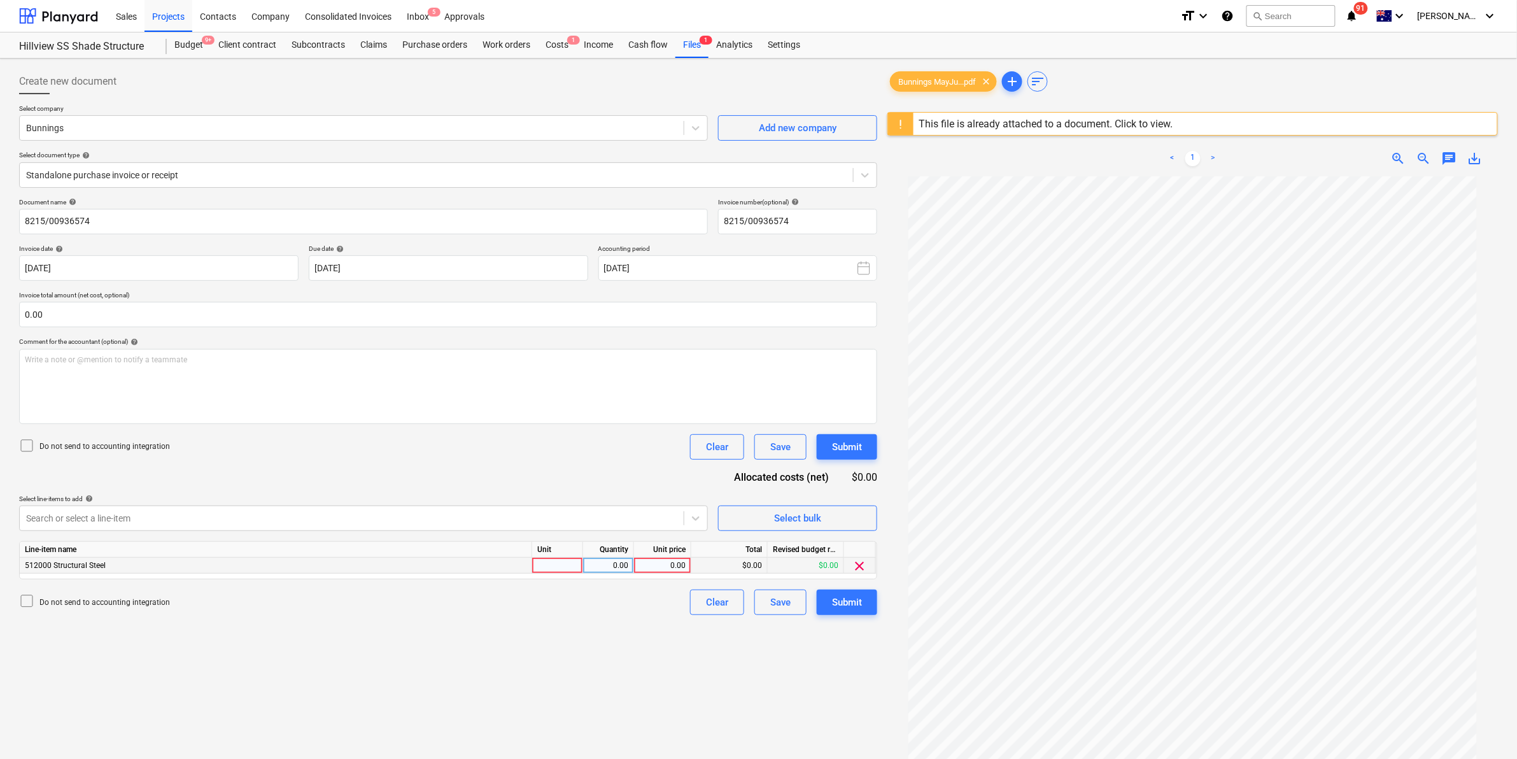
click at [557, 562] on div at bounding box center [557, 565] width 51 height 16
type input "item"
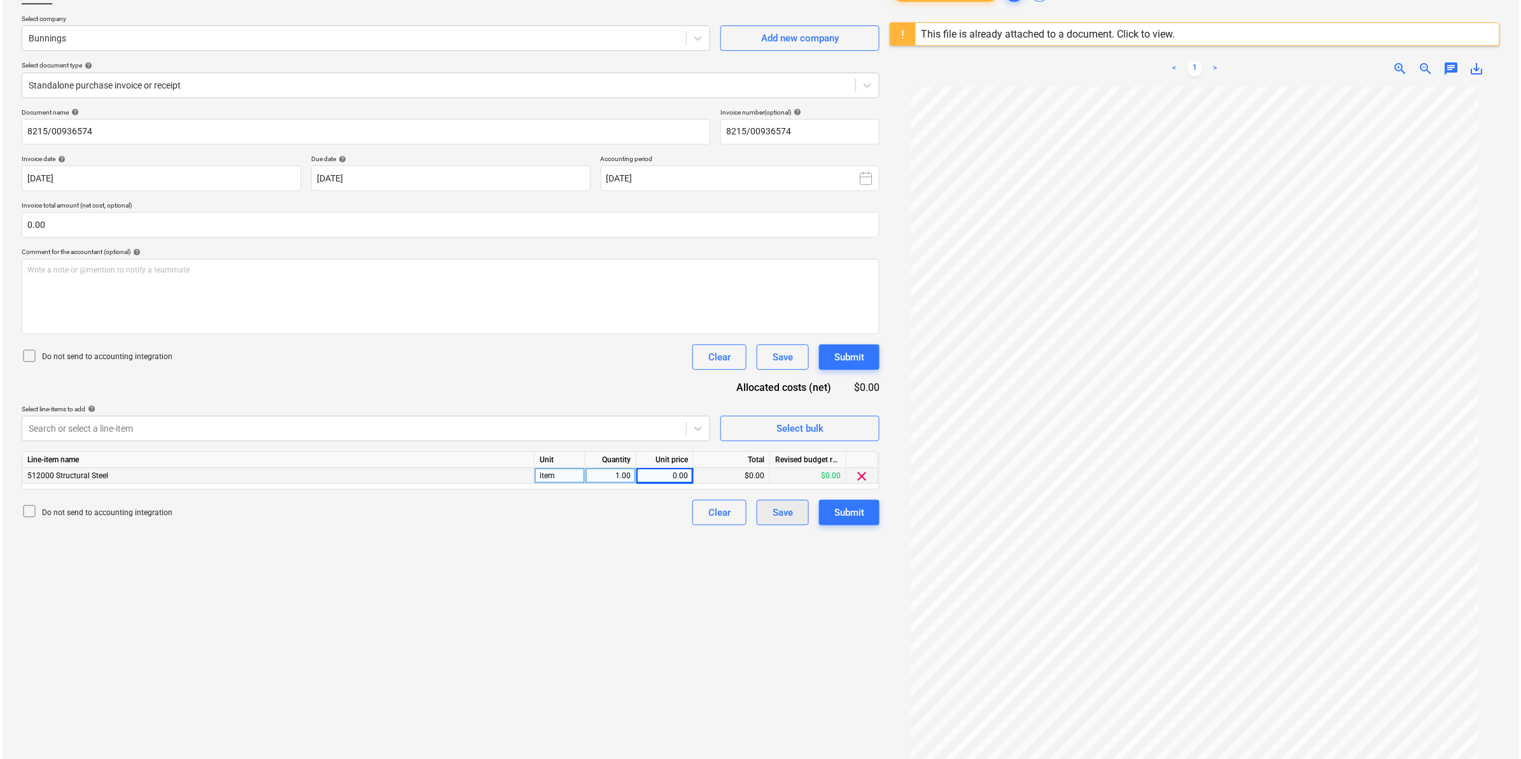
scroll to position [151, 0]
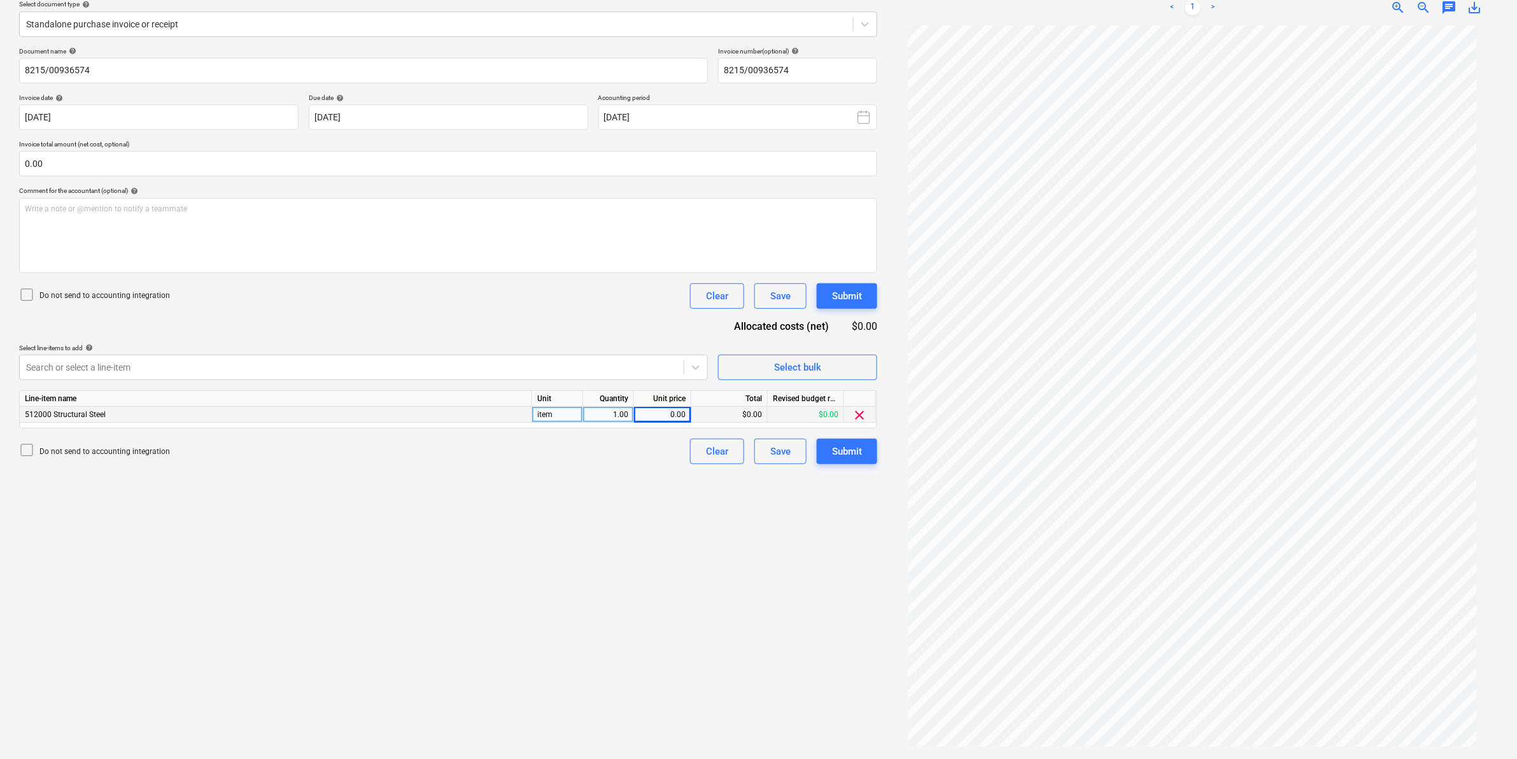
click at [678, 414] on div "0.00" at bounding box center [662, 415] width 46 height 16
type input "71.45"
click at [382, 220] on div "Write a note or @mention to notify a teammate [PERSON_NAME]" at bounding box center [448, 235] width 858 height 75
click at [857, 449] on div "Submit" at bounding box center [847, 451] width 30 height 17
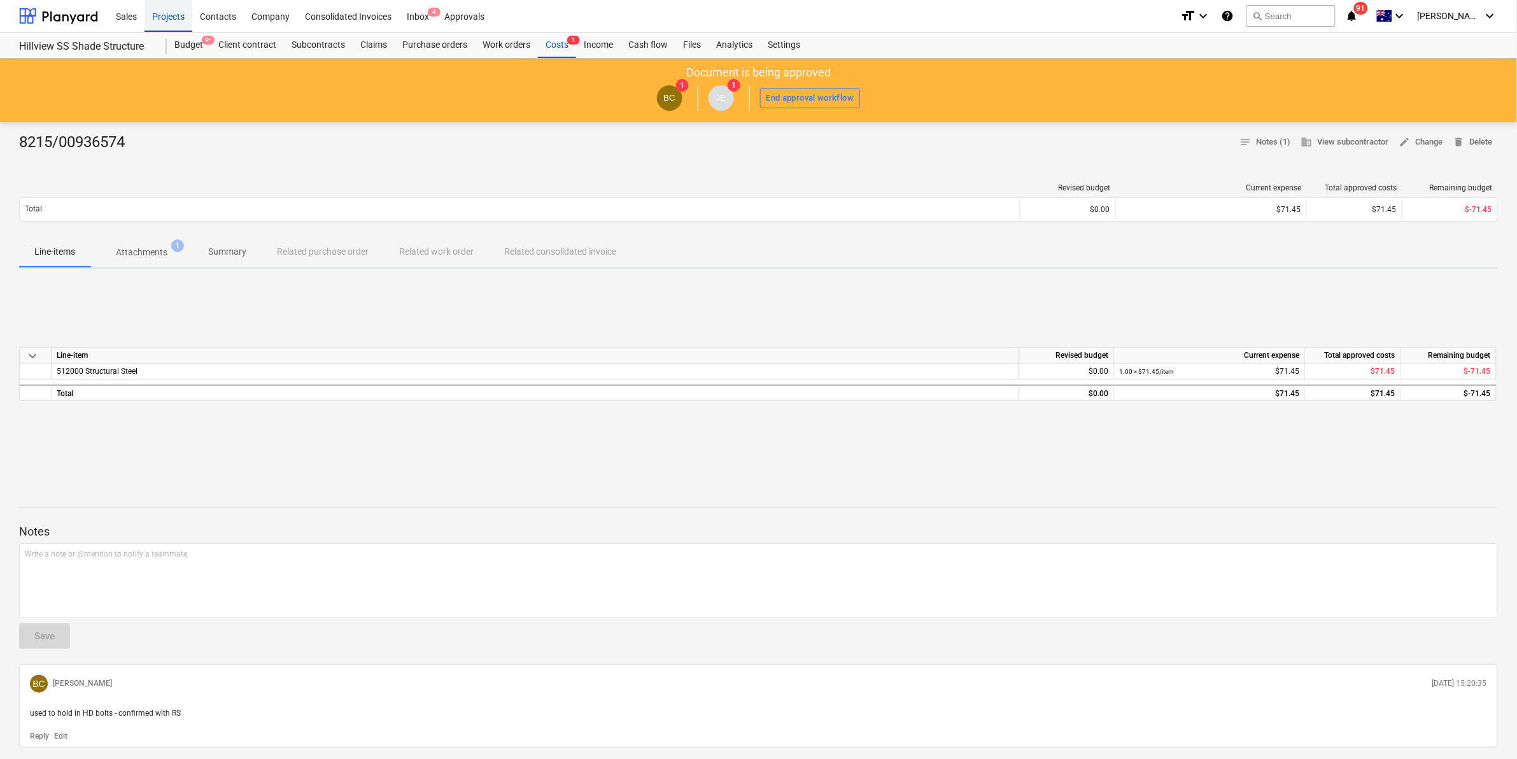
click at [169, 13] on div "Projects" at bounding box center [168, 15] width 48 height 32
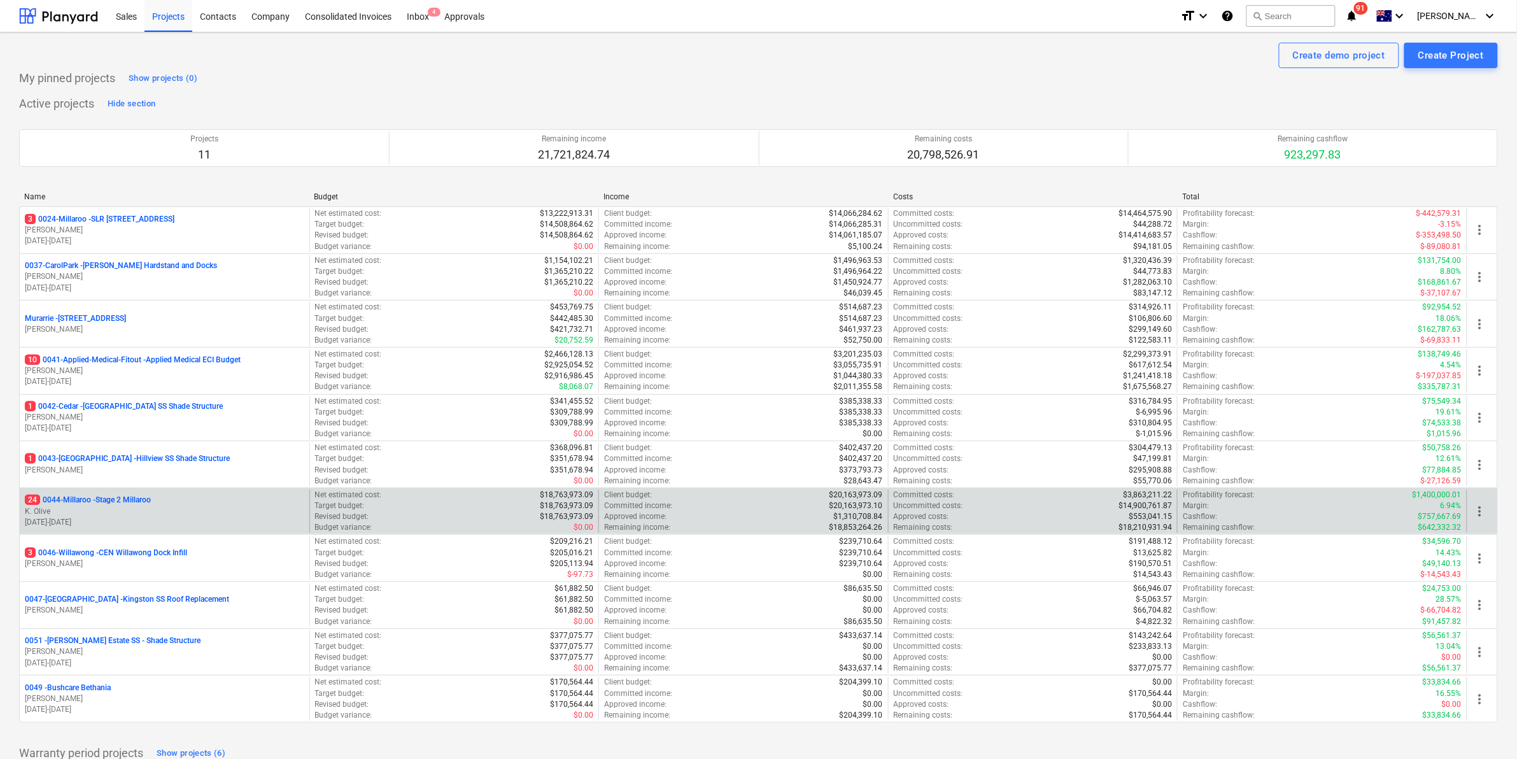
click at [105, 504] on p "24 0044-Millaroo - Stage 2 Millaroo" at bounding box center [88, 499] width 126 height 11
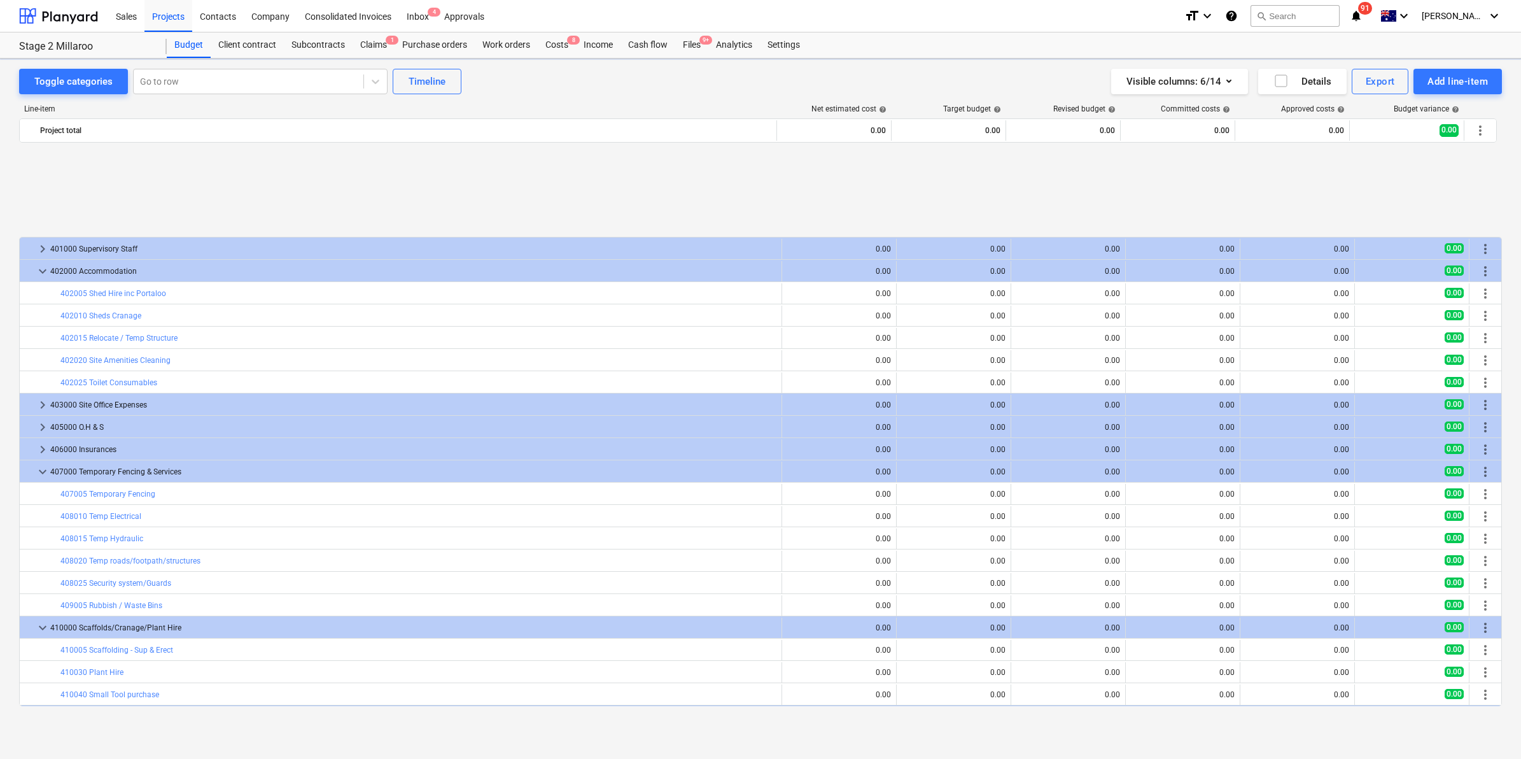
scroll to position [535, 0]
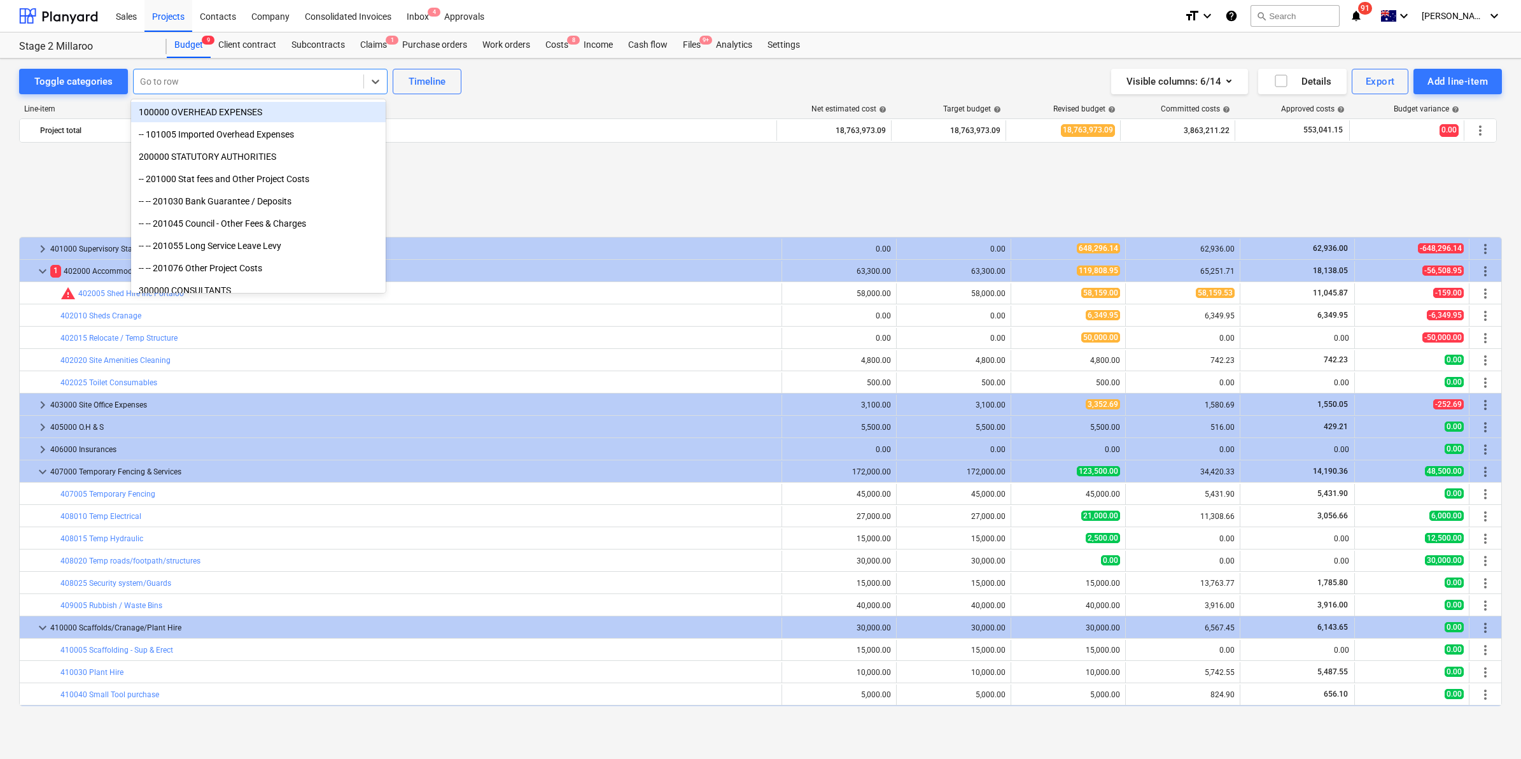
click at [212, 83] on div at bounding box center [248, 81] width 217 height 13
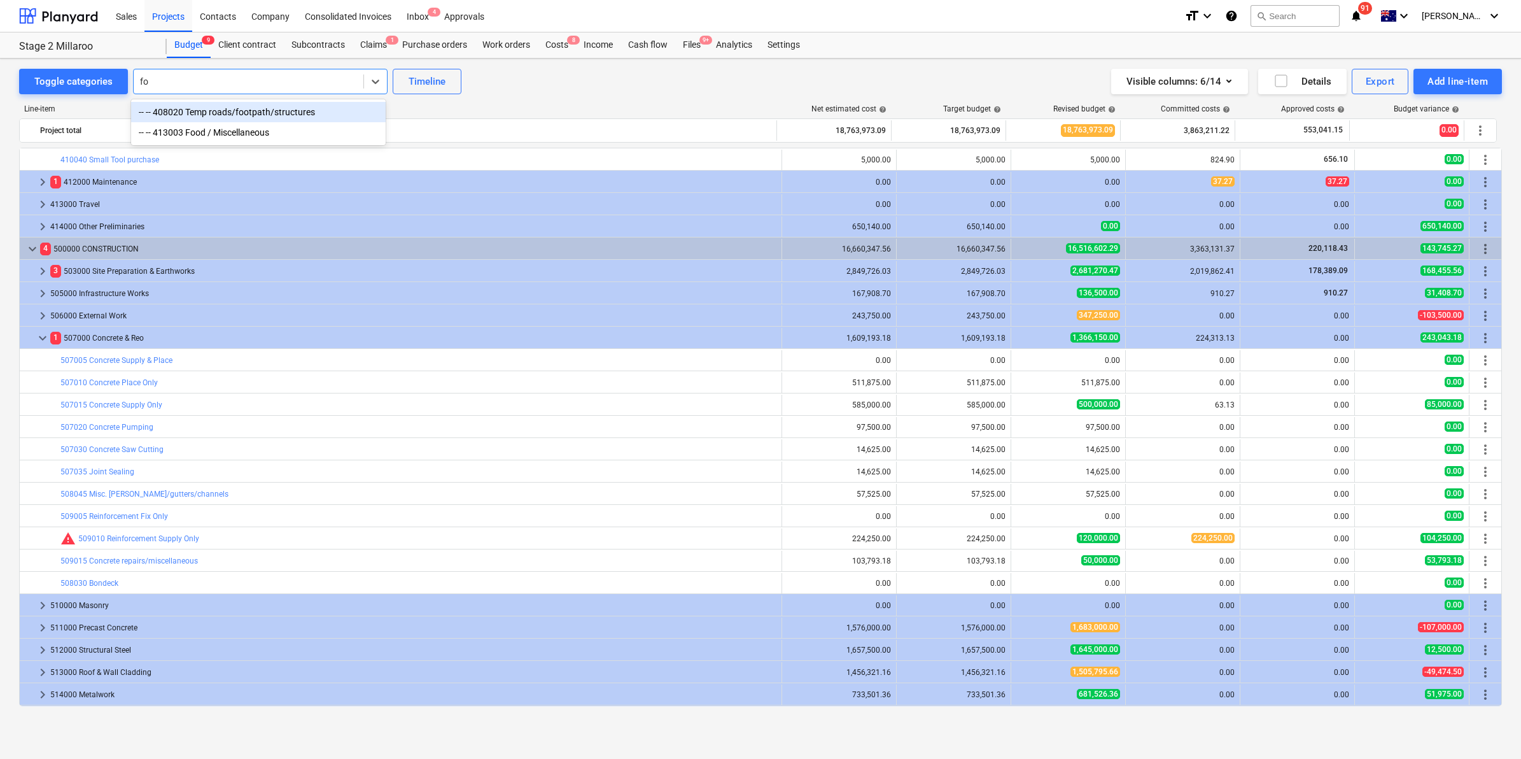
type input "f"
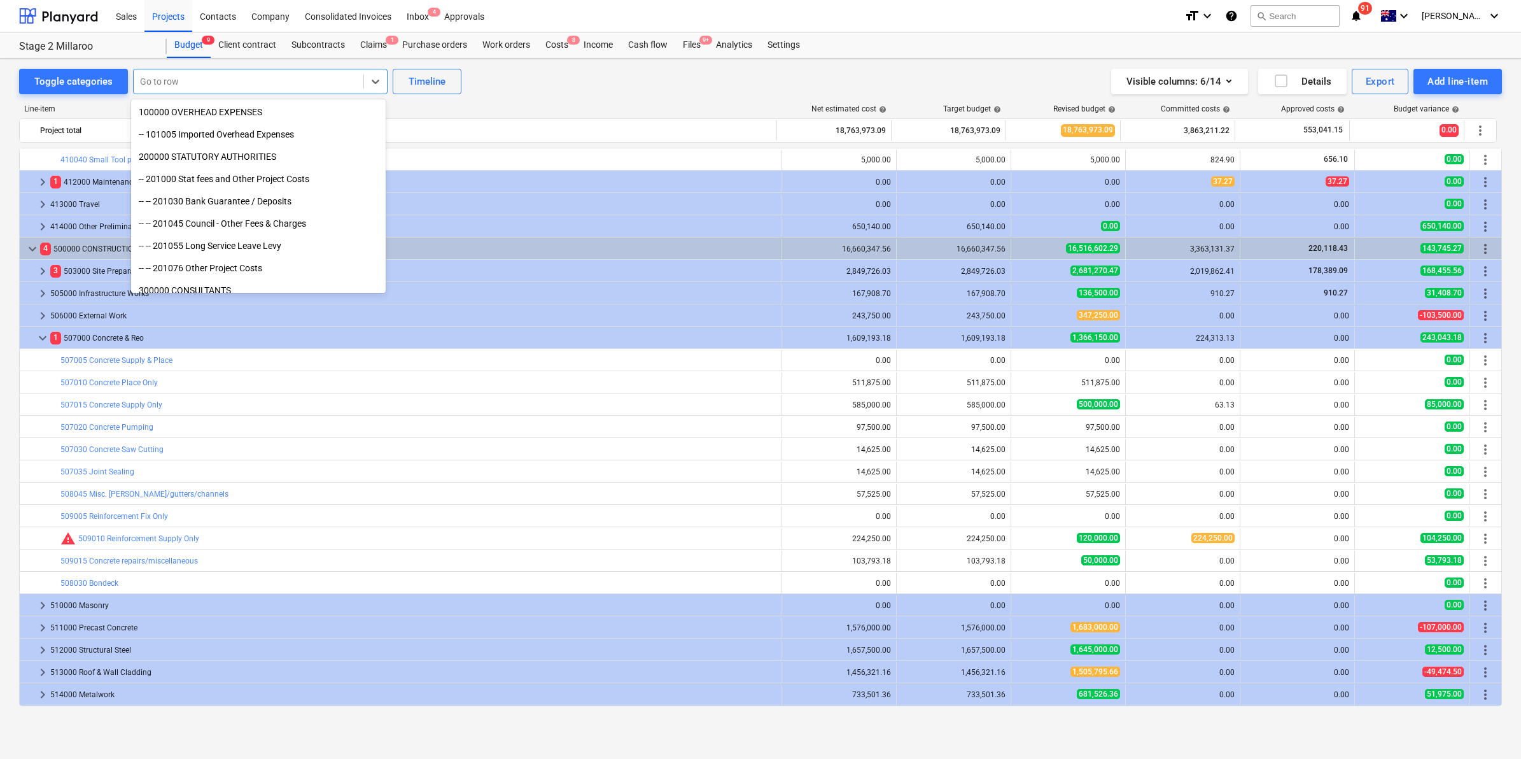
click at [528, 74] on div "Toggle categories All selected options have been cleared. option -- -- 408020 T…" at bounding box center [760, 81] width 1483 height 25
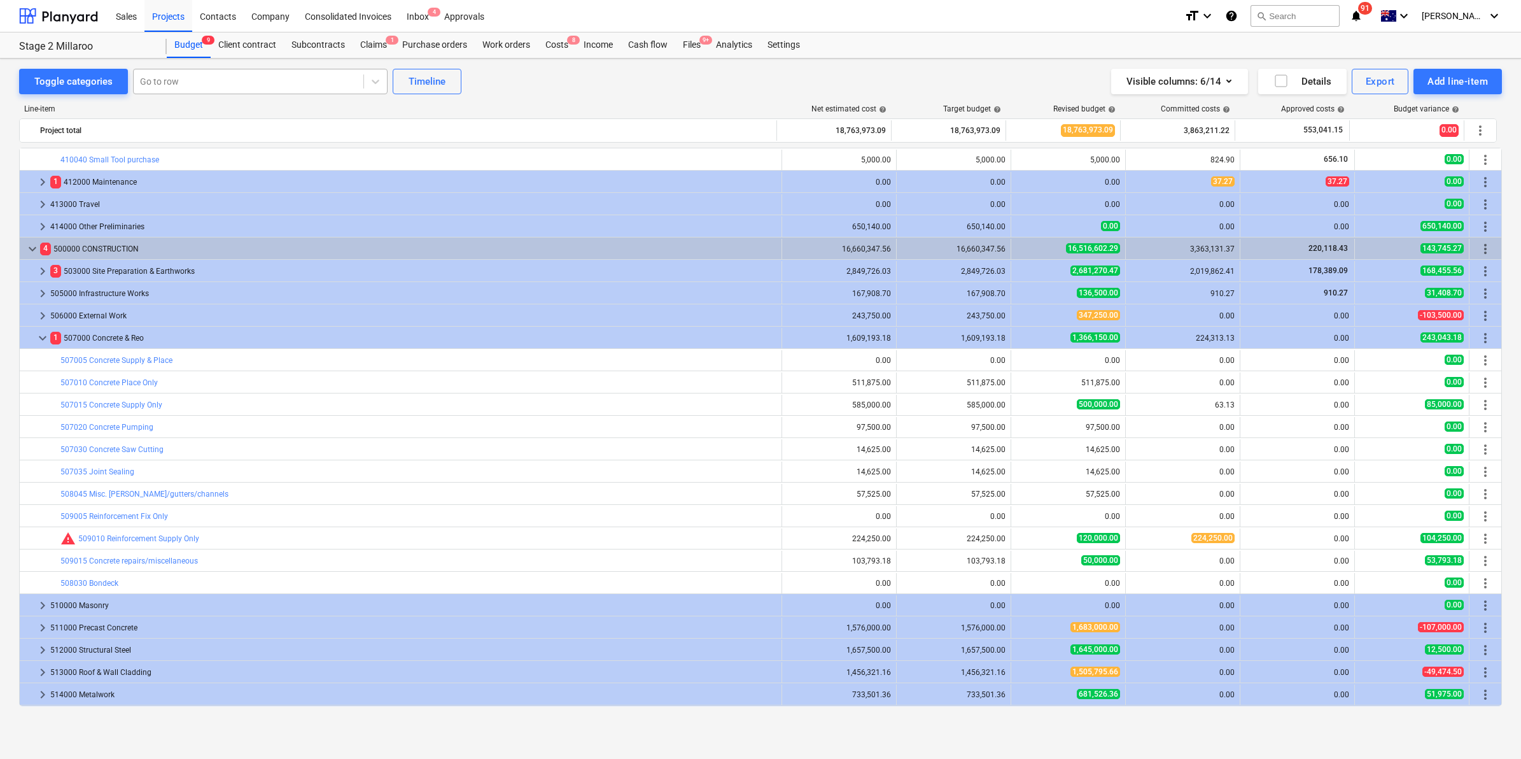
click at [194, 80] on div at bounding box center [248, 81] width 217 height 13
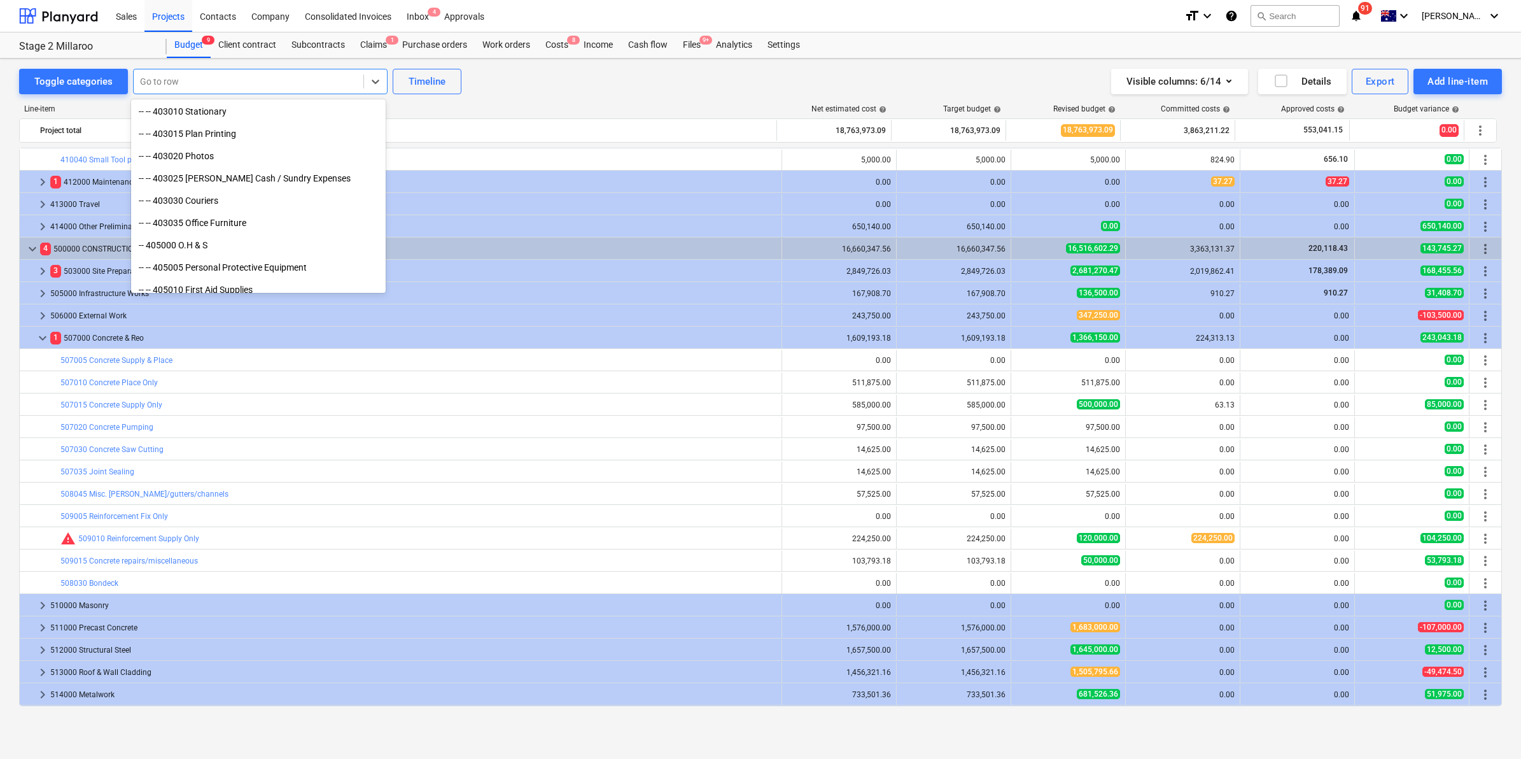
scroll to position [1511, 0]
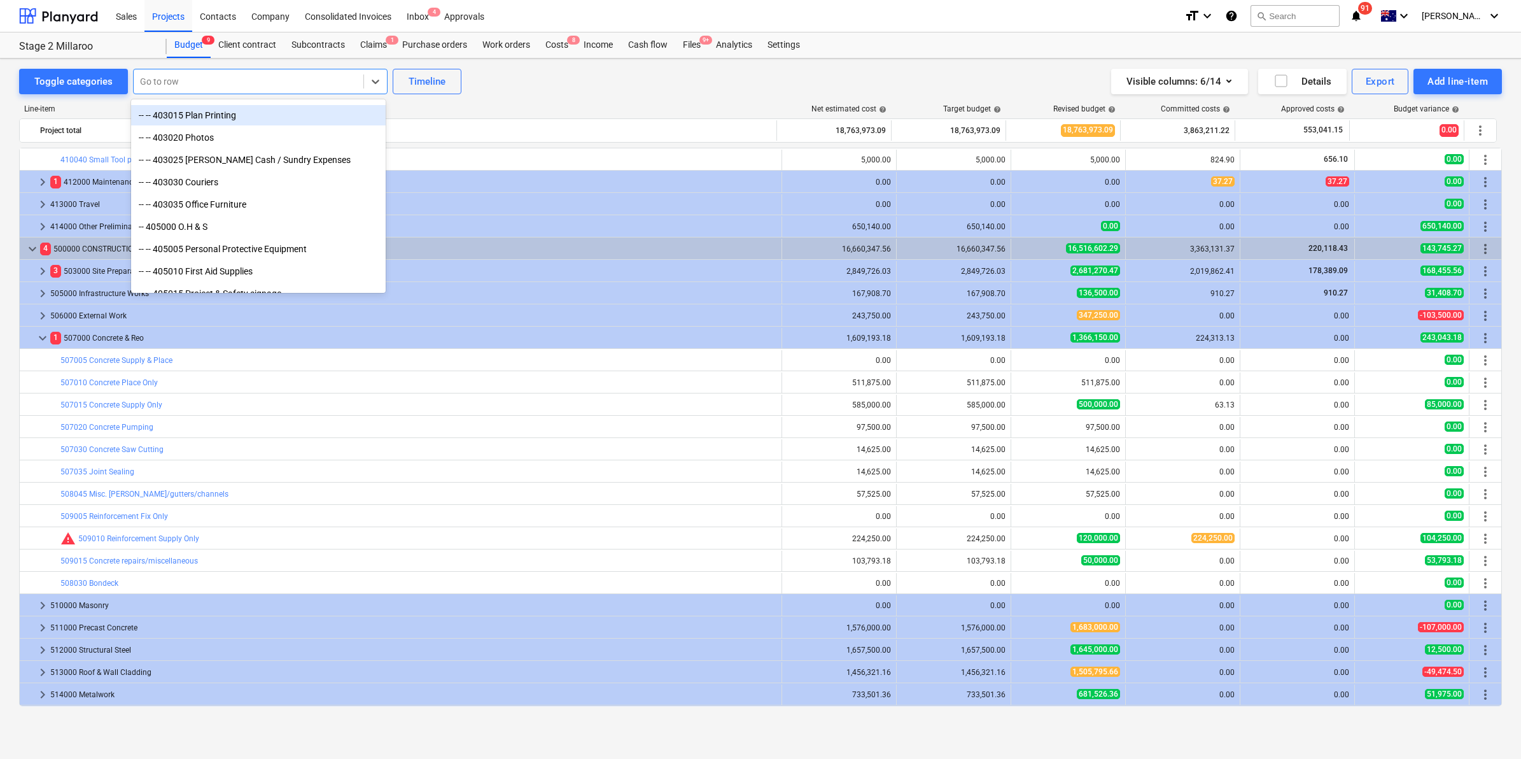
click at [252, 80] on div at bounding box center [248, 81] width 217 height 13
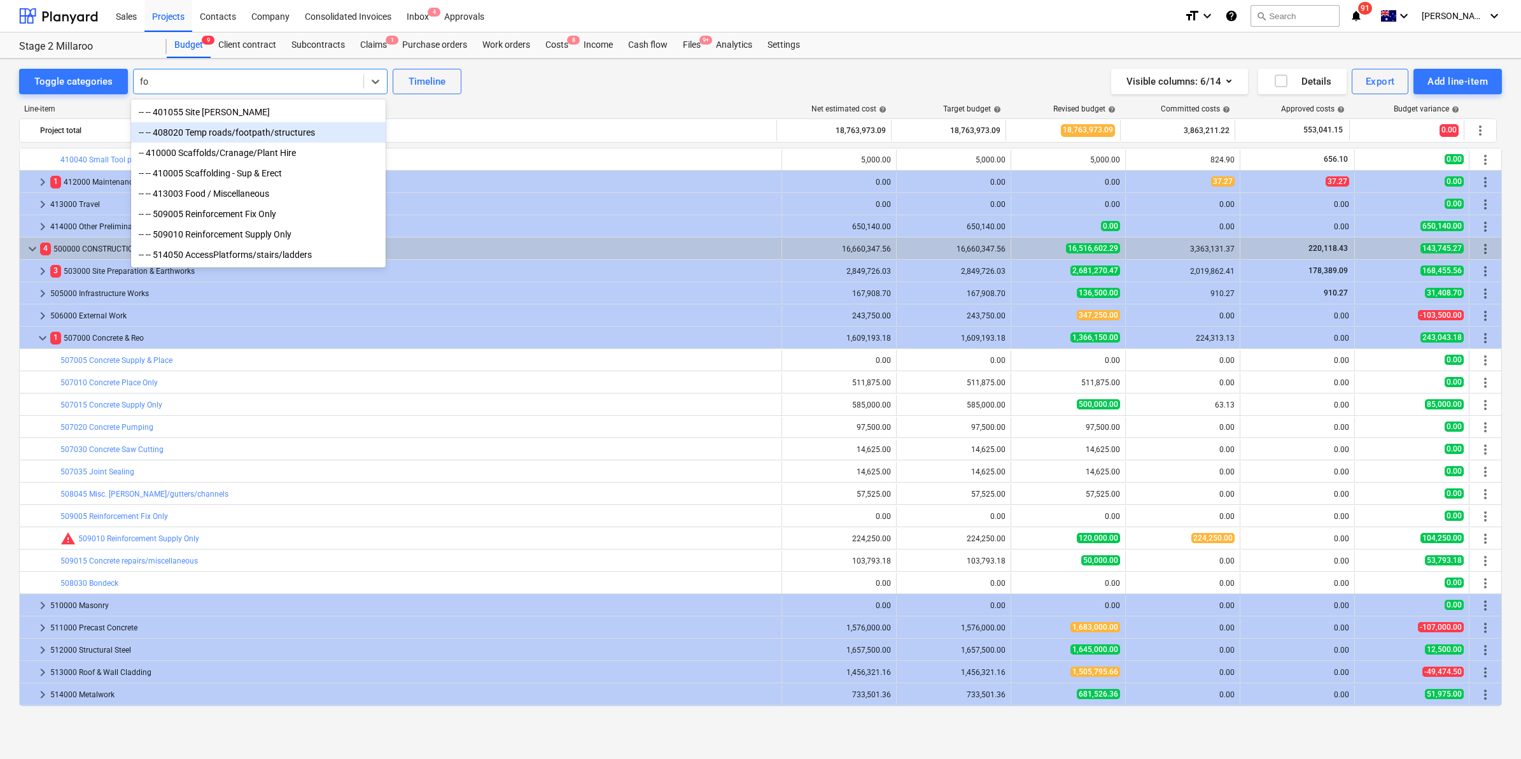
type input "f"
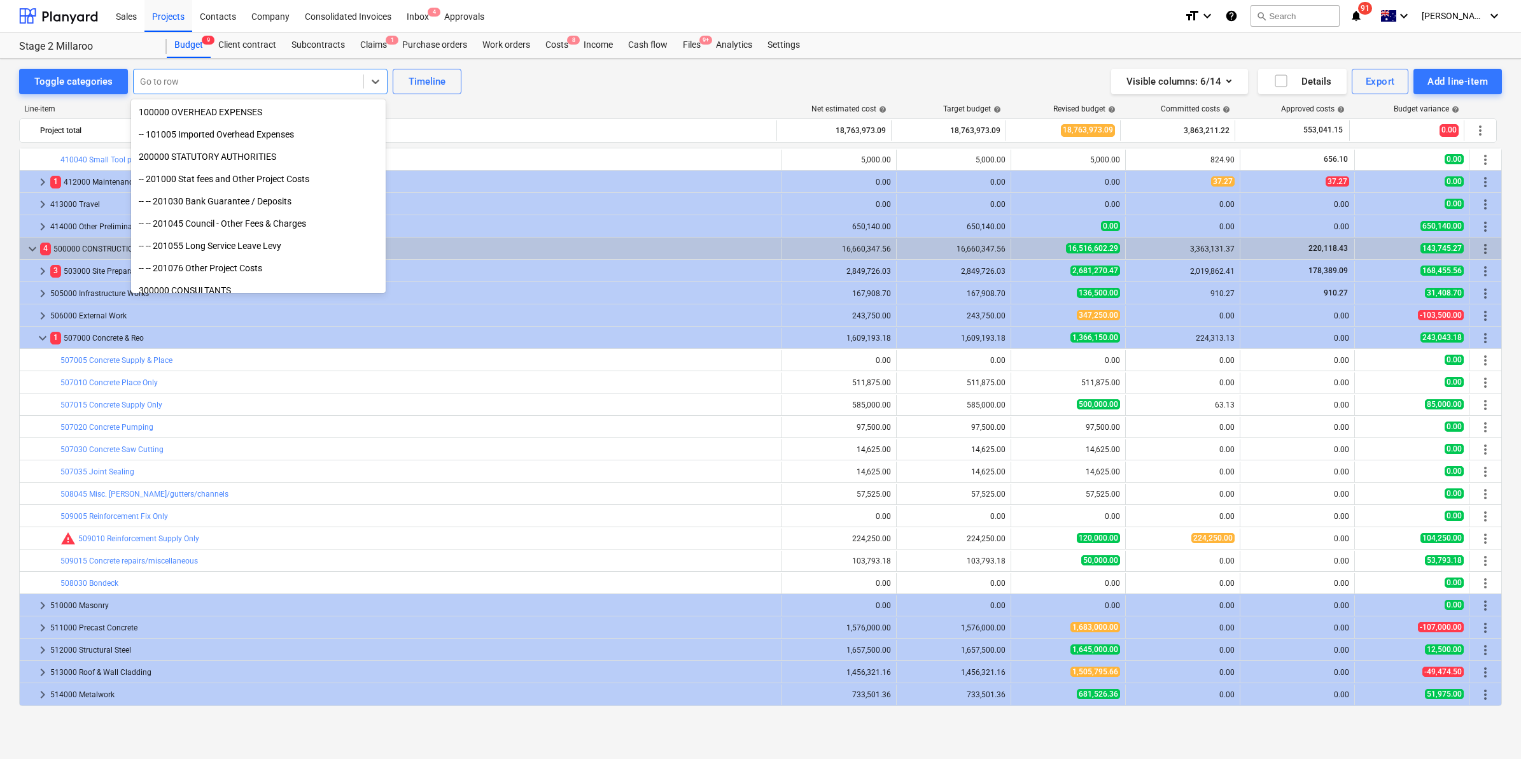
click at [516, 102] on div "Line-item Net estimated cost help Target budget help Revised budget help Commit…" at bounding box center [760, 407] width 1483 height 627
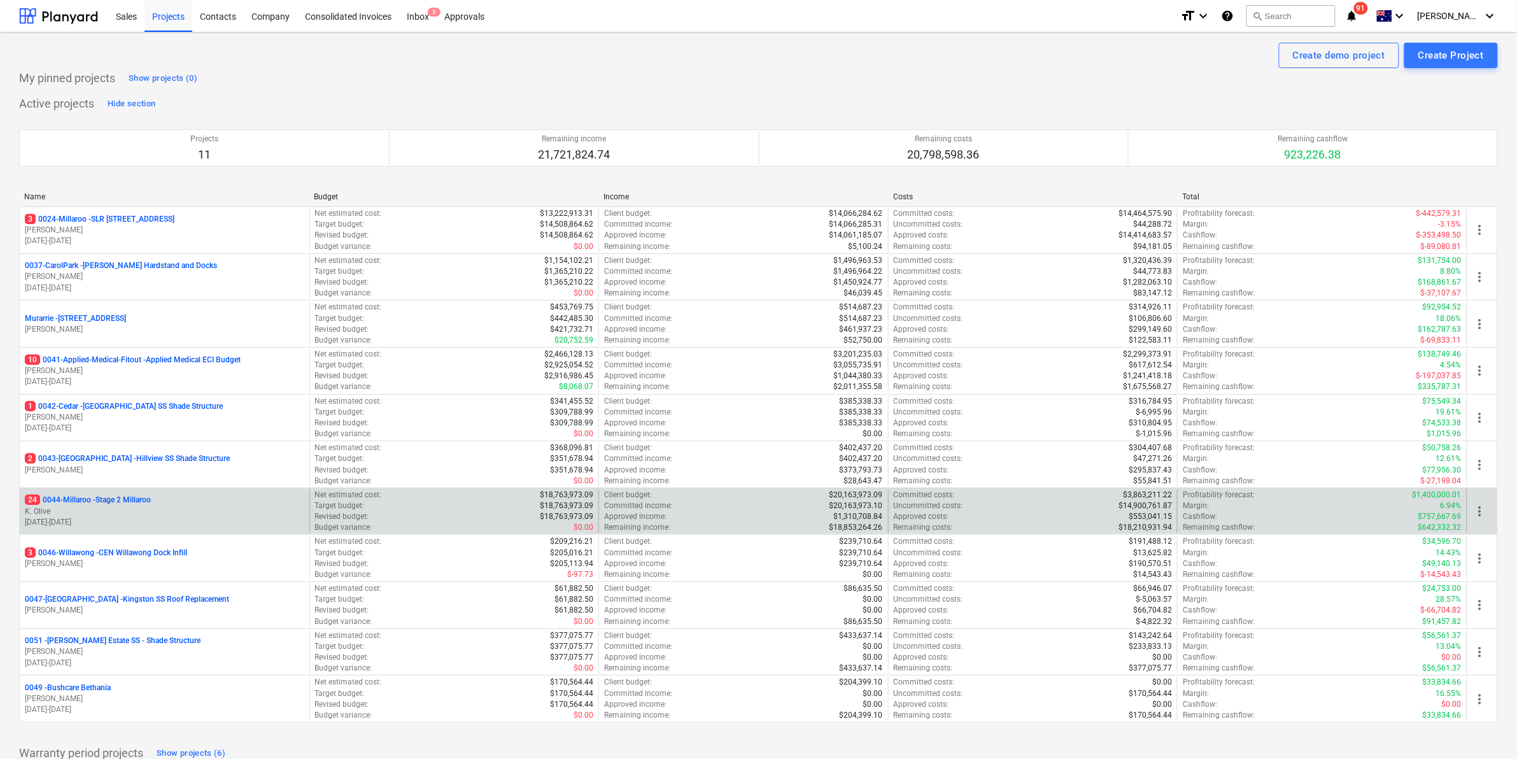
click at [128, 503] on p "24 0044-Millaroo - Stage 2 Millaroo" at bounding box center [88, 499] width 126 height 11
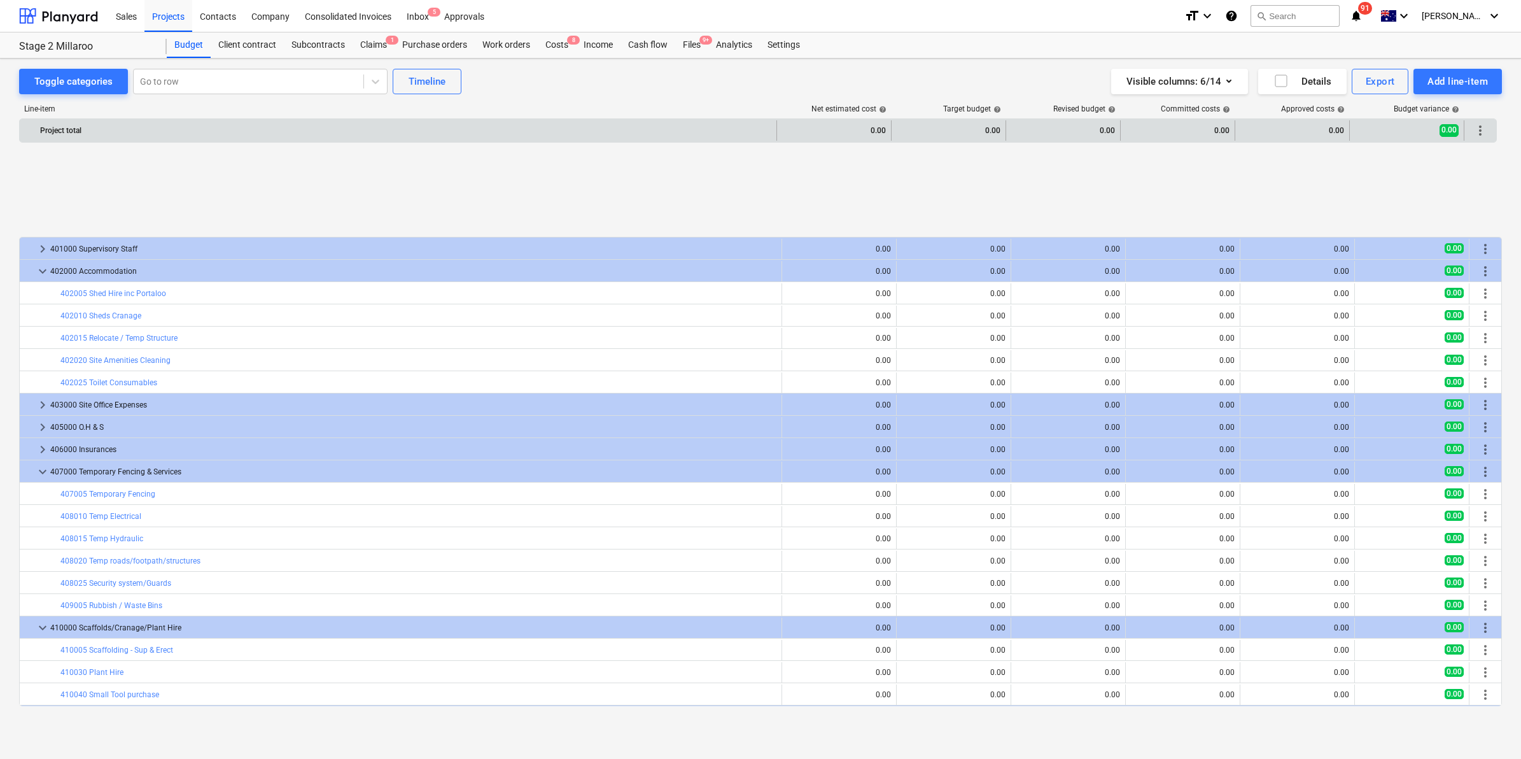
scroll to position [535, 0]
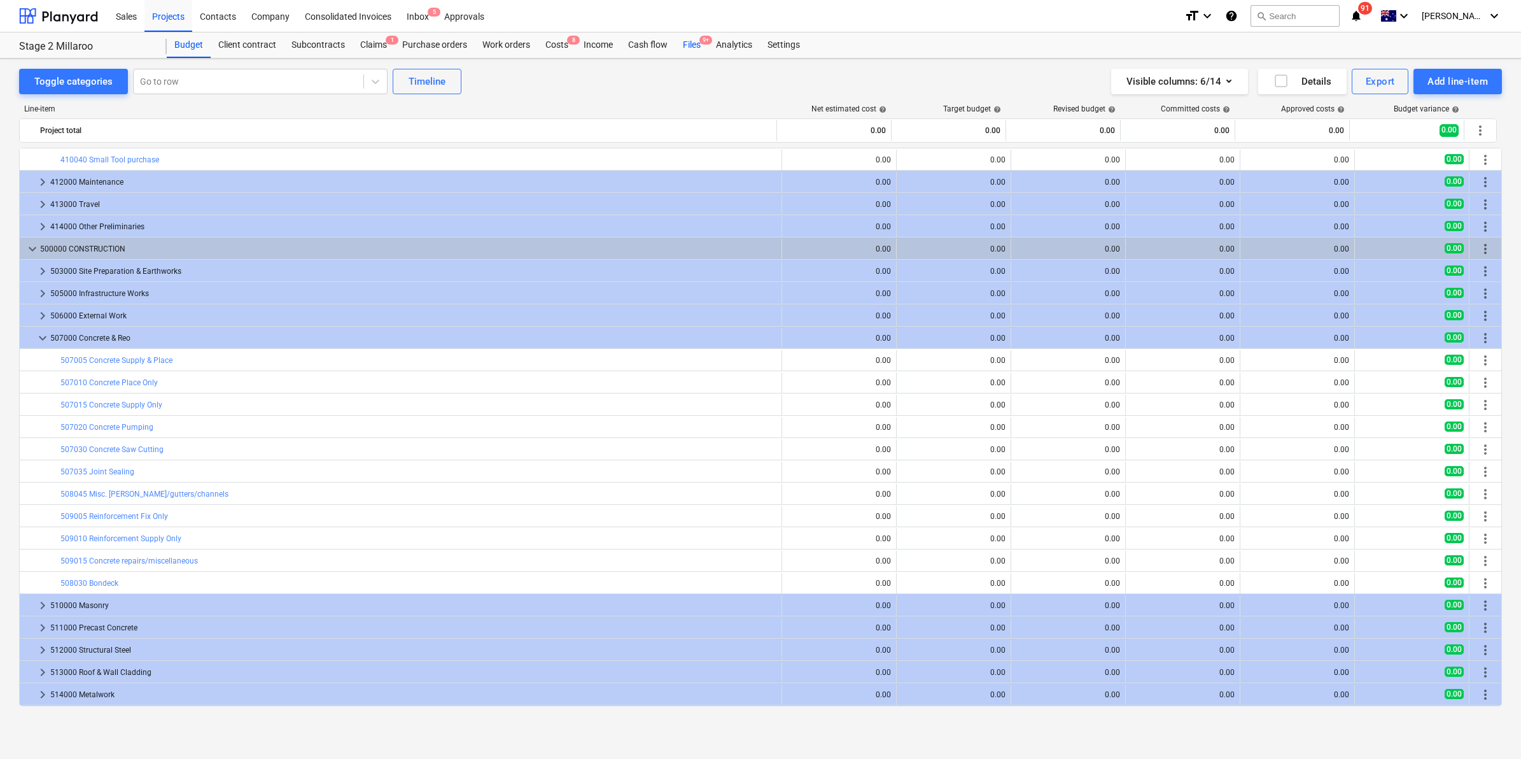
click at [692, 34] on div "Files 9+" at bounding box center [691, 44] width 33 height 25
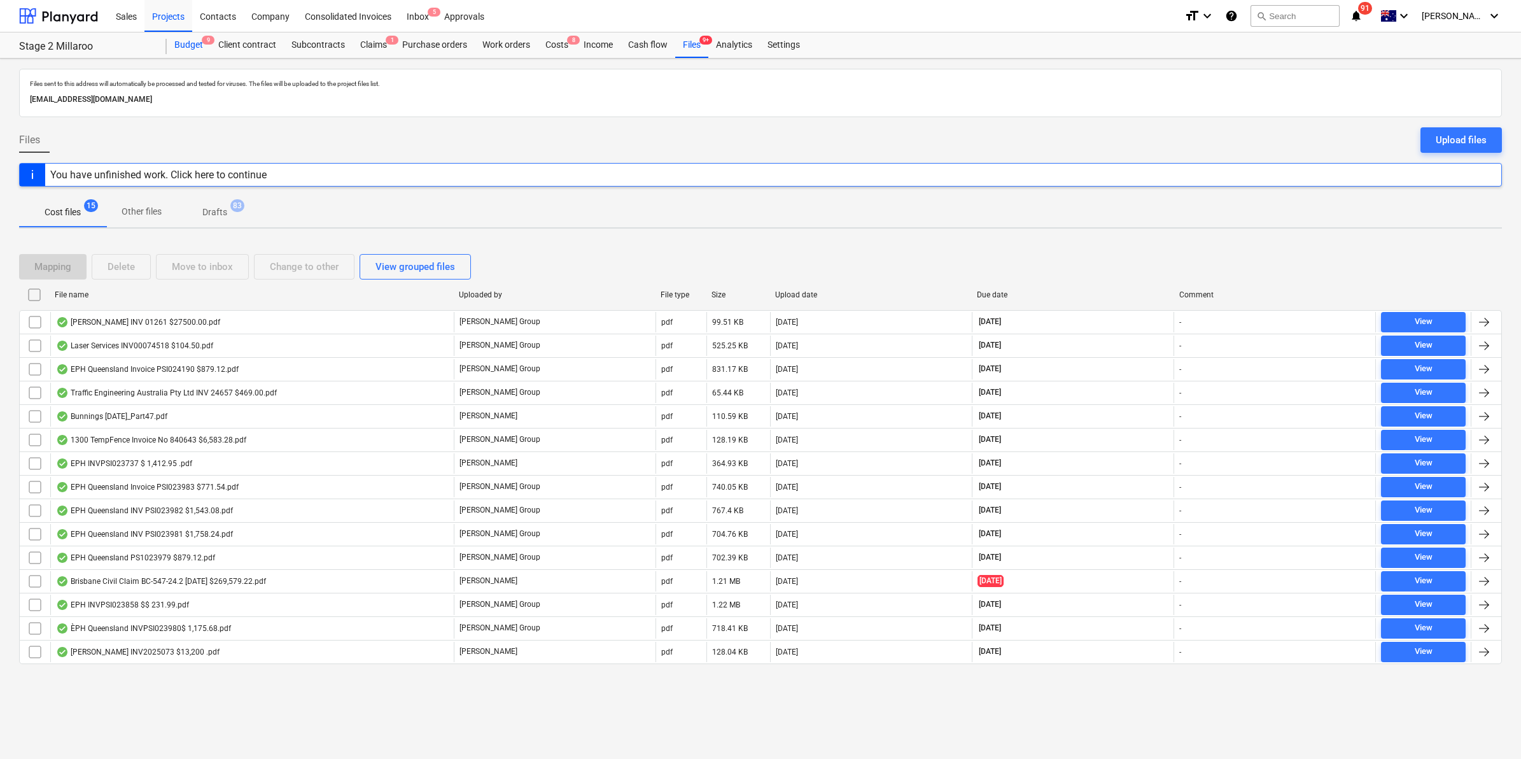
click at [167, 46] on div "Budget 9" at bounding box center [189, 44] width 44 height 25
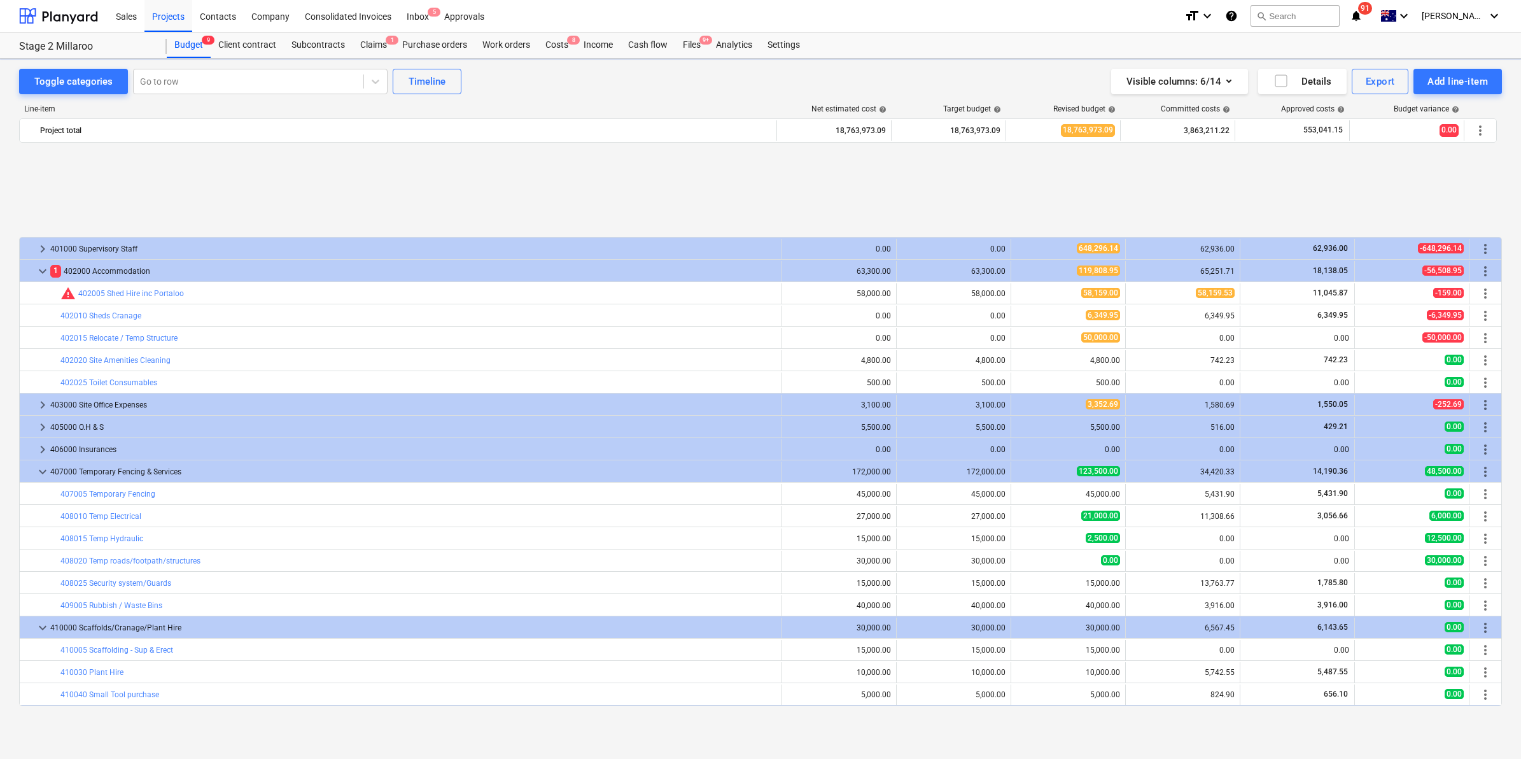
scroll to position [535, 0]
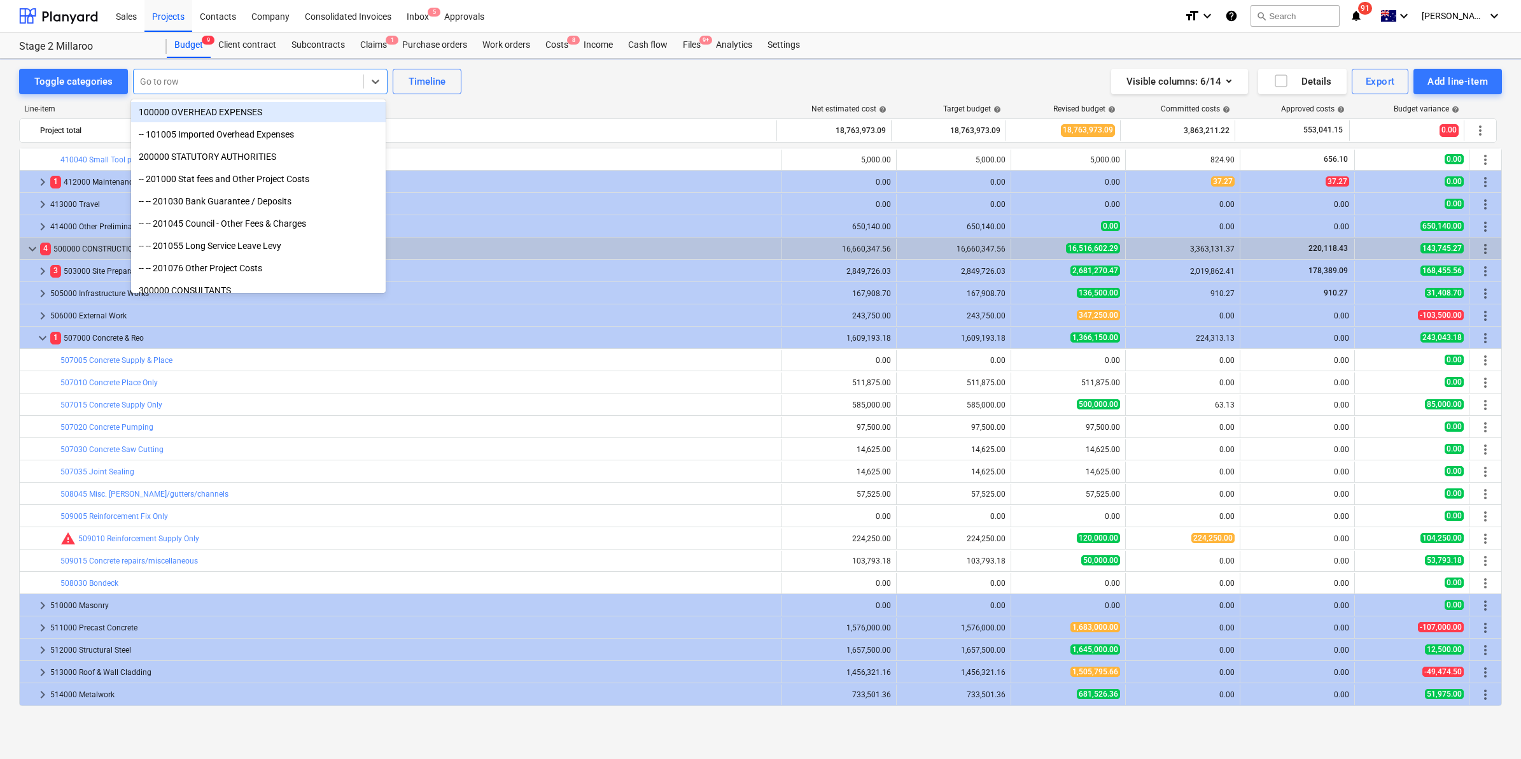
click at [181, 78] on div at bounding box center [248, 81] width 217 height 13
type input "structu"
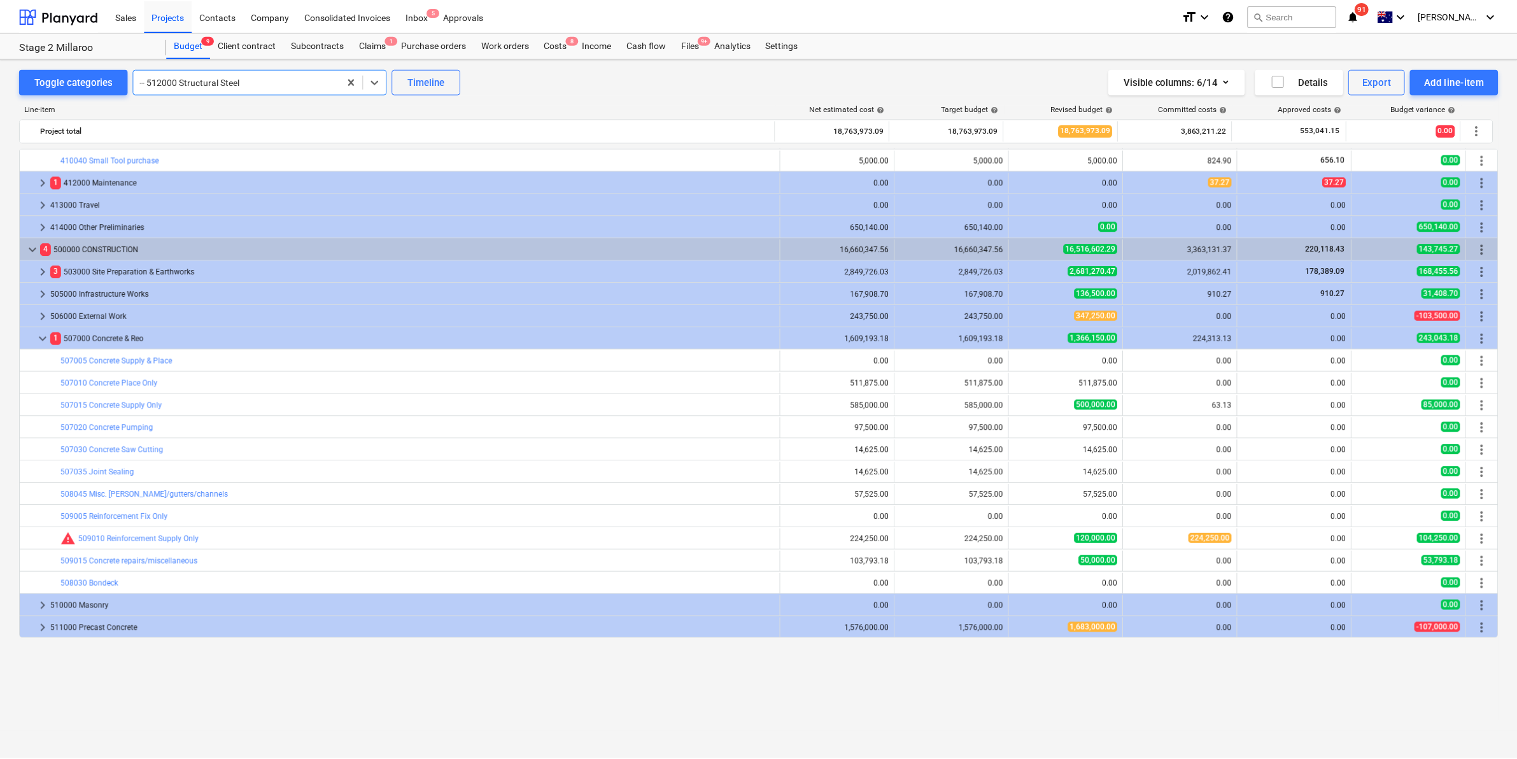
scroll to position [0, 0]
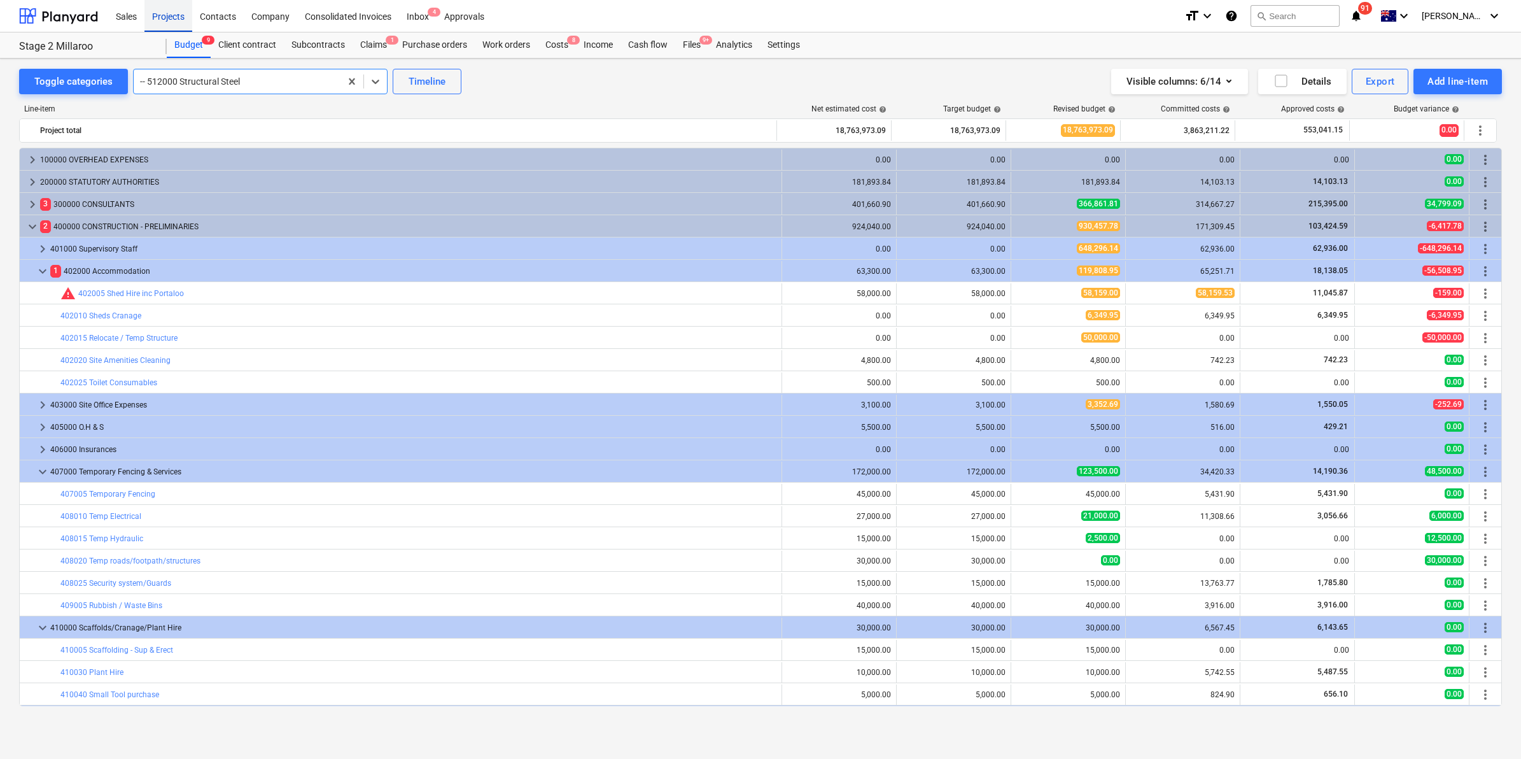
click at [163, 13] on div "Projects" at bounding box center [168, 15] width 48 height 32
